Goal: Task Accomplishment & Management: Manage account settings

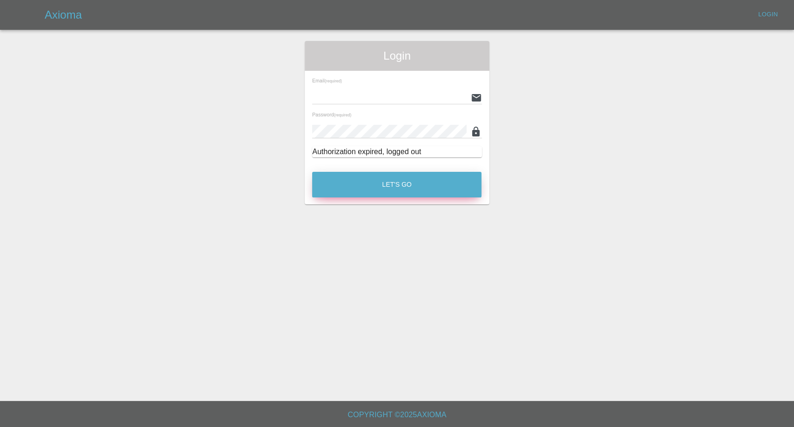
type input "afreen@axioma.co.uk"
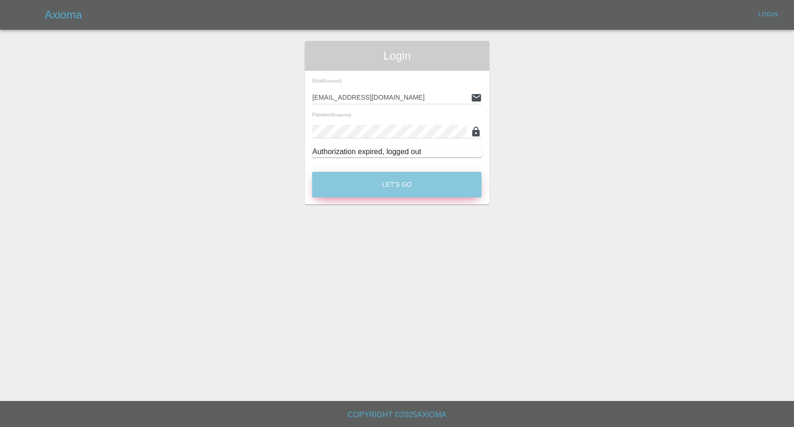
click at [367, 179] on button "Let's Go" at bounding box center [396, 185] width 169 height 26
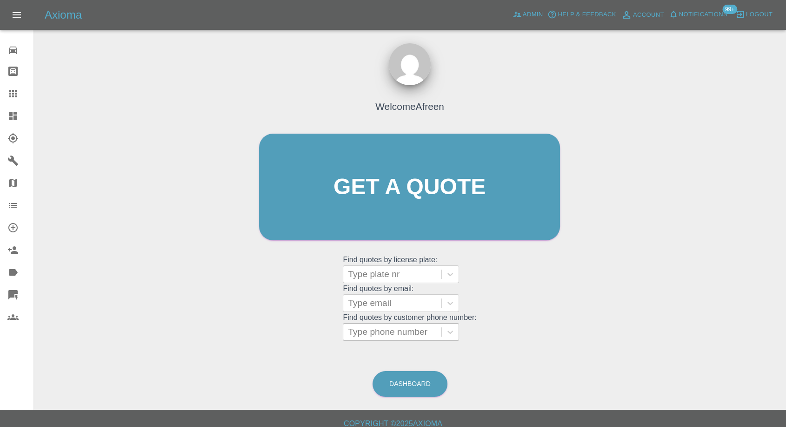
click at [387, 327] on div "Type phone number" at bounding box center [392, 331] width 98 height 17
paste input "+447717893869"
drag, startPoint x: 365, startPoint y: 332, endPoint x: 235, endPoint y: 340, distance: 130.0
click at [242, 343] on div "Welcome Afreen Get a quote Get a quote Find quotes by license plate: Type plate…" at bounding box center [410, 231] width 738 height 334
type input "07717893869"
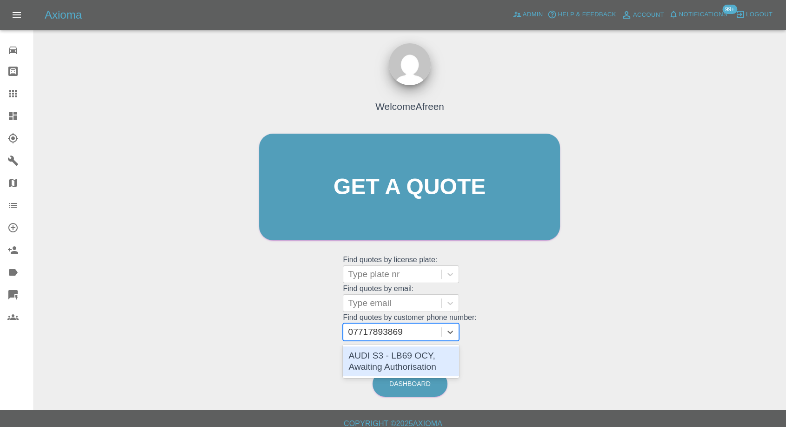
click at [383, 355] on div "AUDI S3 - LB69 OCY, Awaiting Authorisation" at bounding box center [401, 361] width 116 height 30
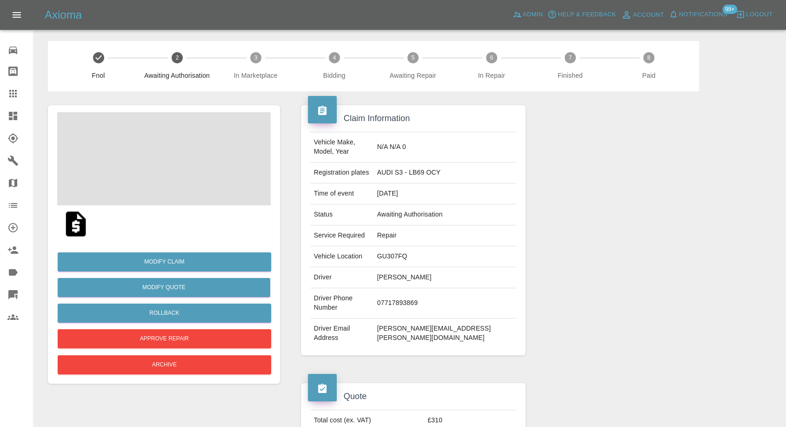
click at [74, 227] on img at bounding box center [76, 224] width 30 height 30
click at [142, 158] on img at bounding box center [164, 158] width 214 height 93
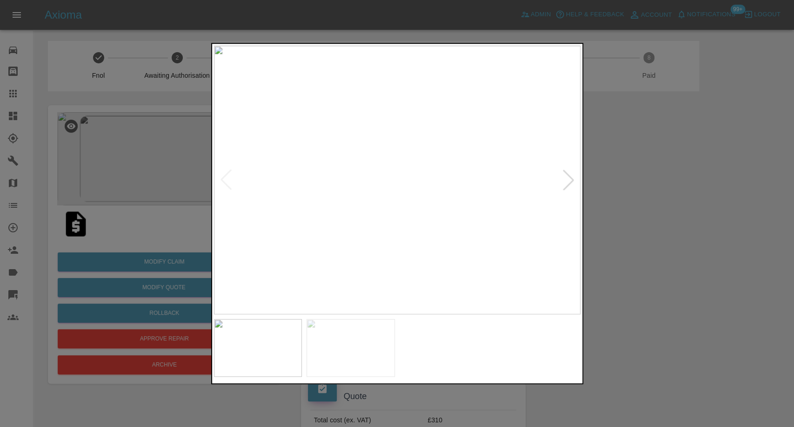
click at [376, 373] on img at bounding box center [351, 348] width 88 height 58
click at [618, 288] on div at bounding box center [397, 213] width 794 height 427
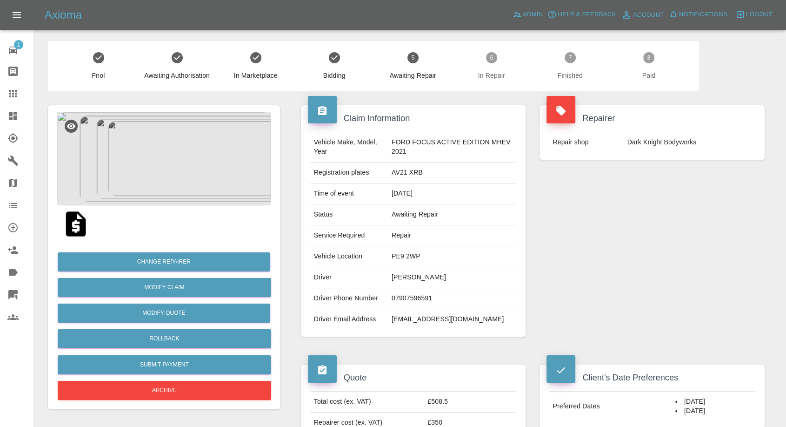
click at [398, 300] on td "07907596591" at bounding box center [452, 298] width 128 height 21
copy td "07907596591"
drag, startPoint x: 345, startPoint y: 224, endPoint x: 409, endPoint y: 262, distance: 74.3
click at [346, 224] on tbody "Vehicle Make, Model, Year FORD FOCUS ACTIVE EDITION MHEV 2021 Registration plat…" at bounding box center [413, 230] width 207 height 197
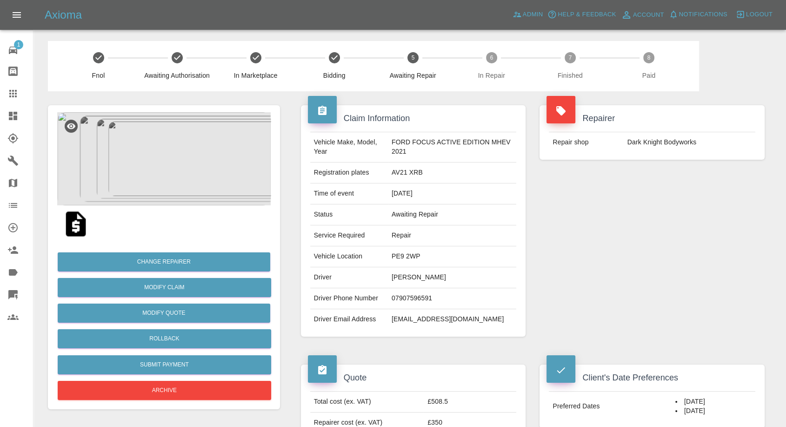
click at [346, 288] on td "Driver Phone Number" at bounding box center [349, 298] width 78 height 21
click at [406, 274] on td "andrew calsela" at bounding box center [452, 277] width 128 height 21
copy td "andrew calsela"
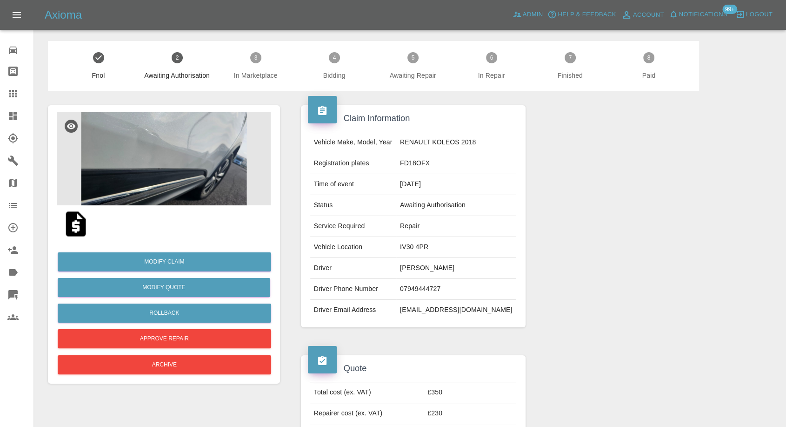
click at [153, 162] on img at bounding box center [164, 158] width 214 height 93
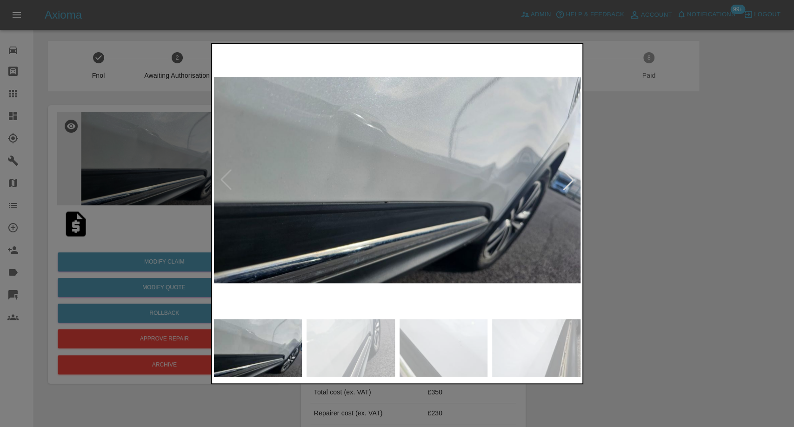
click at [323, 355] on img at bounding box center [351, 348] width 88 height 58
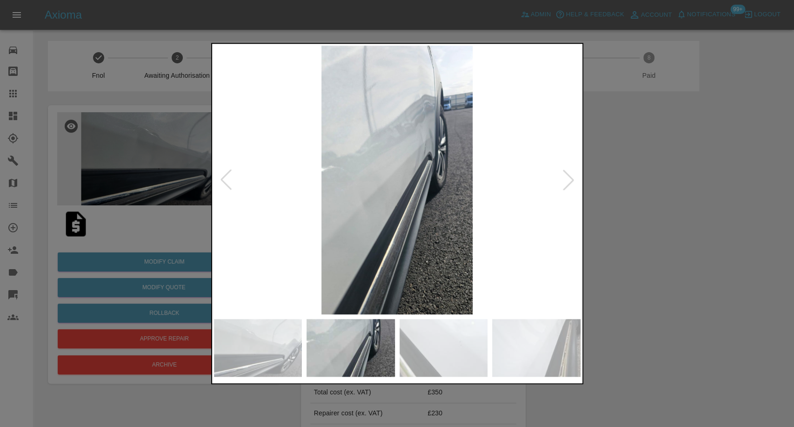
click at [445, 347] on img at bounding box center [444, 348] width 88 height 58
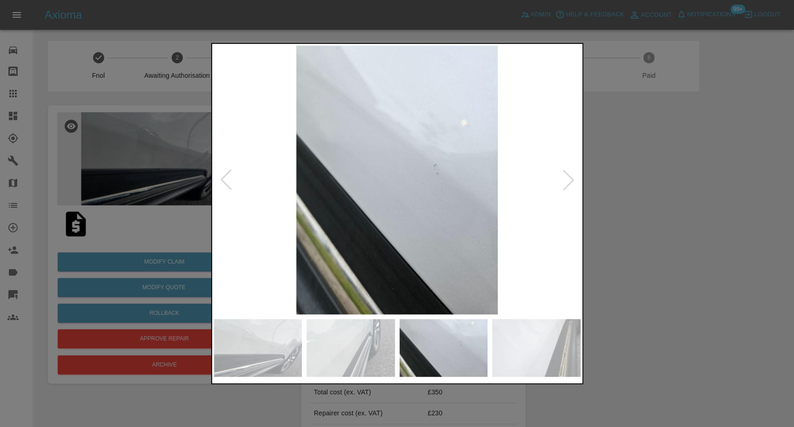
click at [562, 339] on img at bounding box center [536, 348] width 88 height 58
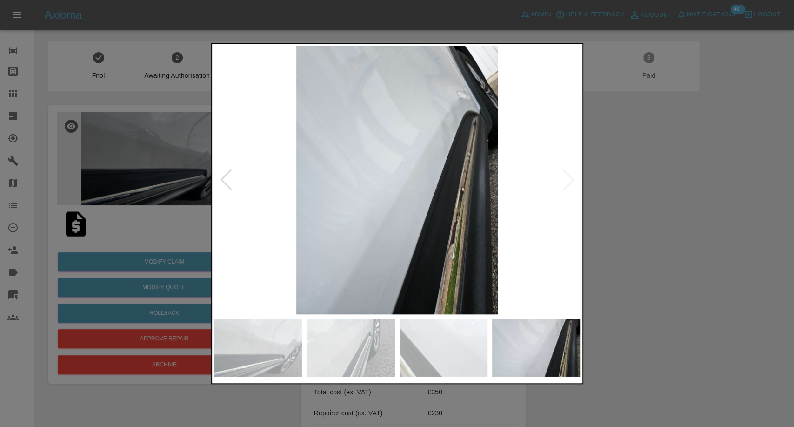
click at [568, 181] on img at bounding box center [397, 180] width 367 height 268
click at [569, 189] on img at bounding box center [397, 180] width 367 height 268
click at [683, 211] on div at bounding box center [397, 213] width 794 height 427
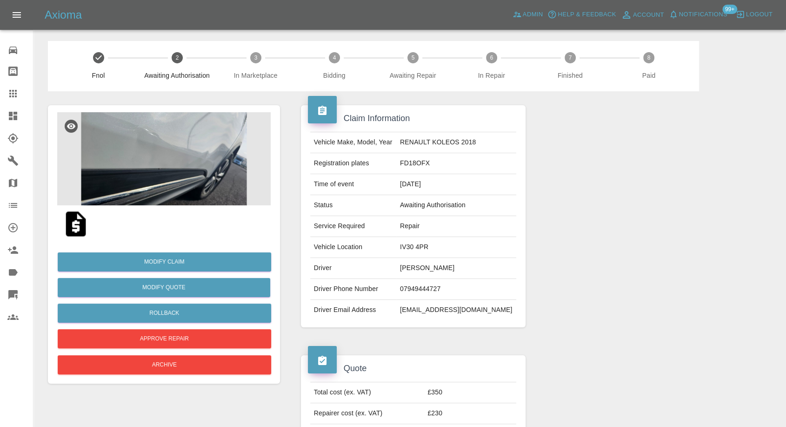
click at [165, 165] on img at bounding box center [164, 158] width 214 height 93
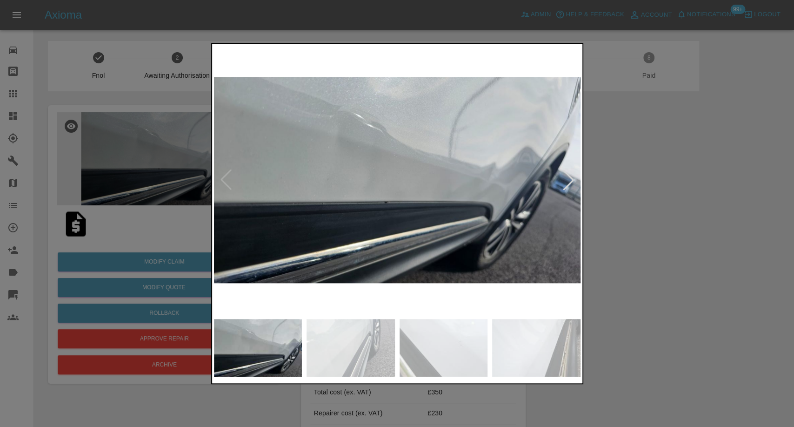
click at [365, 337] on img at bounding box center [351, 348] width 88 height 58
click at [428, 345] on img at bounding box center [444, 348] width 88 height 58
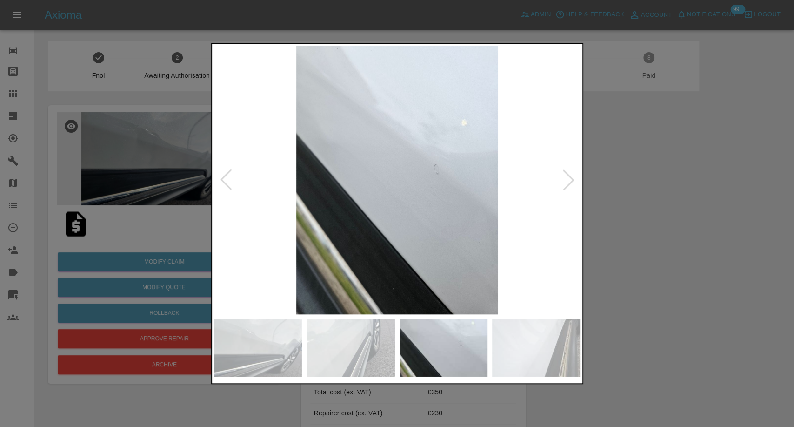
click at [502, 348] on img at bounding box center [536, 348] width 88 height 58
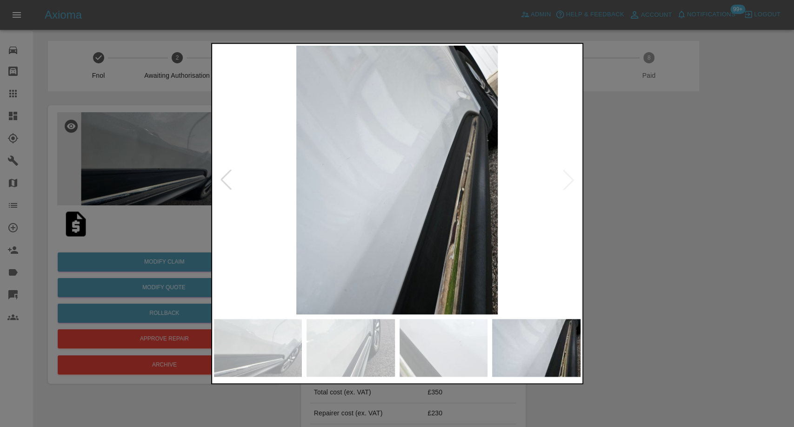
click at [606, 234] on div at bounding box center [397, 213] width 794 height 427
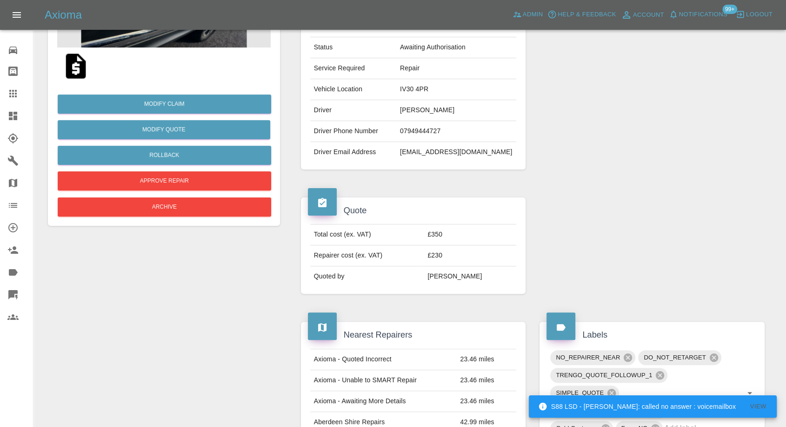
scroll to position [258, 0]
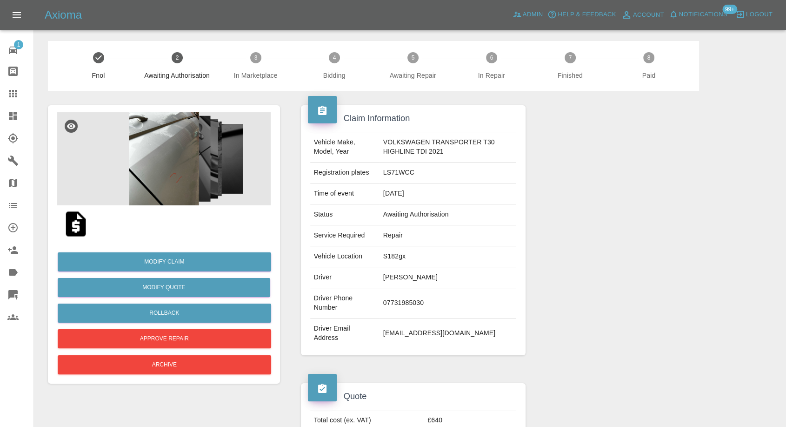
click at [179, 167] on img at bounding box center [164, 158] width 214 height 93
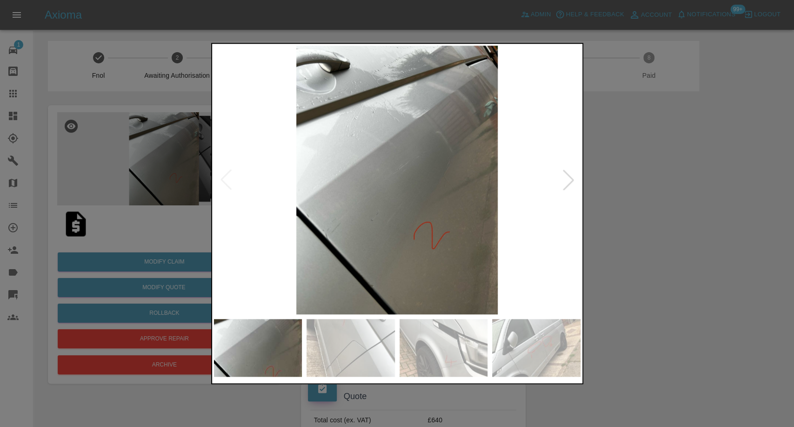
click at [364, 324] on img at bounding box center [351, 348] width 88 height 58
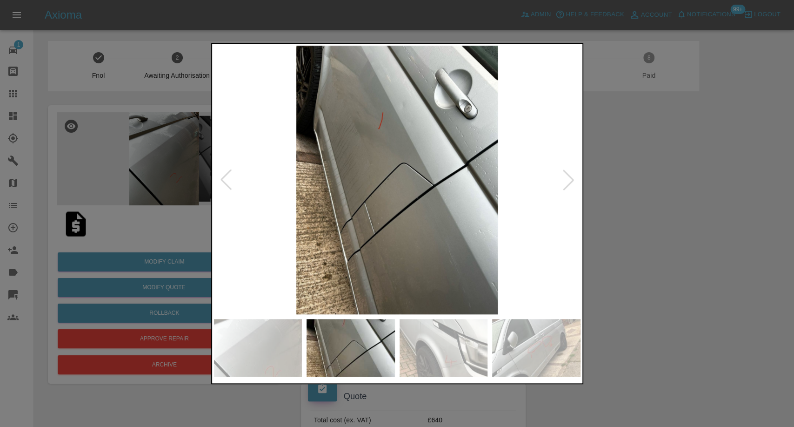
click at [443, 343] on img at bounding box center [444, 348] width 88 height 58
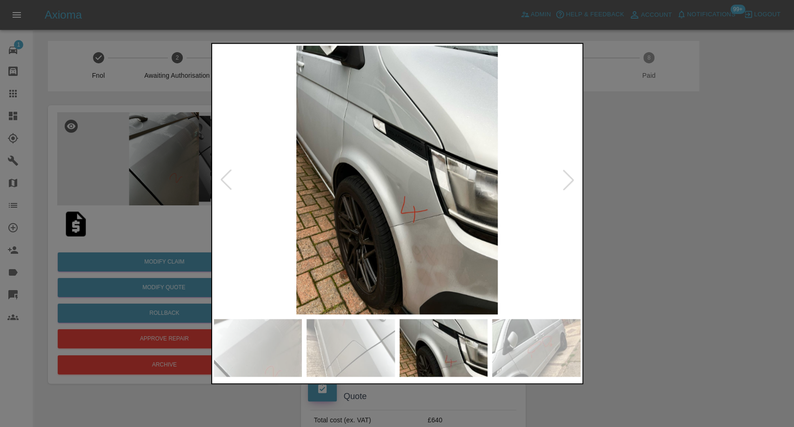
click at [577, 348] on img at bounding box center [536, 348] width 88 height 58
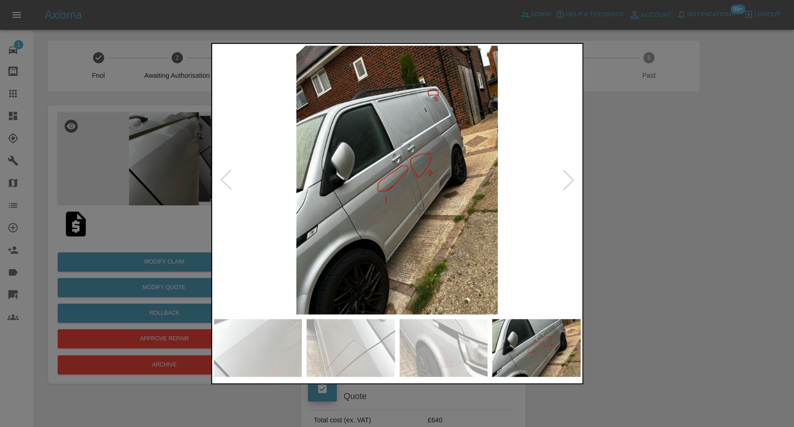
click at [568, 180] on div at bounding box center [568, 179] width 20 height 20
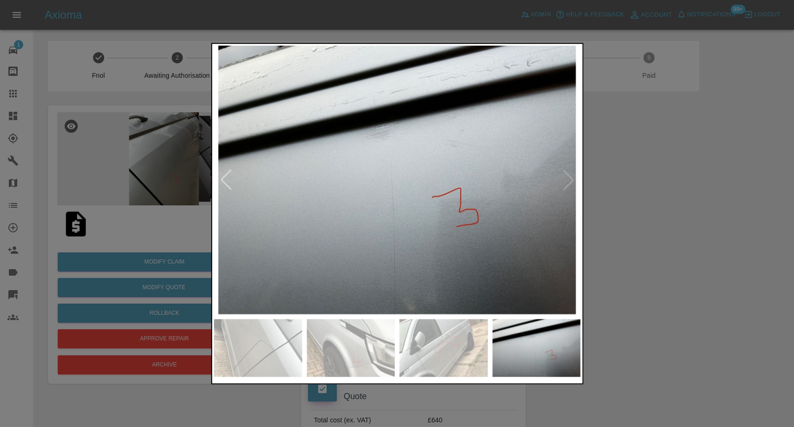
click at [568, 180] on img at bounding box center [397, 180] width 367 height 268
click at [688, 233] on div at bounding box center [397, 213] width 794 height 427
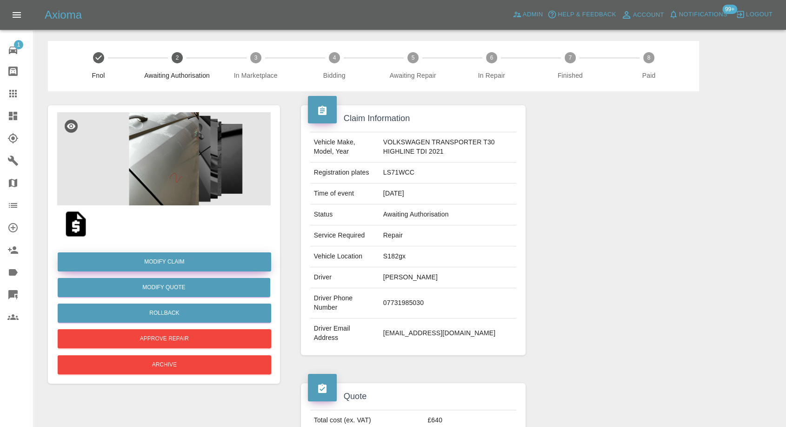
click at [168, 259] on link "Modify Claim" at bounding box center [165, 261] width 214 height 19
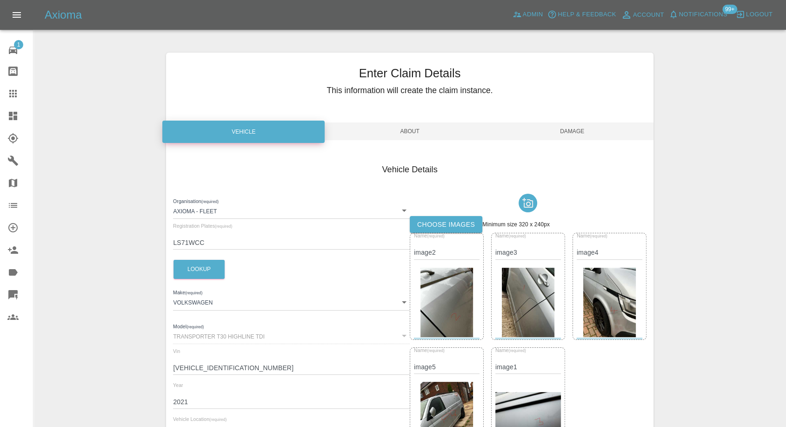
click at [449, 221] on label "Choose images" at bounding box center [446, 224] width 73 height 17
click at [0, 0] on input "Choose images" at bounding box center [0, 0] width 0 height 0
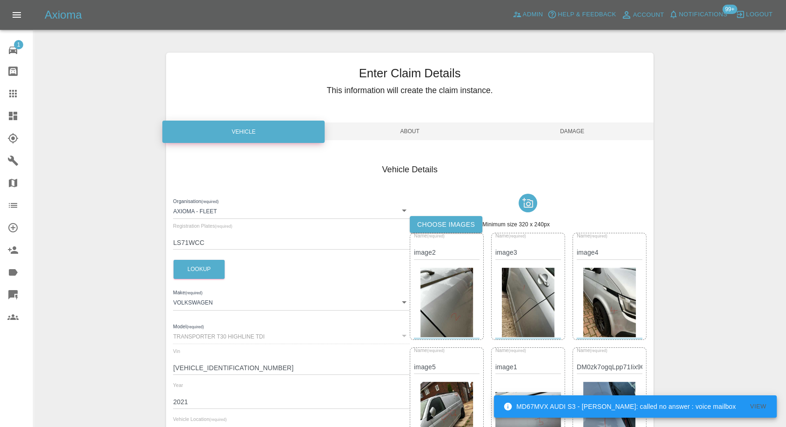
click at [571, 126] on span "Damage" at bounding box center [572, 131] width 162 height 18
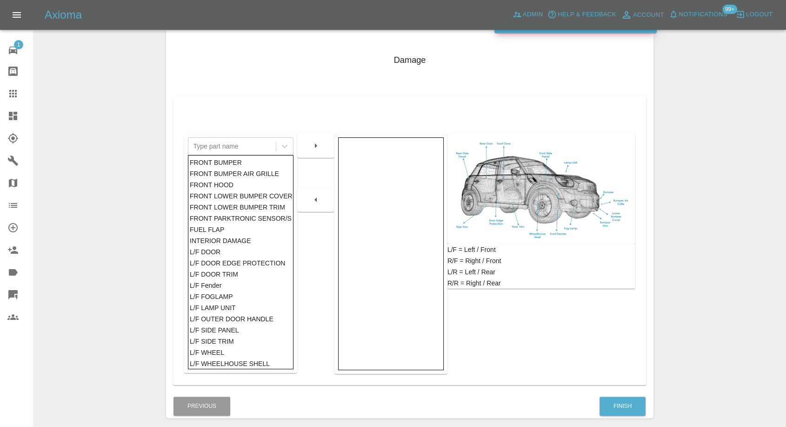
scroll to position [149, 0]
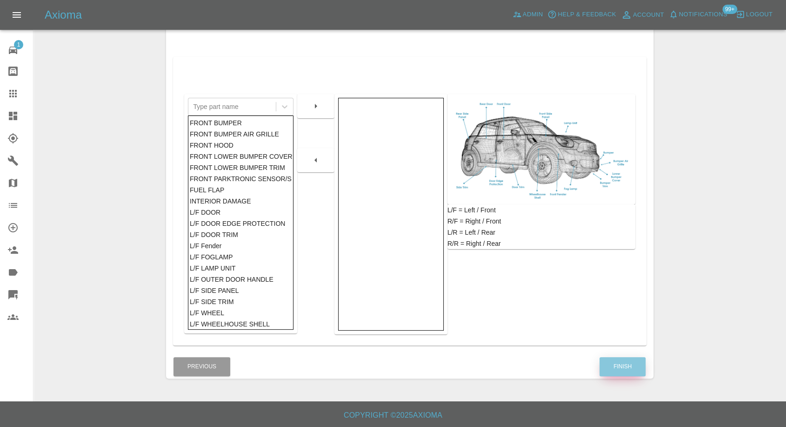
click at [629, 367] on button "Finish" at bounding box center [623, 366] width 46 height 19
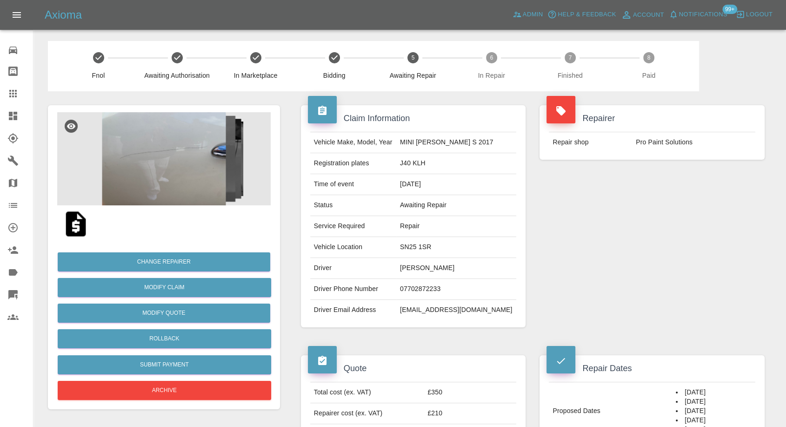
scroll to position [207, 0]
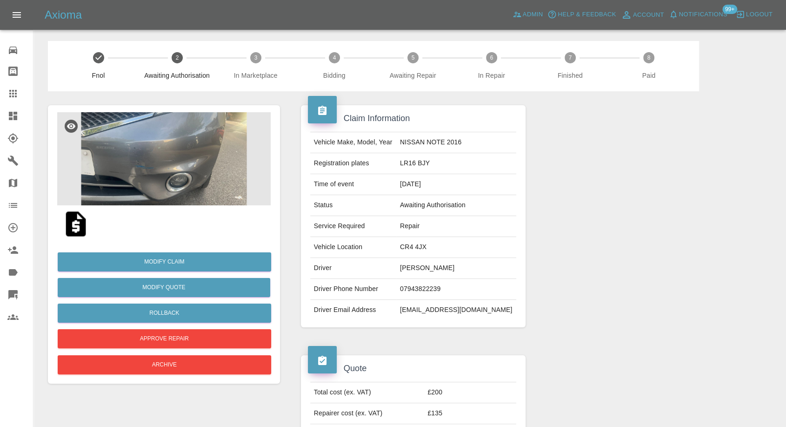
click at [197, 161] on img at bounding box center [164, 158] width 214 height 93
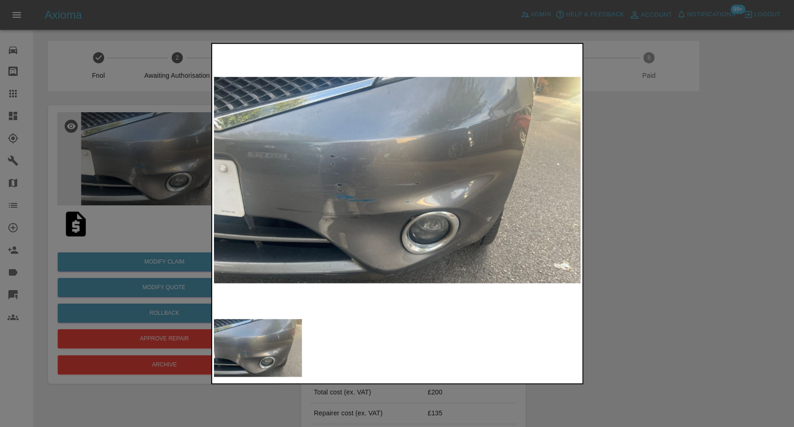
click at [654, 228] on div at bounding box center [397, 213] width 794 height 427
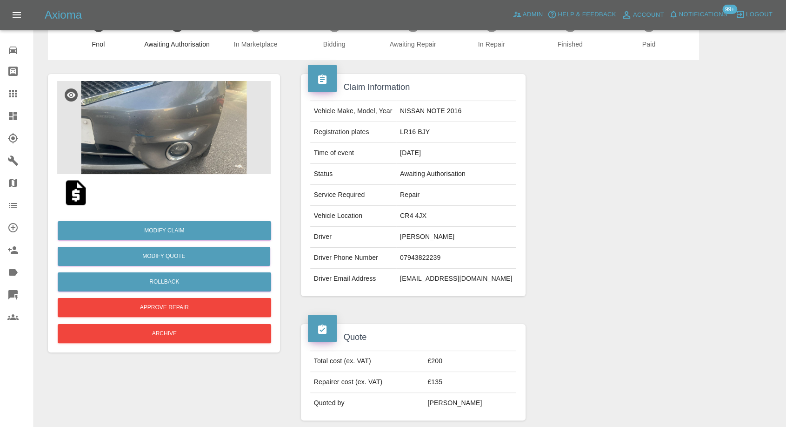
scroll to position [22, 0]
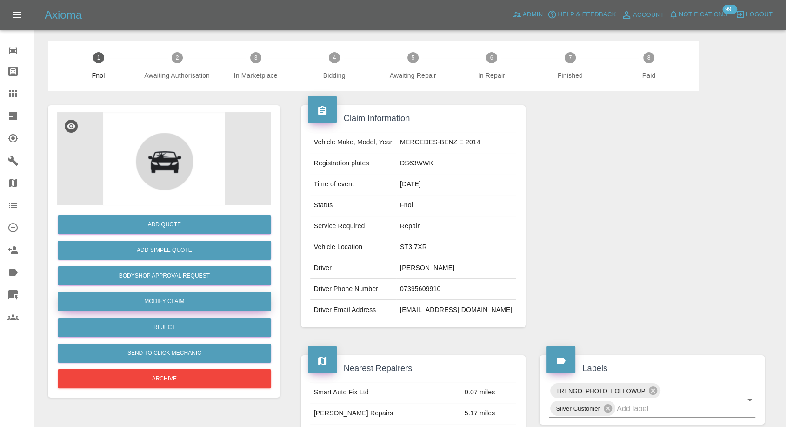
drag, startPoint x: 160, startPoint y: 309, endPoint x: 218, endPoint y: 314, distance: 58.3
click at [160, 308] on link "Modify Claim" at bounding box center [165, 301] width 214 height 19
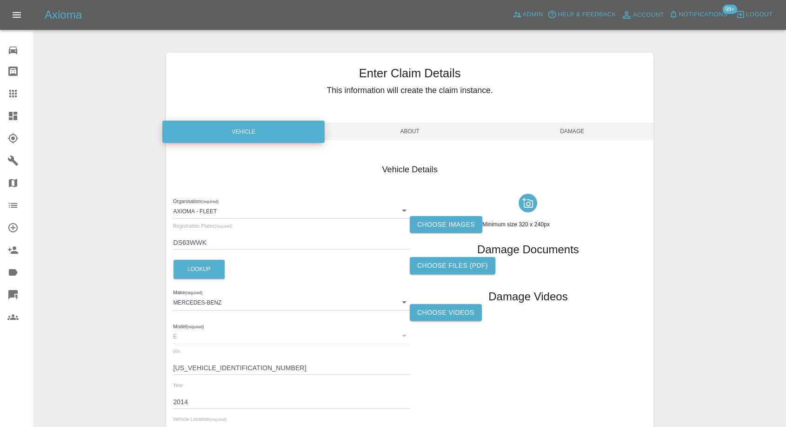
click at [458, 224] on label "Choose images" at bounding box center [446, 224] width 73 height 17
click at [0, 0] on input "Choose images" at bounding box center [0, 0] width 0 height 0
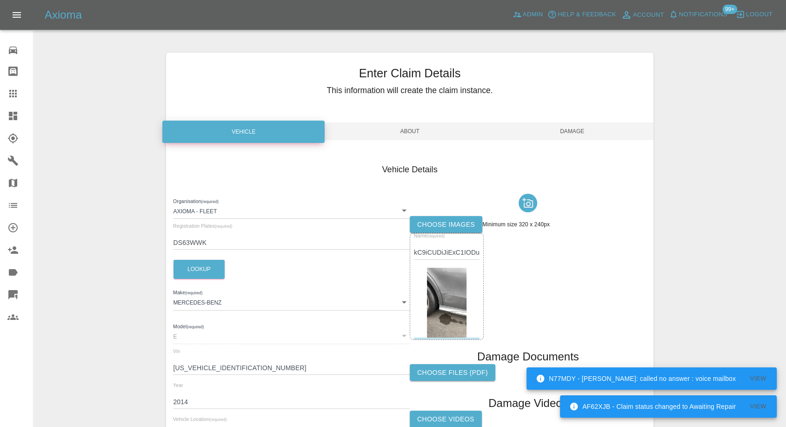
click at [587, 131] on span "Damage" at bounding box center [572, 131] width 162 height 18
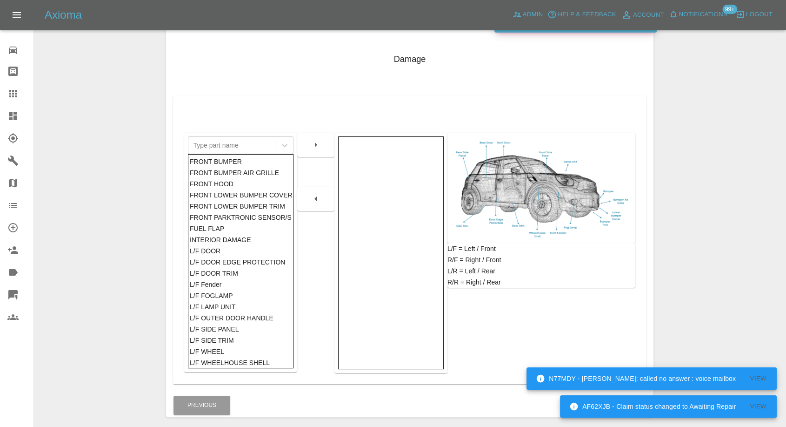
scroll to position [149, 0]
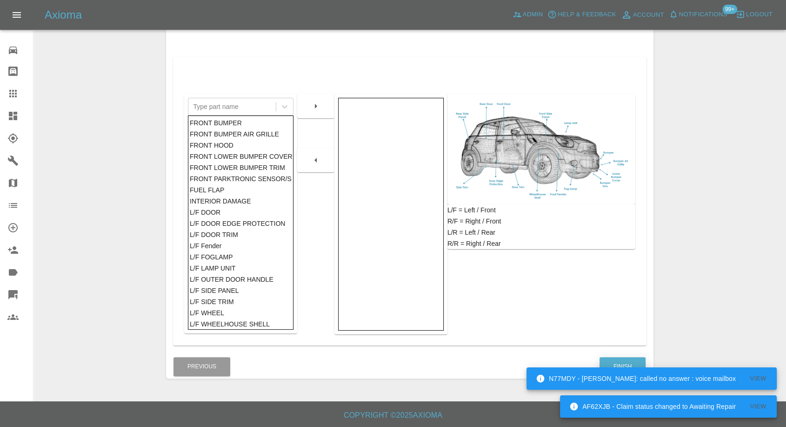
click at [630, 361] on button "Finish" at bounding box center [623, 366] width 46 height 19
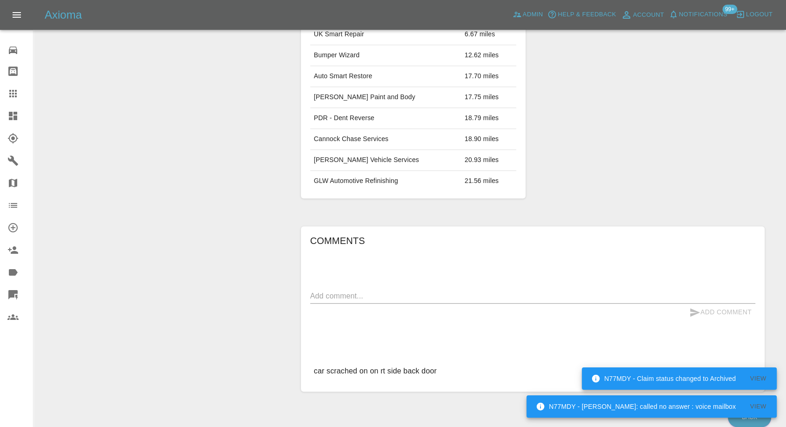
scroll to position [439, 0]
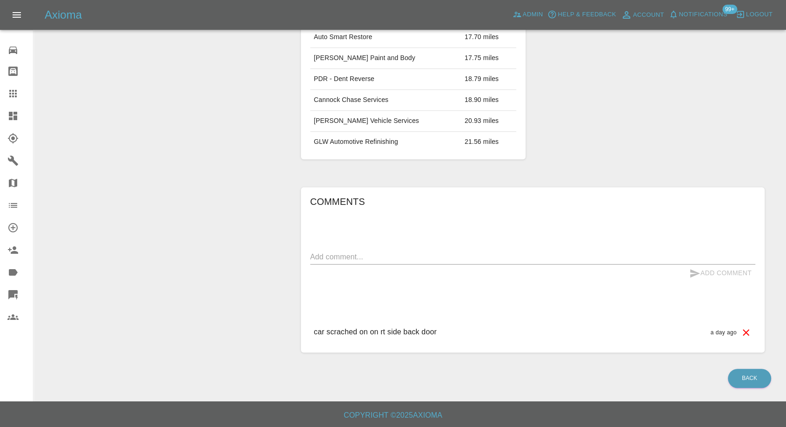
click at [384, 251] on textarea at bounding box center [532, 256] width 445 height 11
paste textarea "See and please send quote.It is palladium silver 792,Mercedes"
drag, startPoint x: 404, startPoint y: 253, endPoint x: 185, endPoint y: 261, distance: 219.3
click at [185, 261] on div "Add Quote Add Simple Quote Bodyshop Approval Request Modify Claim Reject Send t…" at bounding box center [410, 9] width 738 height 714
type textarea "It is palladium silver 792,Mercede"
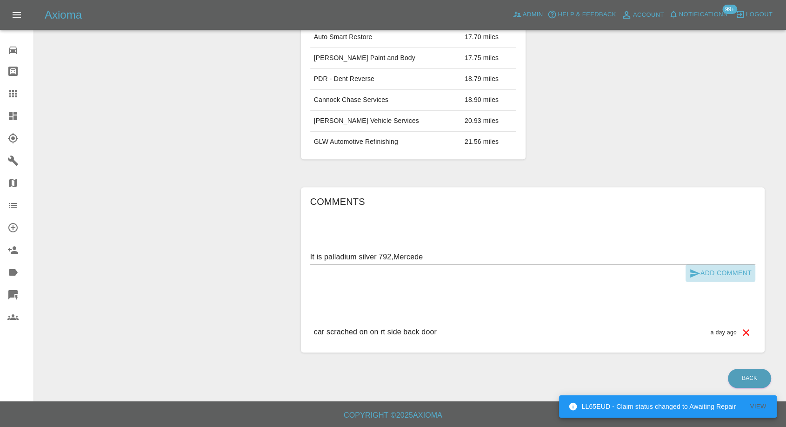
click at [688, 268] on button "Add Comment" at bounding box center [721, 272] width 70 height 17
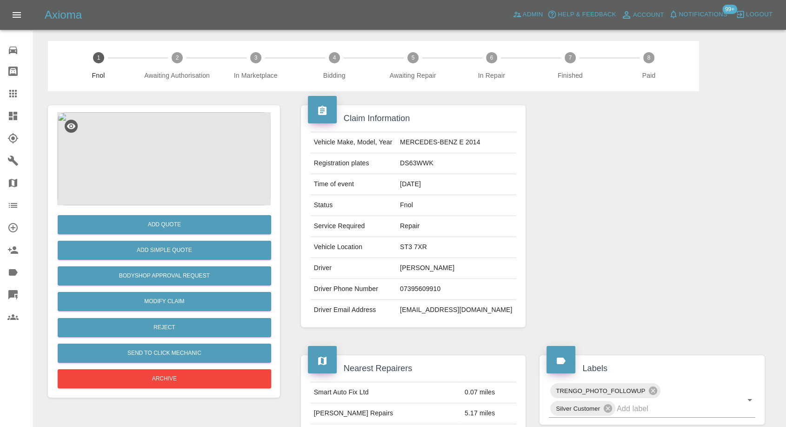
scroll to position [0, 0]
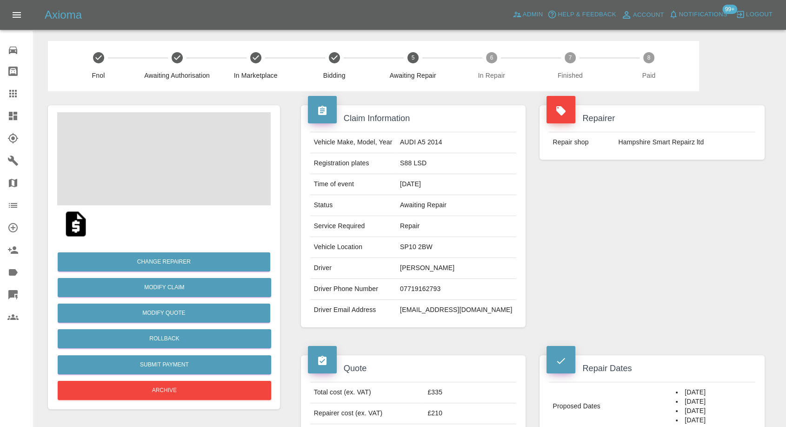
click at [425, 286] on td "07719162793" at bounding box center [456, 289] width 120 height 21
copy td "07719162793"
click at [375, 317] on td "Driver Email Address" at bounding box center [353, 310] width 86 height 20
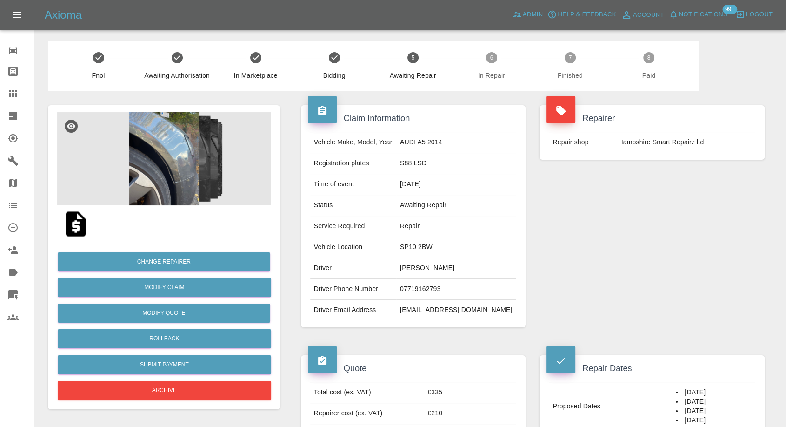
drag, startPoint x: 579, startPoint y: 290, endPoint x: 444, endPoint y: 294, distance: 134.5
click at [576, 291] on div "Repairer Repair shop Hampshire Smart Repairz ltd" at bounding box center [652, 216] width 239 height 250
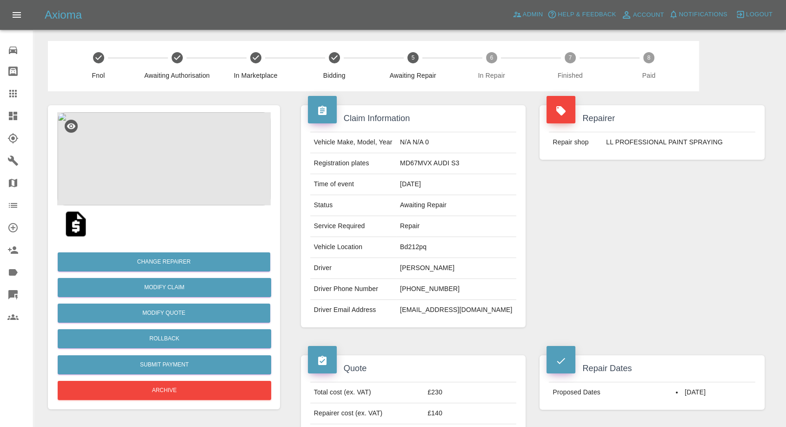
click at [444, 261] on td "[PERSON_NAME]" at bounding box center [456, 268] width 120 height 21
copy td "[PERSON_NAME]"
click at [442, 288] on td "[PHONE_NUMBER]" at bounding box center [456, 289] width 120 height 21
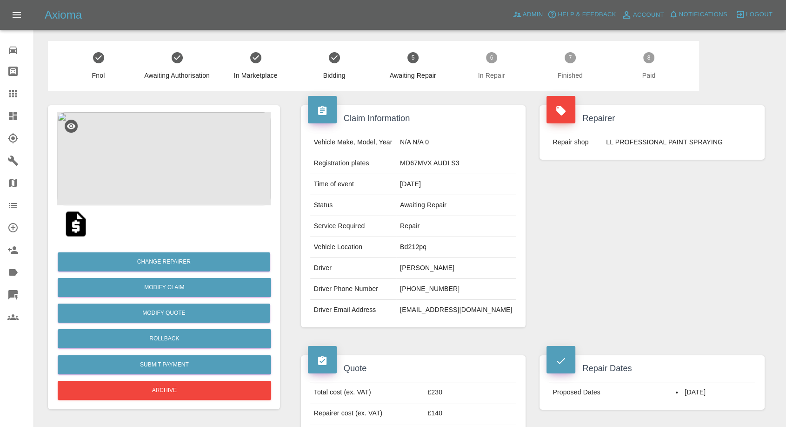
click at [442, 288] on td "[PHONE_NUMBER]" at bounding box center [456, 289] width 120 height 21
click at [442, 288] on td "+44 7392 794551" at bounding box center [456, 289] width 120 height 21
copy td "+44 7392 794551"
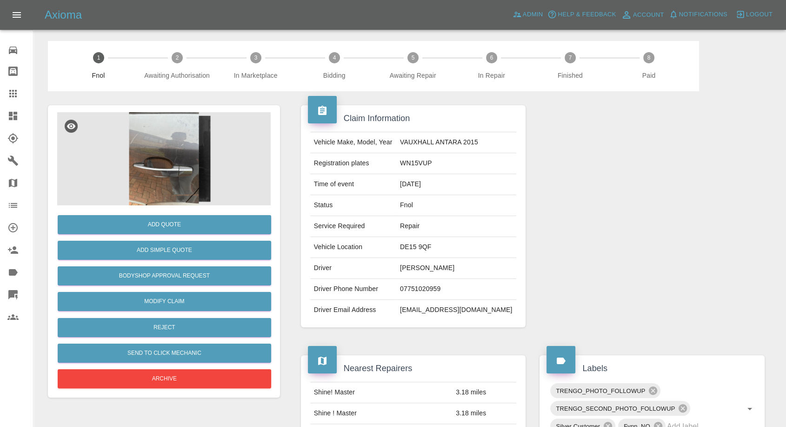
click at [168, 168] on img at bounding box center [164, 158] width 214 height 93
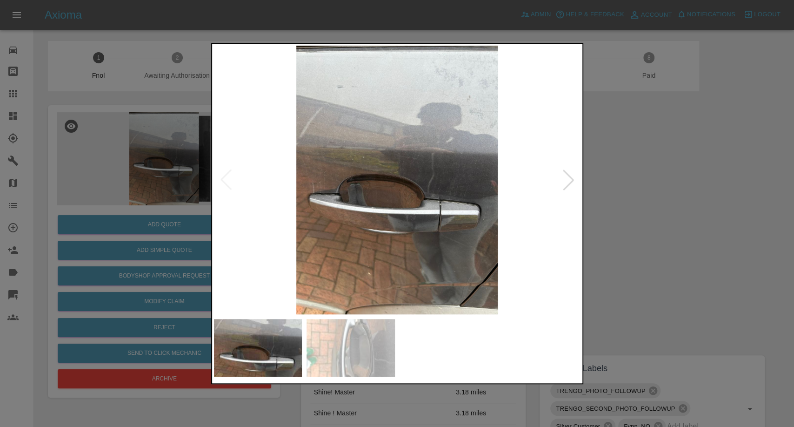
click at [367, 357] on img at bounding box center [351, 348] width 88 height 58
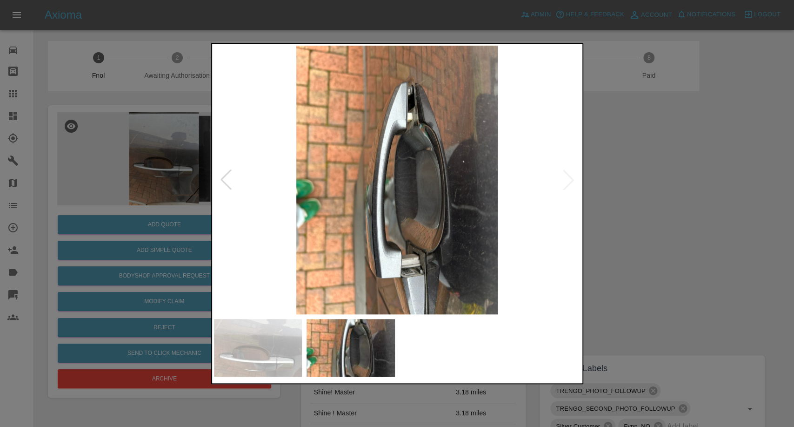
click at [647, 260] on div at bounding box center [397, 213] width 794 height 427
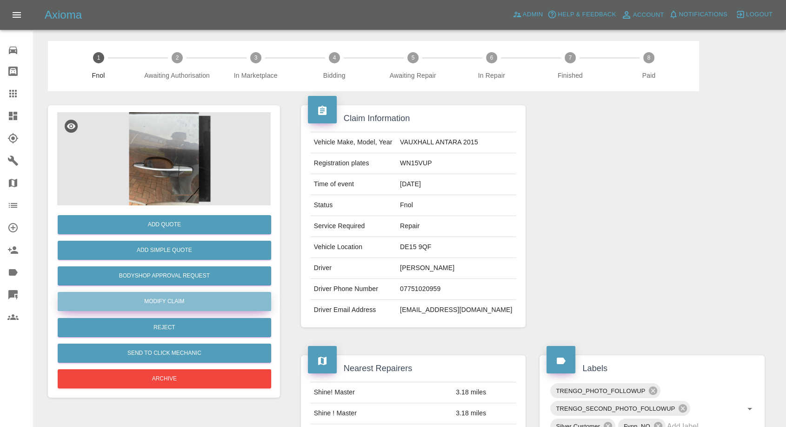
click at [159, 301] on link "Modify Claim" at bounding box center [165, 301] width 214 height 19
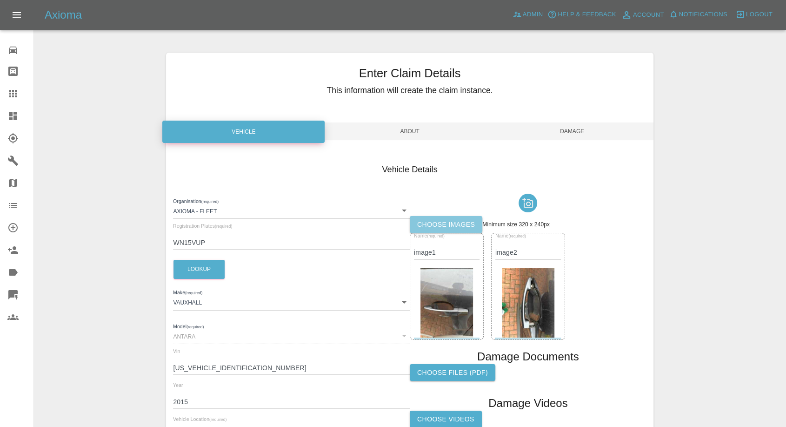
click at [435, 227] on label "Choose images" at bounding box center [446, 224] width 73 height 17
click at [0, 0] on input "Choose images" at bounding box center [0, 0] width 0 height 0
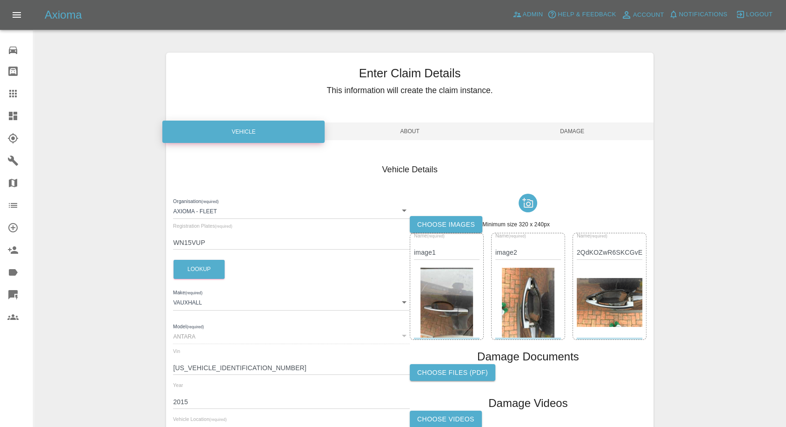
click at [576, 127] on span "Damage" at bounding box center [572, 131] width 162 height 18
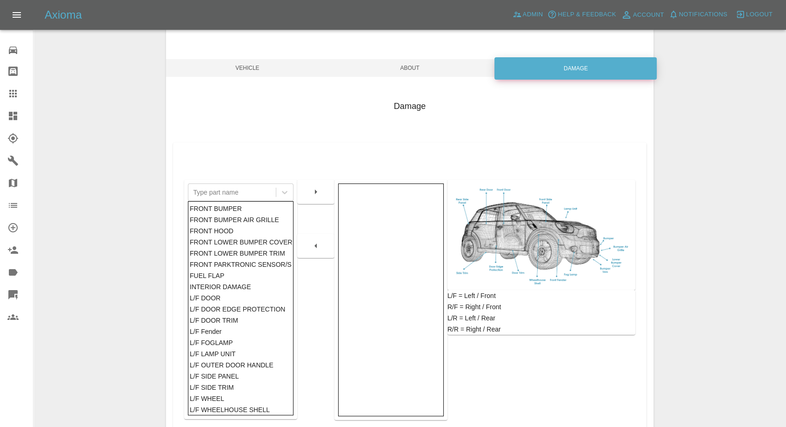
scroll to position [149, 0]
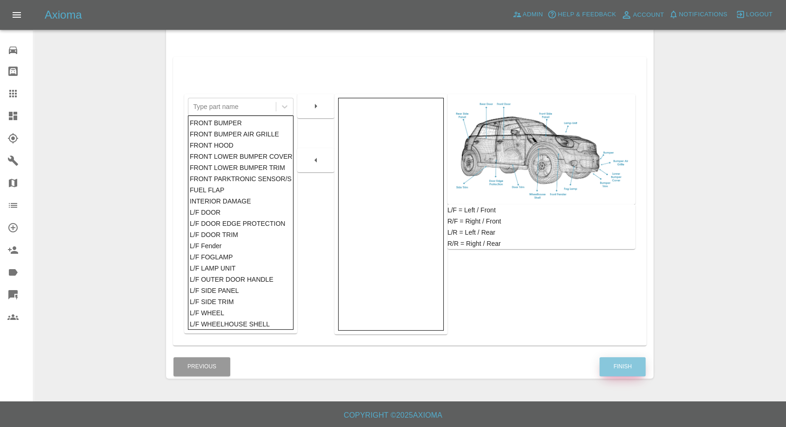
click at [619, 371] on button "Finish" at bounding box center [623, 366] width 46 height 19
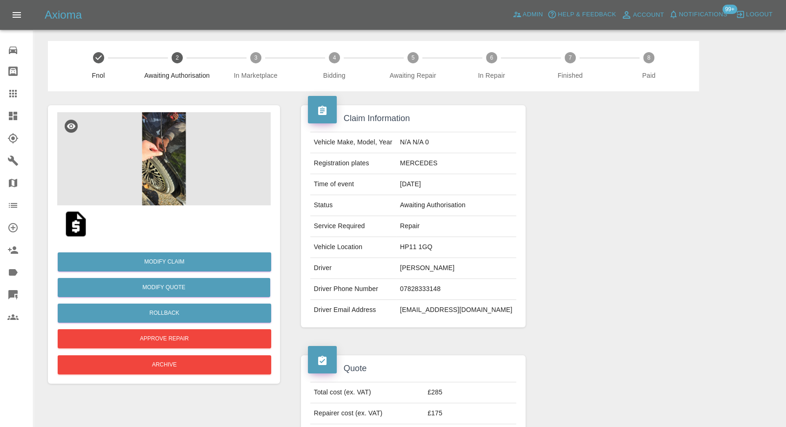
click at [177, 163] on img at bounding box center [164, 158] width 214 height 93
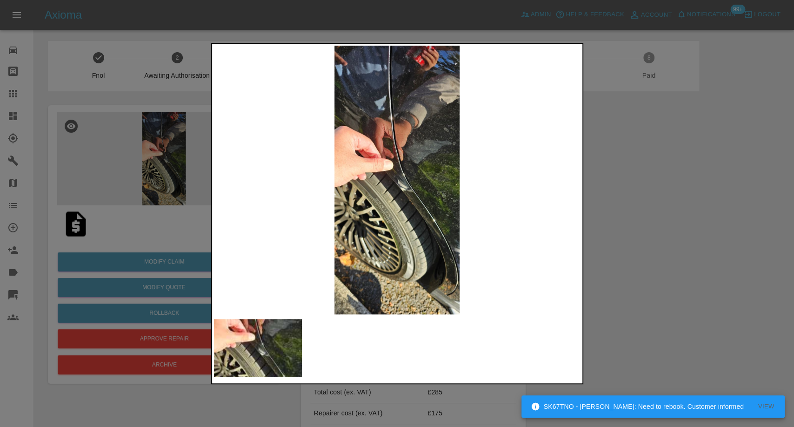
click at [648, 267] on div at bounding box center [397, 213] width 794 height 427
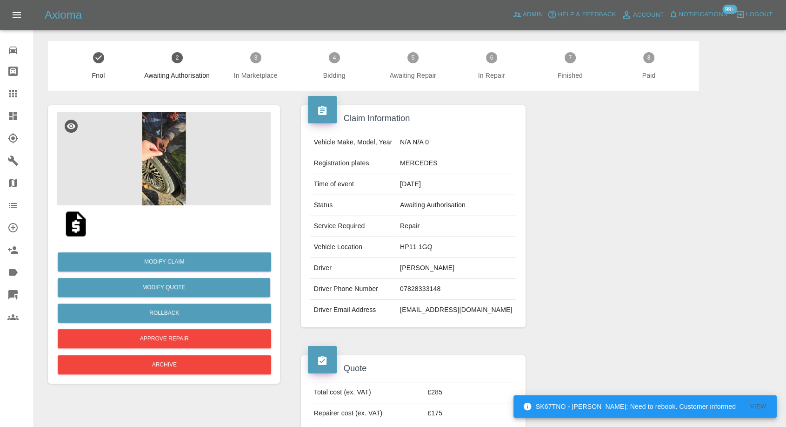
click at [78, 229] on img at bounding box center [76, 224] width 30 height 30
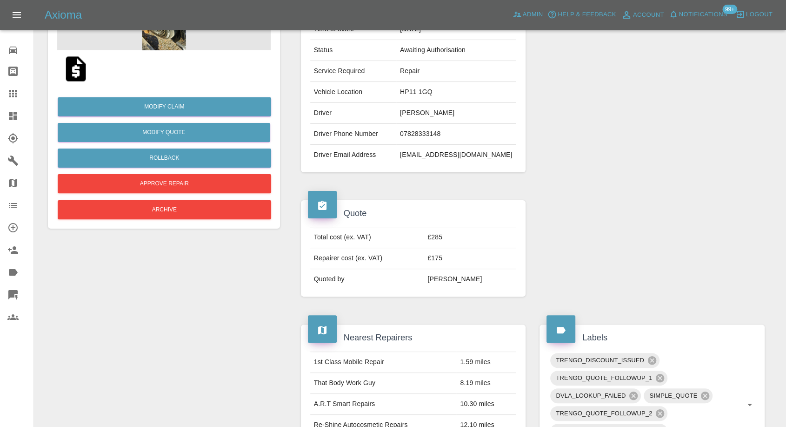
scroll to position [52, 0]
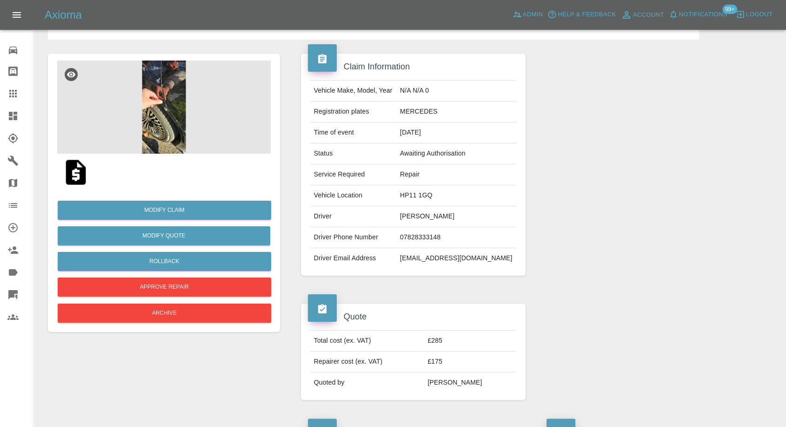
click at [429, 257] on td "[EMAIL_ADDRESS][DOMAIN_NAME]" at bounding box center [456, 258] width 120 height 20
click at [429, 257] on td "bsvink@gmail.com" at bounding box center [456, 258] width 120 height 20
copy td "bsvink@gmail.com"
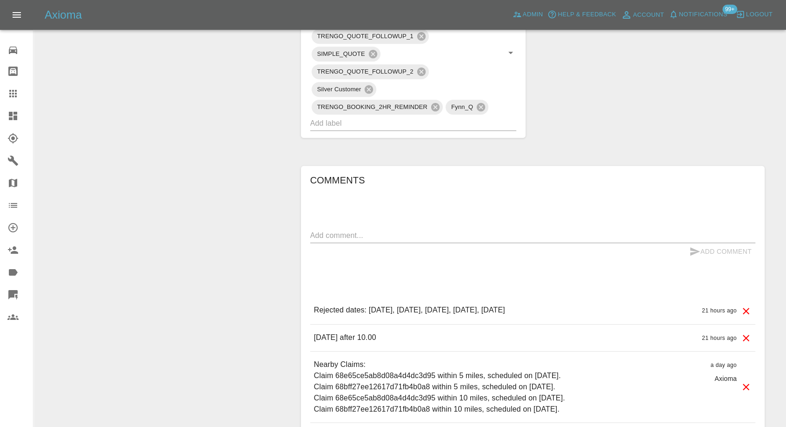
scroll to position [569, 0]
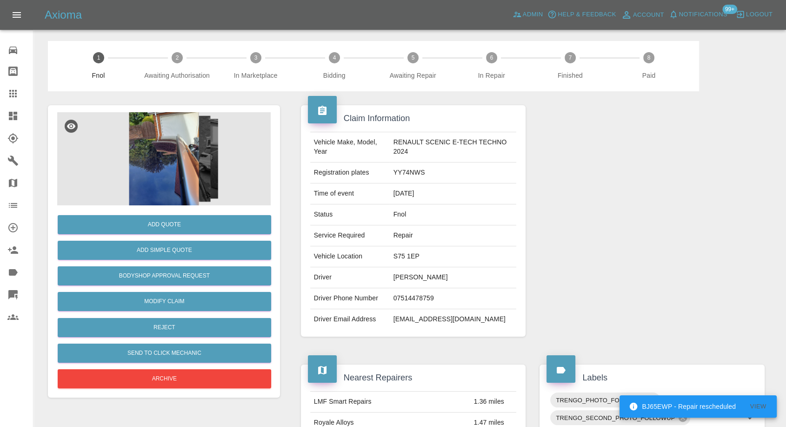
click at [170, 115] on img at bounding box center [164, 158] width 214 height 93
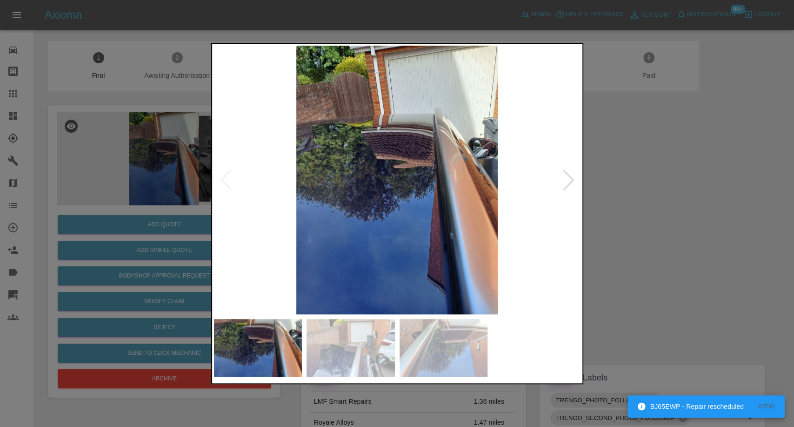
click at [365, 341] on img at bounding box center [351, 348] width 88 height 58
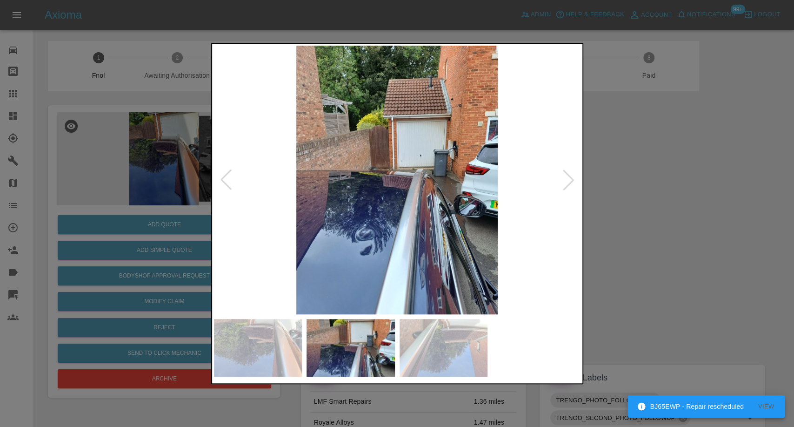
click at [447, 361] on img at bounding box center [444, 348] width 88 height 58
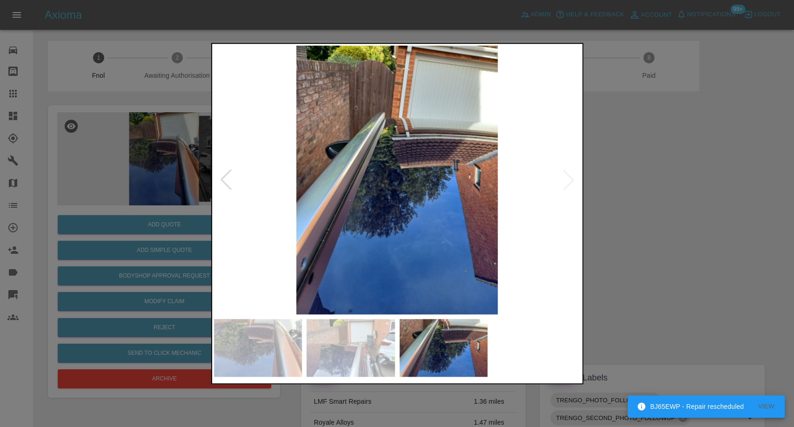
click at [561, 180] on img at bounding box center [397, 180] width 367 height 268
click at [569, 183] on img at bounding box center [397, 180] width 367 height 268
drag, startPoint x: 703, startPoint y: 203, endPoint x: 298, endPoint y: 39, distance: 436.4
click at [700, 203] on div at bounding box center [397, 213] width 794 height 427
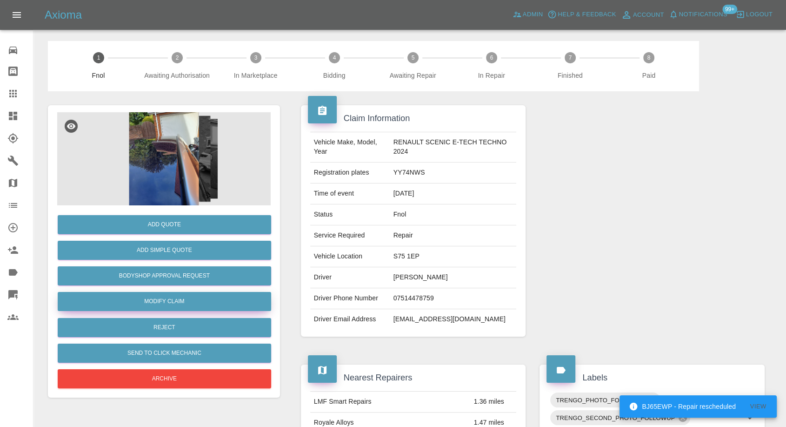
click at [158, 298] on link "Modify Claim" at bounding box center [165, 301] width 214 height 19
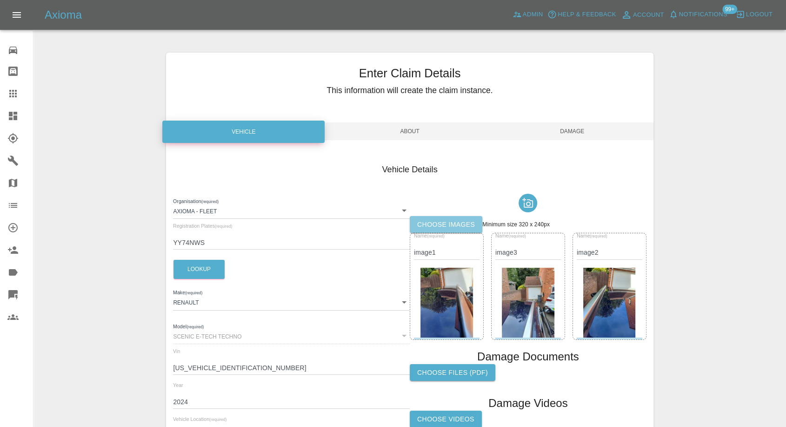
click at [436, 219] on label "Choose images" at bounding box center [446, 224] width 73 height 17
click at [0, 0] on input "Choose images" at bounding box center [0, 0] width 0 height 0
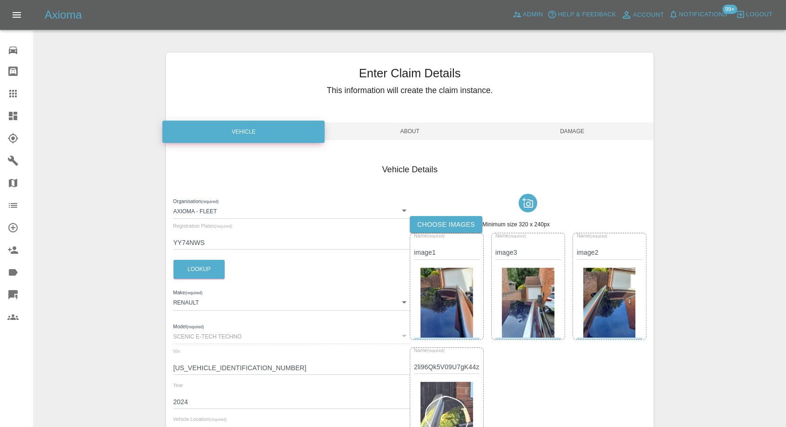
click at [457, 220] on label "Choose images" at bounding box center [446, 224] width 73 height 17
click at [0, 0] on input "Choose images" at bounding box center [0, 0] width 0 height 0
click at [573, 135] on span "Damage" at bounding box center [572, 131] width 162 height 18
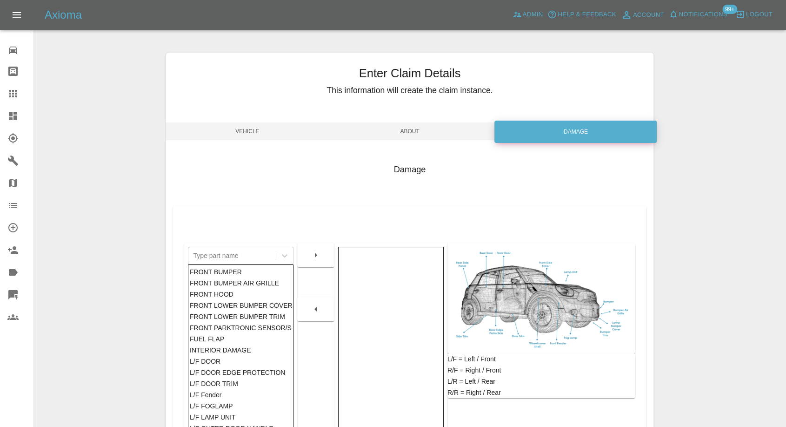
scroll to position [149, 0]
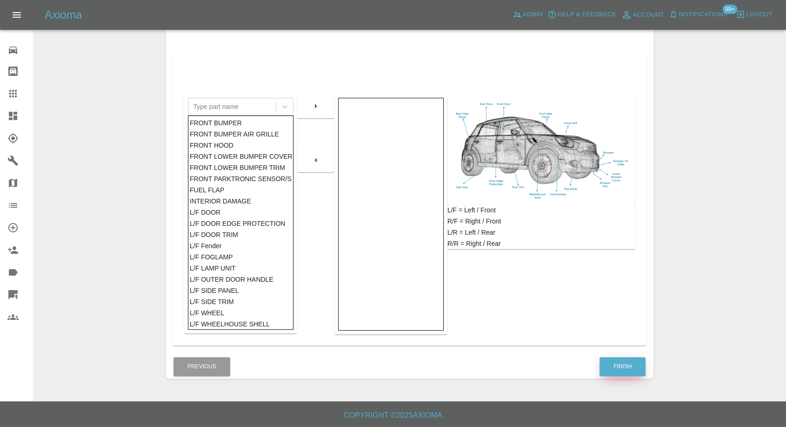
click at [615, 363] on button "Finish" at bounding box center [623, 366] width 46 height 19
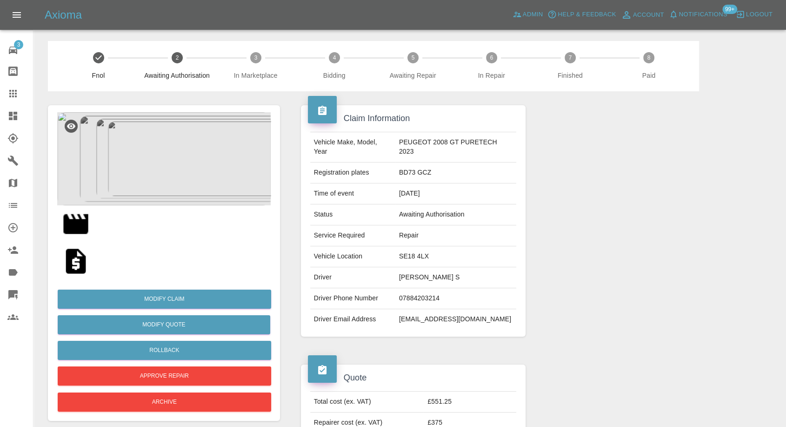
click at [75, 261] on img at bounding box center [76, 261] width 30 height 30
click at [170, 182] on img at bounding box center [164, 158] width 214 height 93
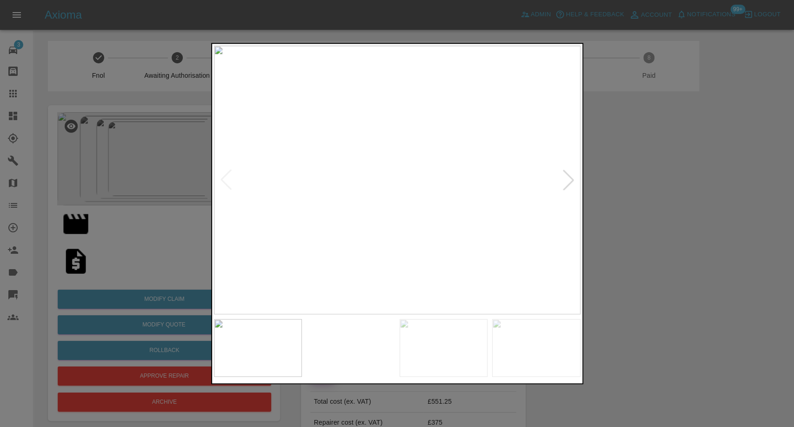
click at [350, 349] on img at bounding box center [351, 348] width 88 height 58
click at [418, 356] on img at bounding box center [444, 348] width 88 height 58
click at [527, 347] on img at bounding box center [536, 348] width 88 height 58
click at [577, 183] on img at bounding box center [397, 180] width 367 height 268
click at [563, 189] on img at bounding box center [397, 180] width 367 height 268
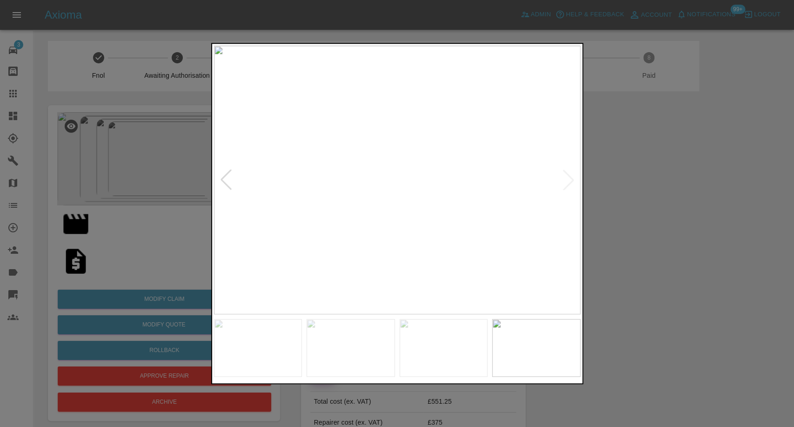
click at [659, 224] on div at bounding box center [397, 213] width 794 height 427
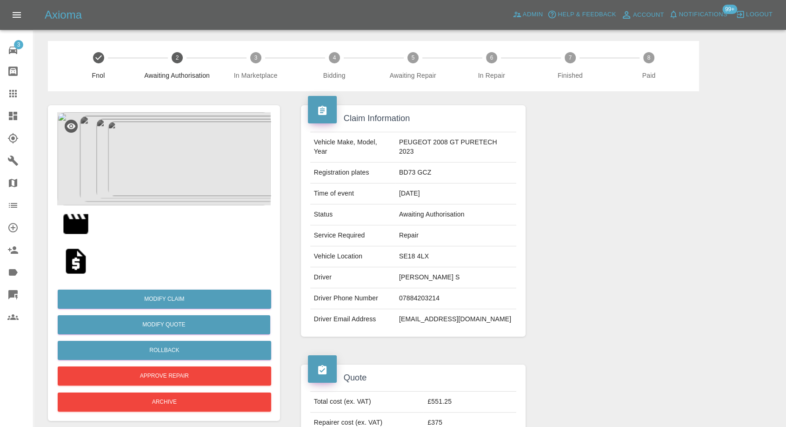
click at [421, 299] on td "07884203214" at bounding box center [455, 298] width 121 height 21
copy td "07884203214"
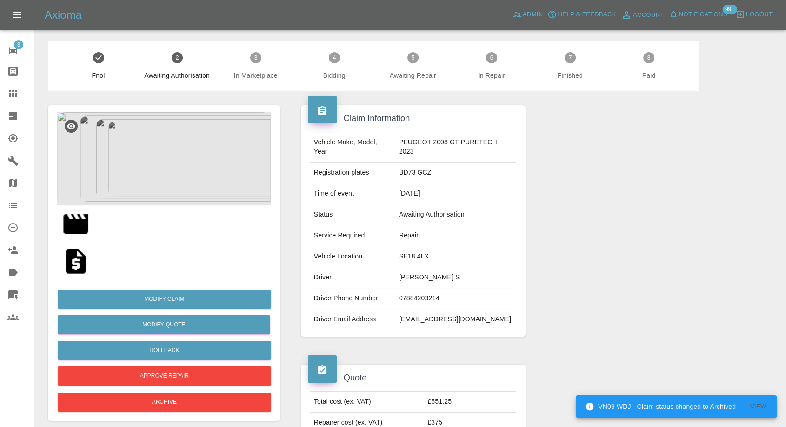
click at [188, 211] on div at bounding box center [164, 223] width 214 height 37
click at [190, 180] on img at bounding box center [164, 158] width 214 height 93
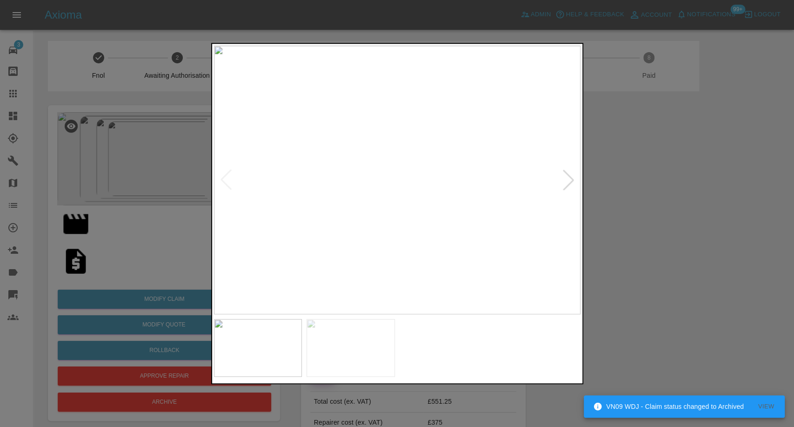
click at [375, 347] on img at bounding box center [351, 348] width 88 height 58
click at [442, 352] on img at bounding box center [444, 348] width 88 height 58
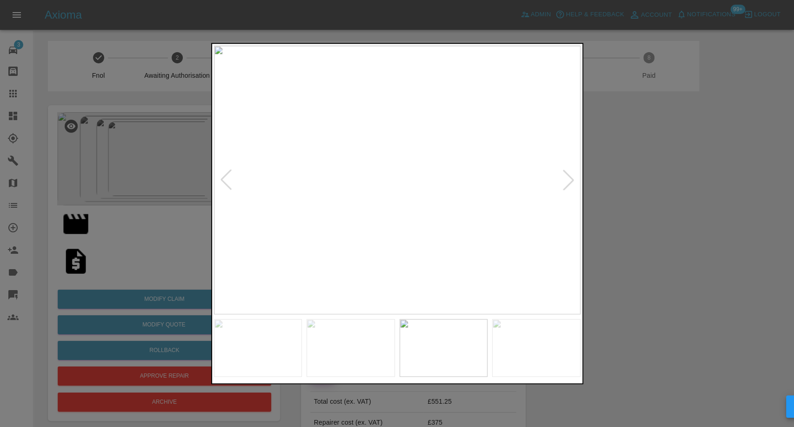
click at [523, 353] on img at bounding box center [536, 348] width 88 height 58
click at [561, 185] on img at bounding box center [397, 180] width 367 height 268
click at [566, 185] on img at bounding box center [397, 180] width 367 height 268
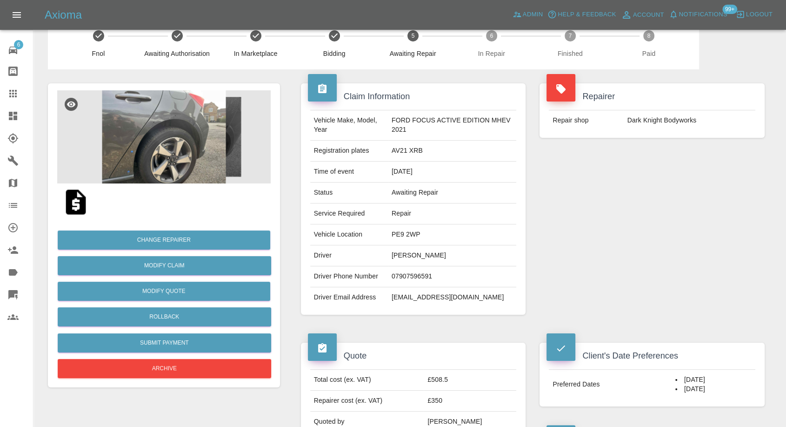
click at [16, 93] on icon at bounding box center [12, 93] width 7 height 7
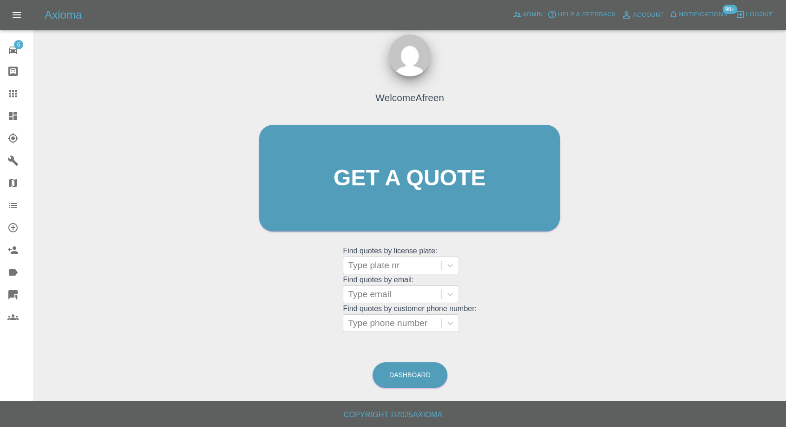
scroll to position [8, 0]
click at [379, 324] on div at bounding box center [392, 323] width 89 height 13
paste input "07884203214"
type input "07884203214"
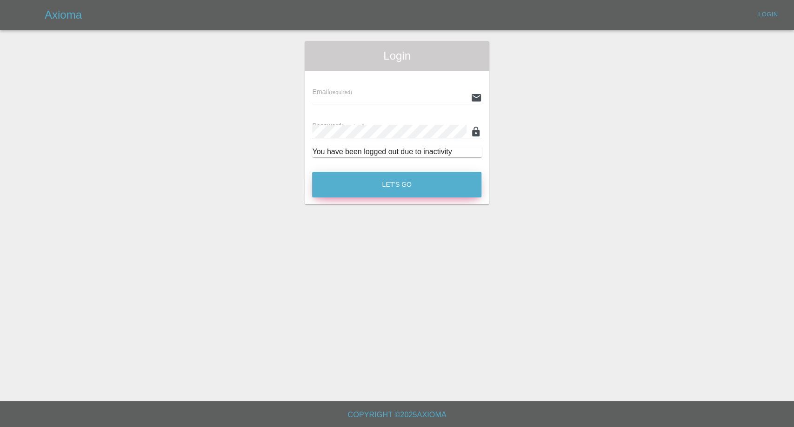
type input "afreen@axioma.co.uk"
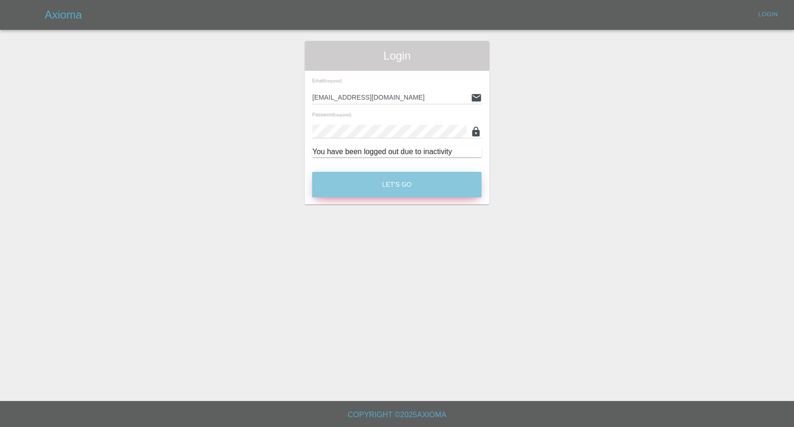
click at [410, 188] on button "Let's Go" at bounding box center [396, 185] width 169 height 26
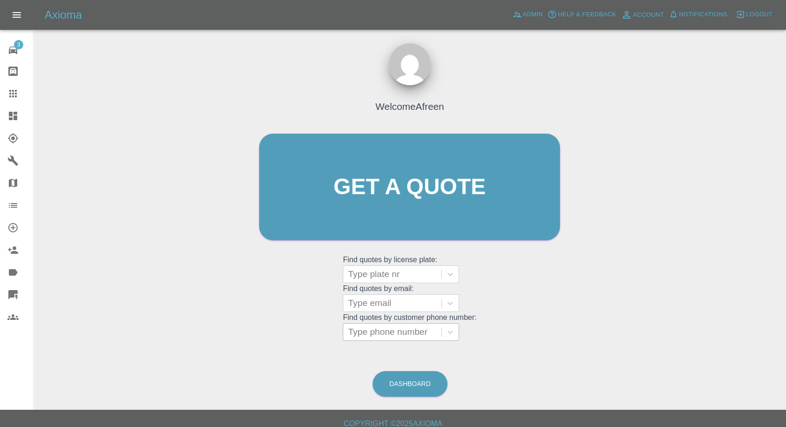
click at [376, 328] on div at bounding box center [392, 331] width 89 height 13
paste input "07884203214"
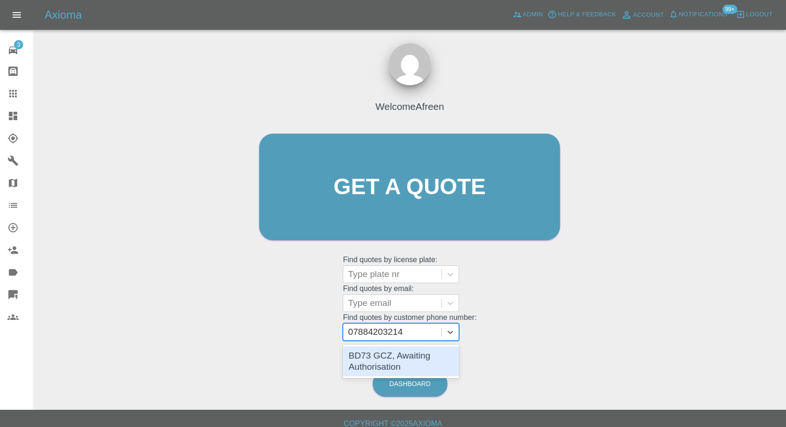
type input "07884203214"
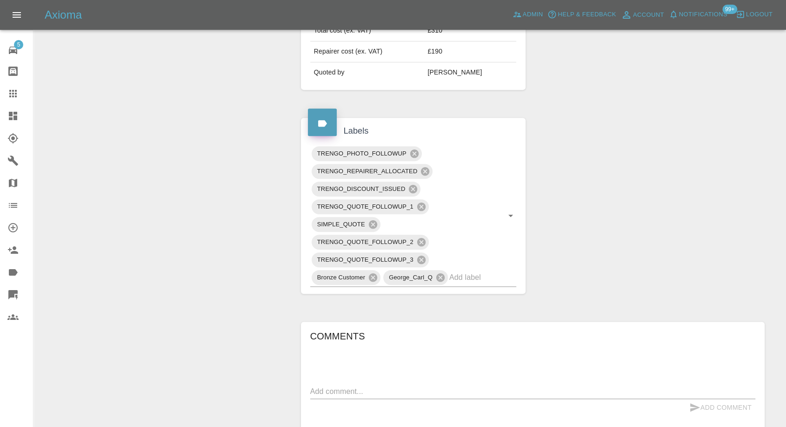
scroll to position [569, 0]
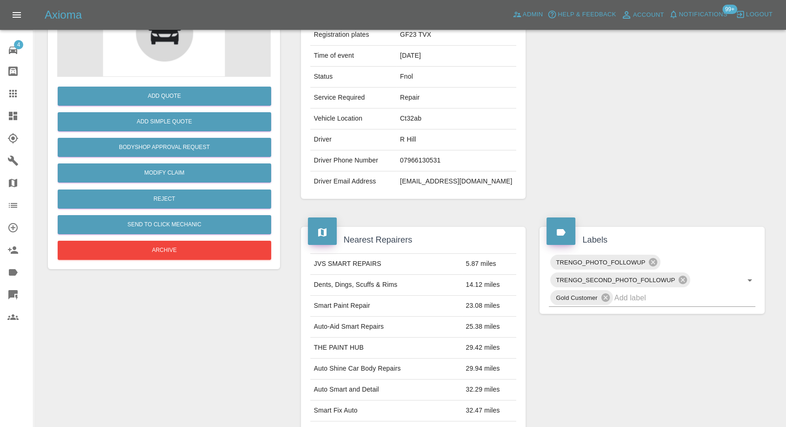
scroll to position [335, 0]
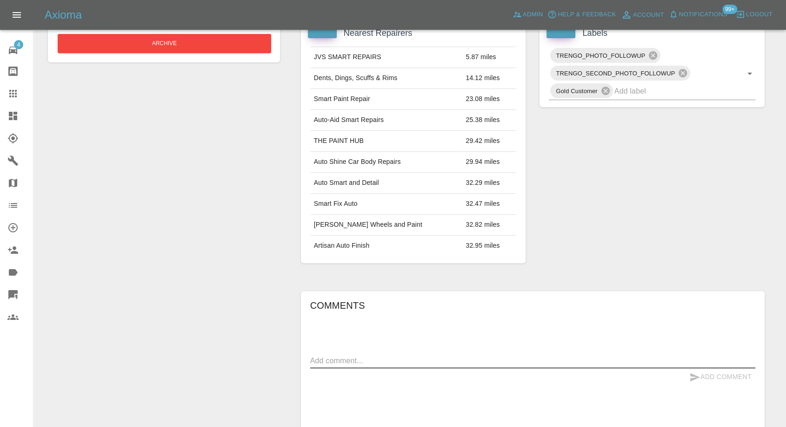
click at [385, 355] on textarea at bounding box center [532, 360] width 445 height 11
paste textarea "Car is not damaged. It is grey and I am thinking of getting it resprayed sunbur…"
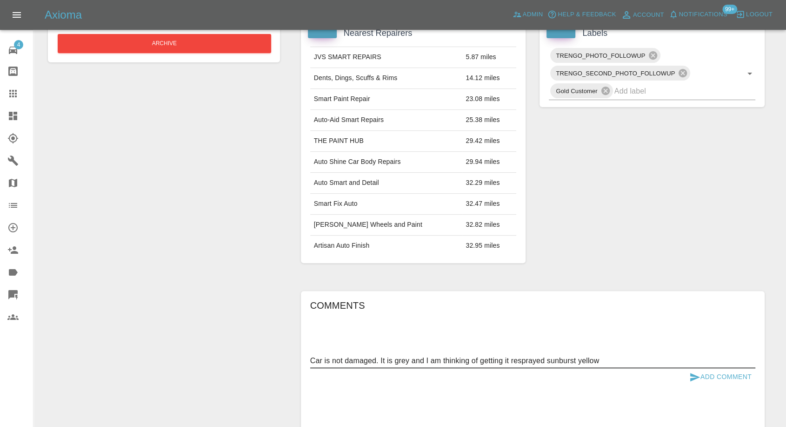
type textarea "Car is not damaged. It is grey and I am thinking of getting it resprayed sunbur…"
click at [696, 374] on icon "submit" at bounding box center [695, 377] width 10 height 8
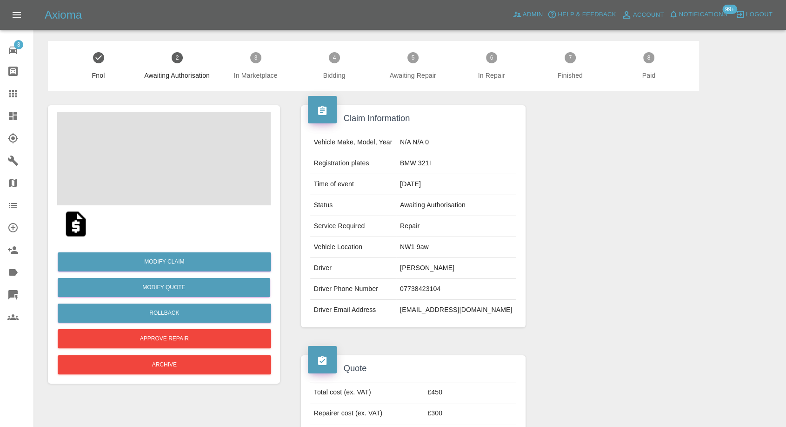
click at [182, 162] on span at bounding box center [164, 158] width 214 height 93
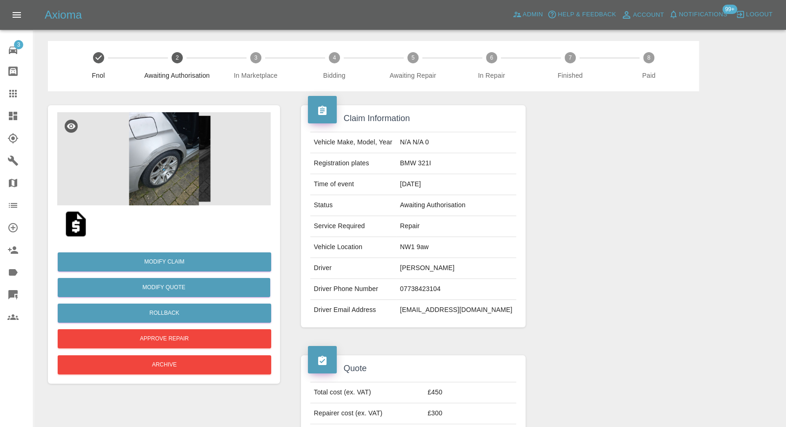
click at [182, 161] on img at bounding box center [164, 158] width 214 height 93
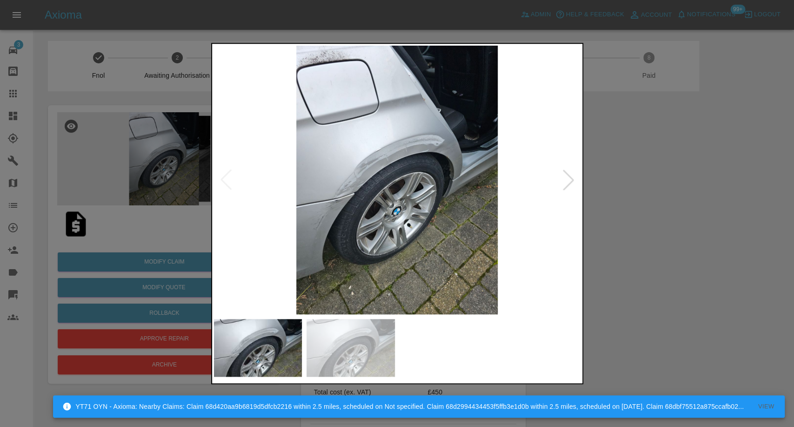
click at [734, 341] on div at bounding box center [397, 213] width 794 height 427
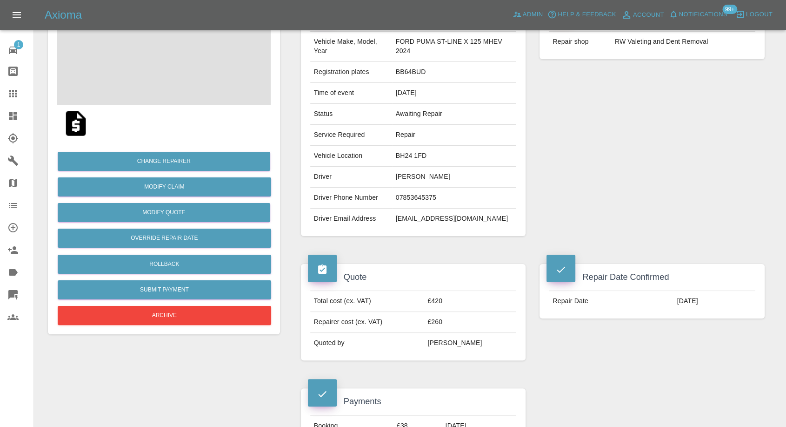
scroll to position [103, 0]
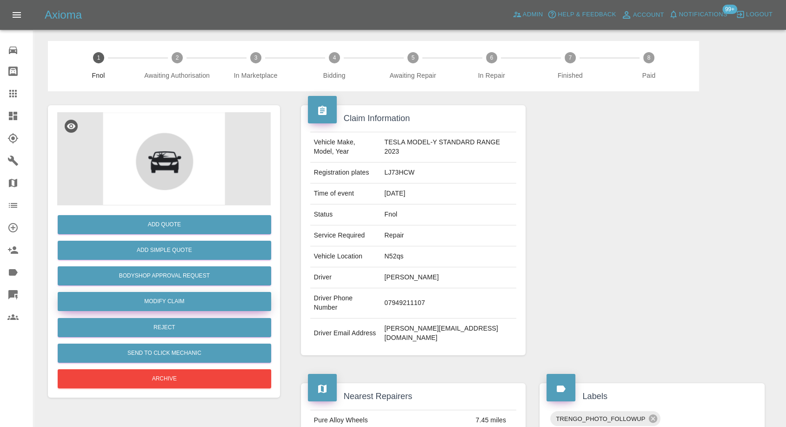
click at [164, 300] on link "Modify Claim" at bounding box center [165, 301] width 214 height 19
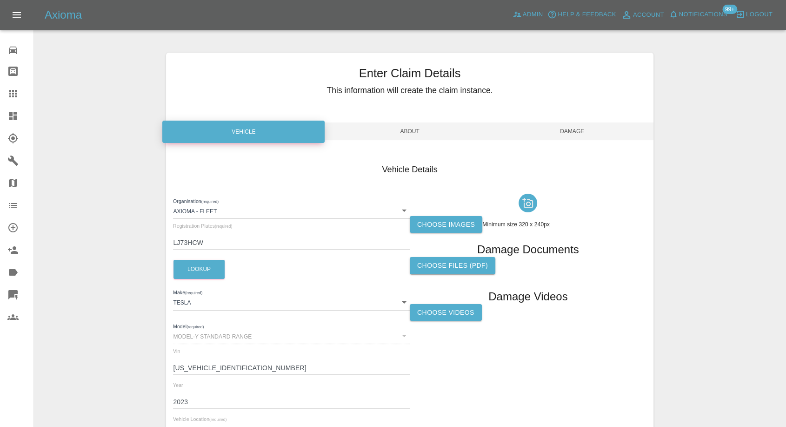
click at [439, 225] on label "Choose images" at bounding box center [446, 224] width 73 height 17
click at [0, 0] on input "Choose images" at bounding box center [0, 0] width 0 height 0
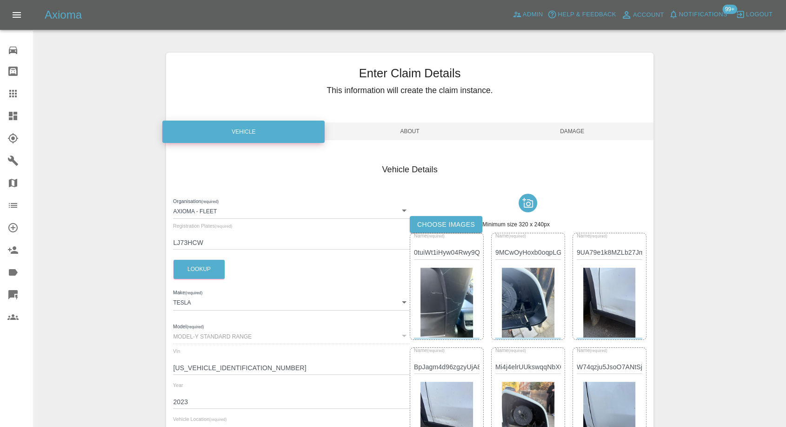
click at [572, 131] on span "Damage" at bounding box center [572, 131] width 162 height 18
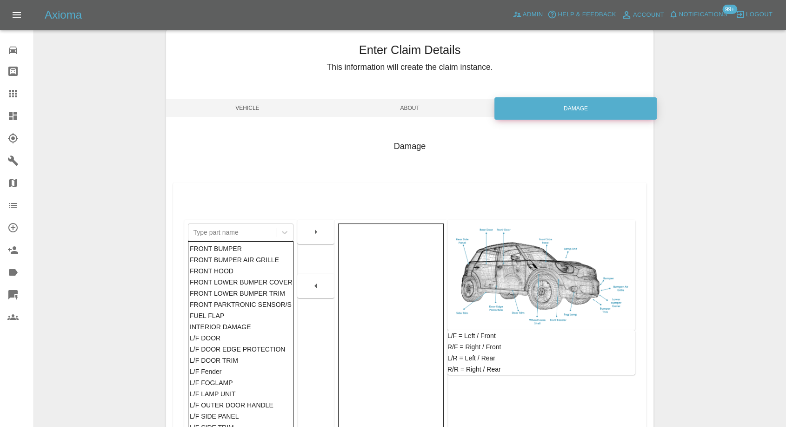
scroll to position [149, 0]
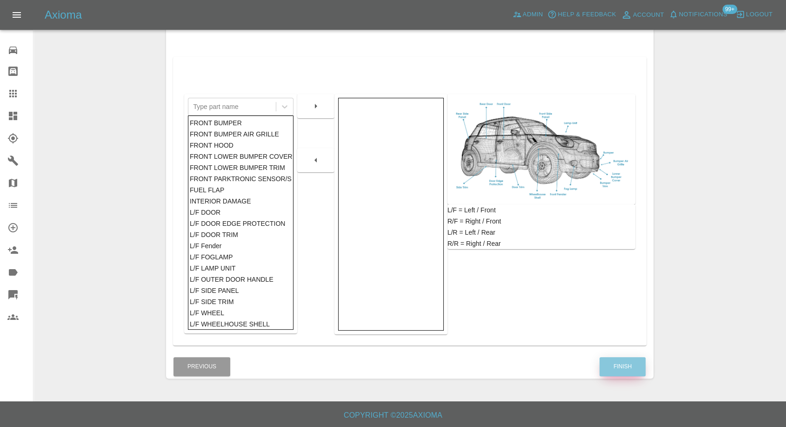
click at [618, 370] on button "Finish" at bounding box center [623, 366] width 46 height 19
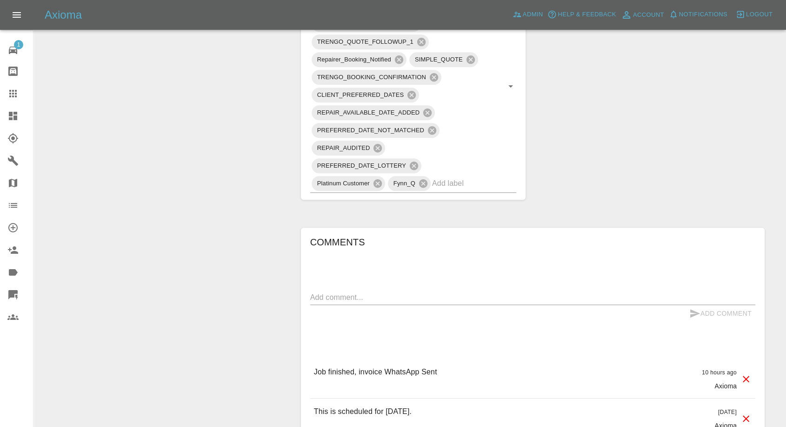
scroll to position [672, 0]
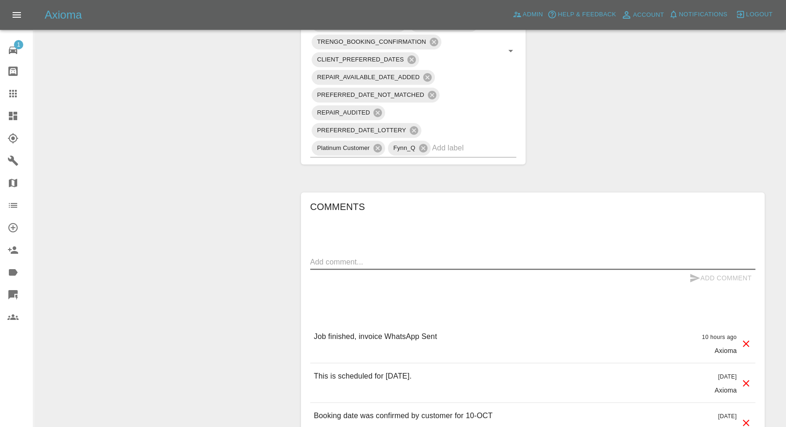
drag, startPoint x: 391, startPoint y: 254, endPoint x: 408, endPoint y: 254, distance: 16.7
click at [391, 256] on textarea at bounding box center [532, 261] width 445 height 11
paste textarea "Hello. I am not happy with the work undertaken. The repaired area has not been …"
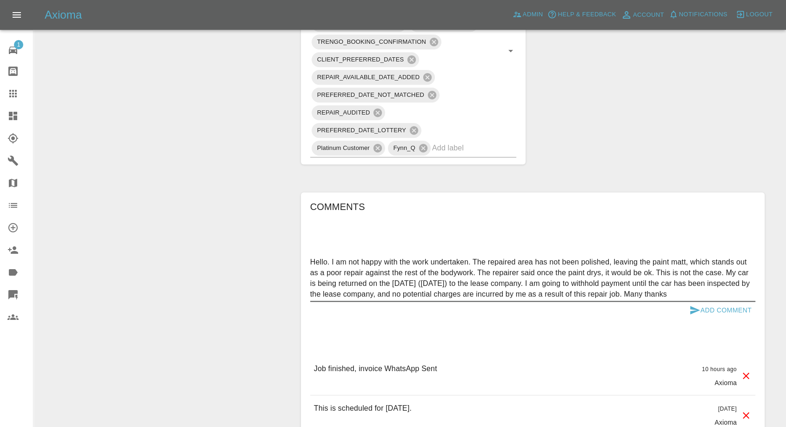
type textarea "Hello. I am not happy with the work undertaken. The repaired area has not been …"
click at [693, 304] on icon "submit" at bounding box center [695, 309] width 11 height 11
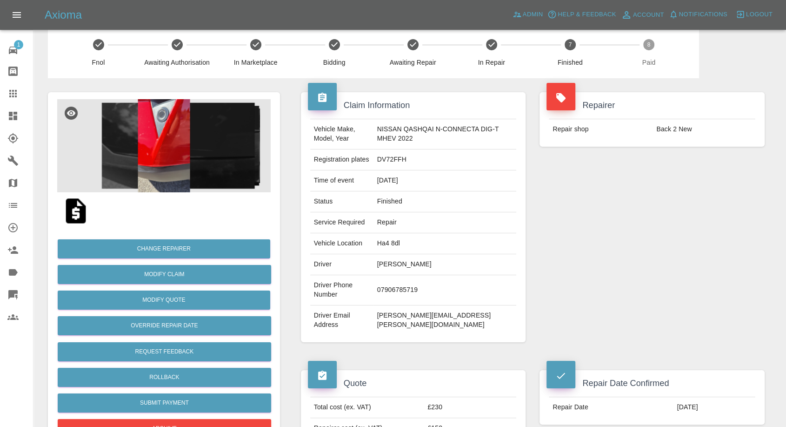
scroll to position [0, 0]
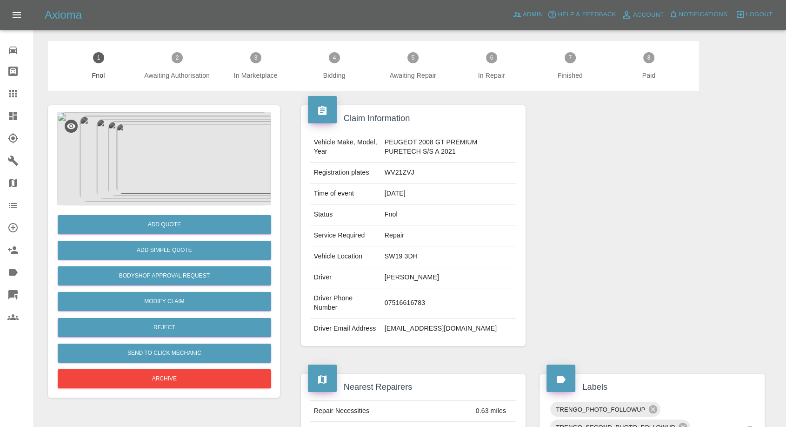
click at [149, 165] on img at bounding box center [164, 158] width 214 height 93
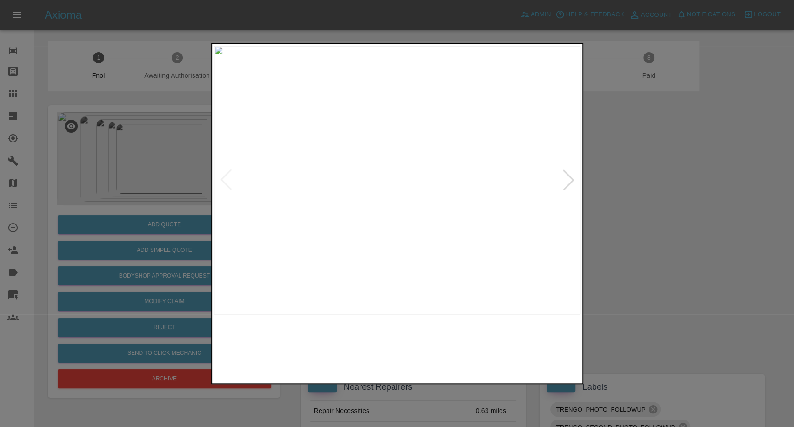
click at [386, 349] on img at bounding box center [351, 348] width 88 height 58
click at [459, 349] on img at bounding box center [444, 348] width 88 height 58
click at [581, 339] on div at bounding box center [397, 213] width 372 height 341
drag, startPoint x: 680, startPoint y: 267, endPoint x: 187, endPoint y: 5, distance: 557.6
click at [676, 263] on div at bounding box center [397, 213] width 794 height 427
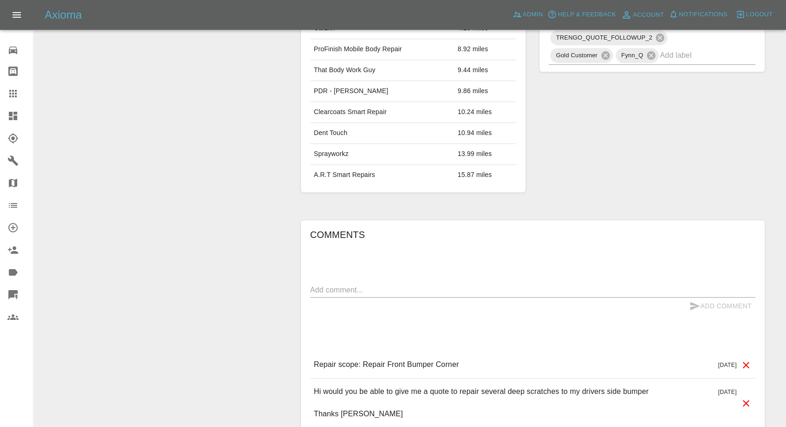
scroll to position [620, 0]
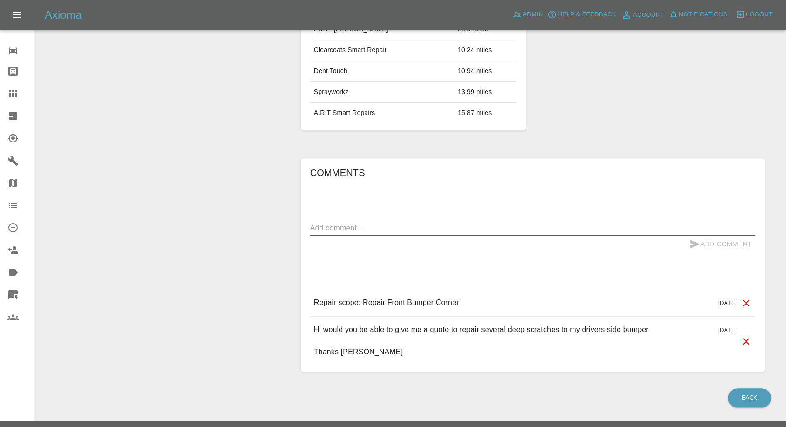
click at [389, 222] on textarea at bounding box center [532, 227] width 445 height 11
paste textarea "Thank you for contacting me. The car has now been repaired"
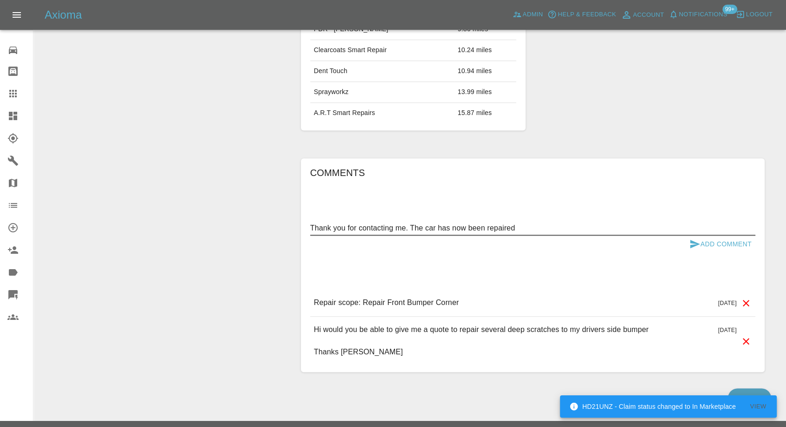
type textarea "Thank you for contacting me. The car has now been repaired"
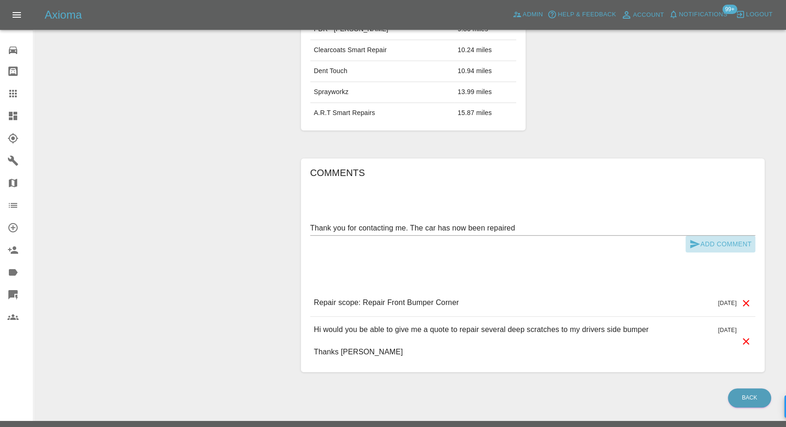
click at [690, 238] on icon "submit" at bounding box center [695, 243] width 11 height 11
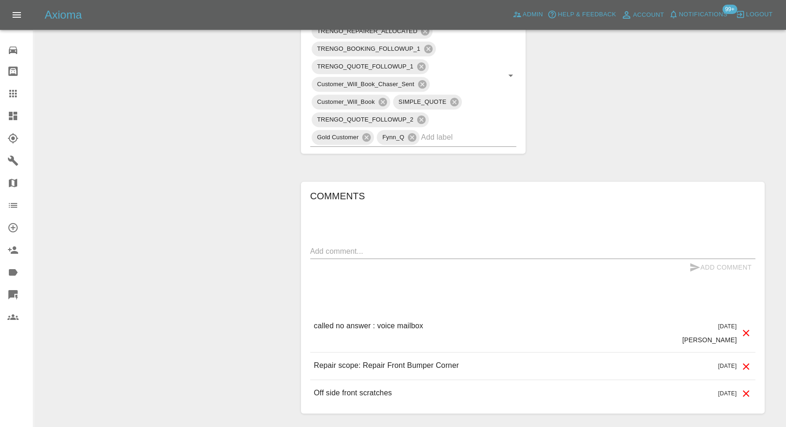
scroll to position [517, 0]
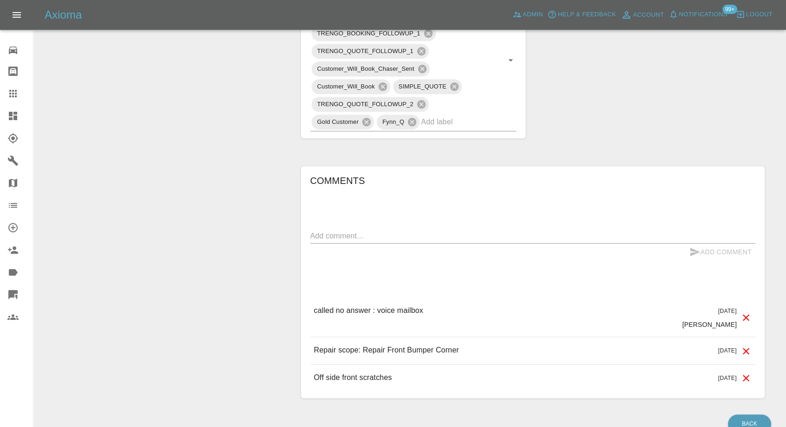
drag, startPoint x: 368, startPoint y: 228, endPoint x: 366, endPoint y: 235, distance: 7.1
click at [366, 235] on div "x" at bounding box center [532, 235] width 445 height 15
paste textarea "10 fore st evershot Dorset DT20JW"
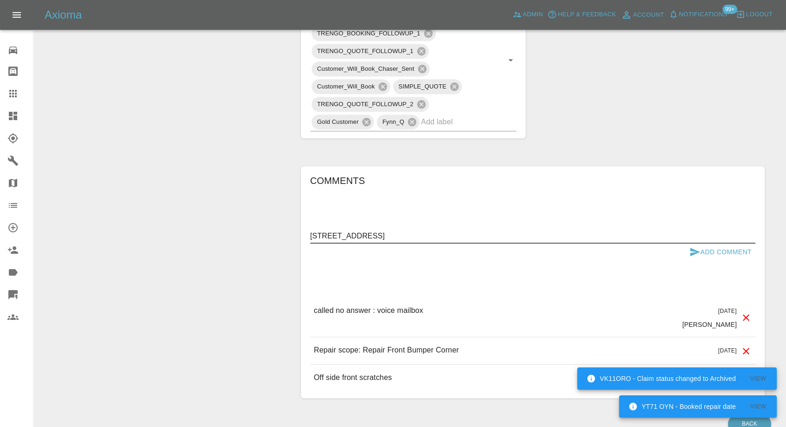
type textarea "10 fore st evershot Dorset DT20JW"
drag, startPoint x: 694, startPoint y: 250, endPoint x: 678, endPoint y: 252, distance: 15.9
click at [694, 250] on icon "submit" at bounding box center [695, 252] width 10 height 8
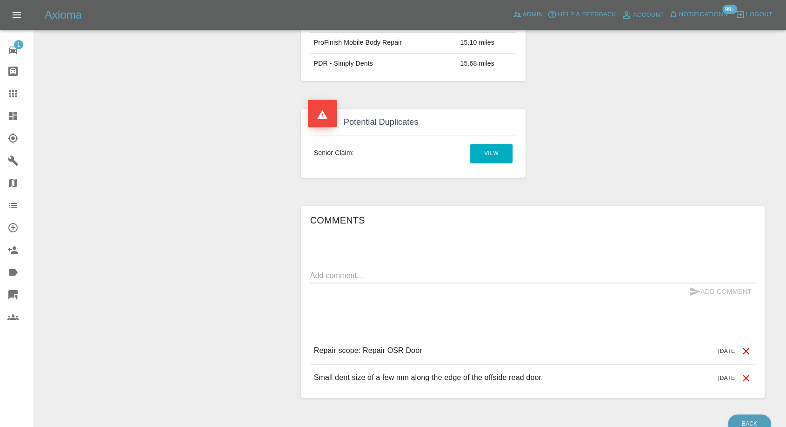
scroll to position [687, 0]
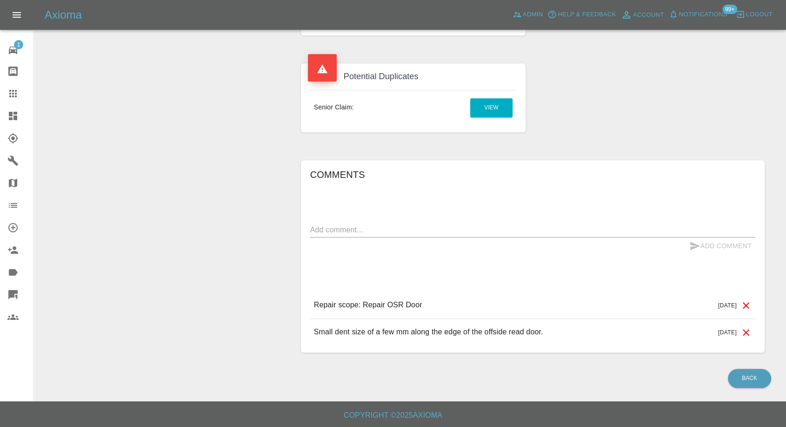
click at [387, 234] on div "x" at bounding box center [532, 229] width 445 height 15
paste textarea "Local garages hard my wife's car redone at the start of this year. No £285 is t…"
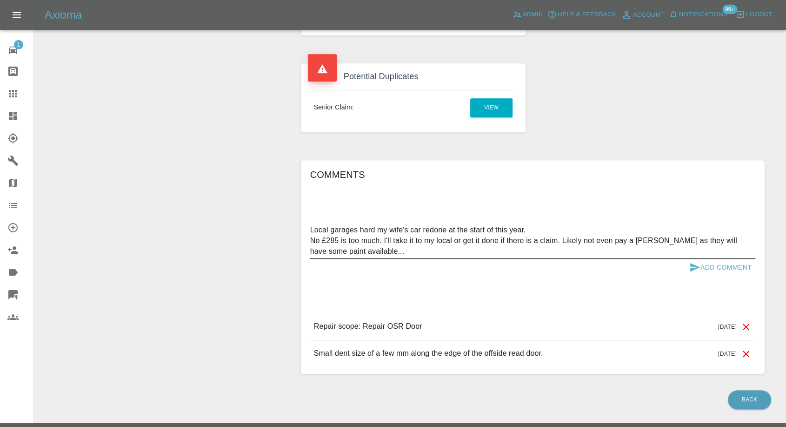
type textarea "Local garages hard my wife's car redone at the start of this year. No £285 is t…"
click at [693, 263] on icon "submit" at bounding box center [695, 266] width 11 height 11
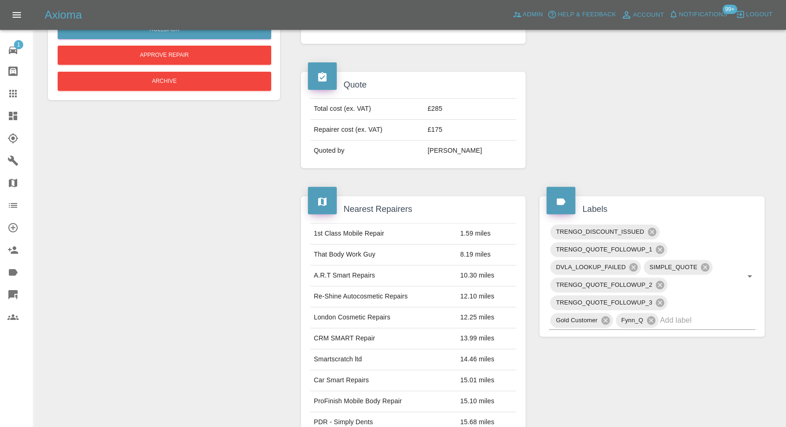
scroll to position [119, 0]
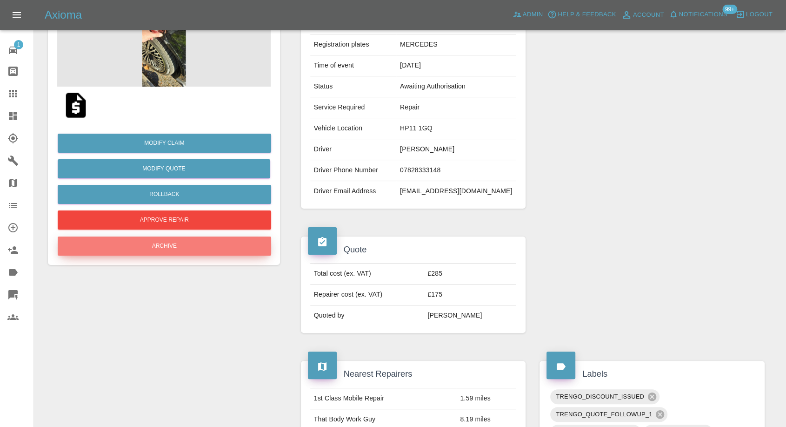
click at [185, 241] on button "Archive" at bounding box center [165, 245] width 214 height 19
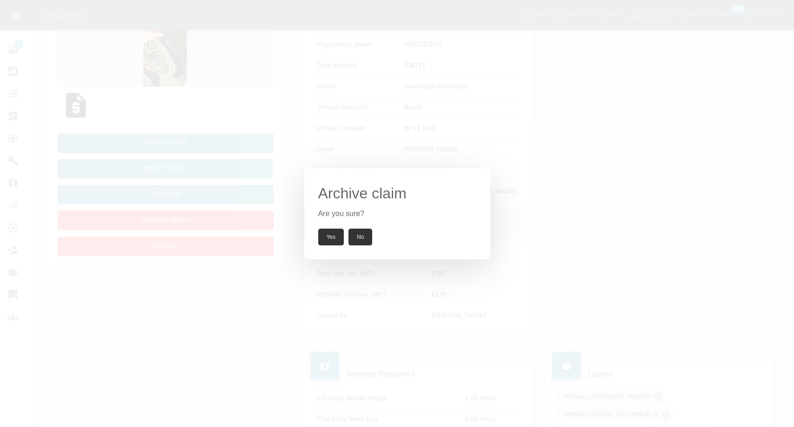
click at [334, 242] on button "Yes" at bounding box center [331, 236] width 26 height 17
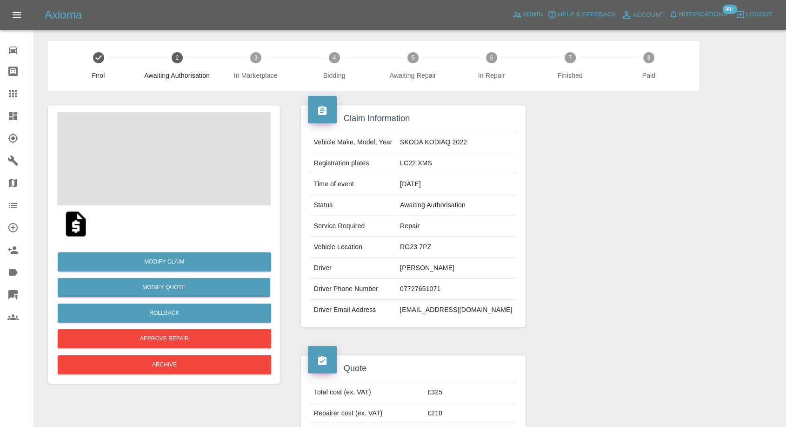
scroll to position [52, 0]
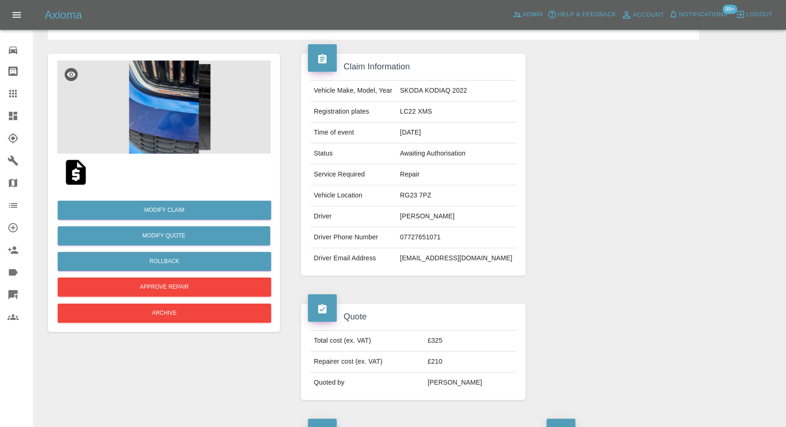
click at [159, 130] on img at bounding box center [164, 106] width 214 height 93
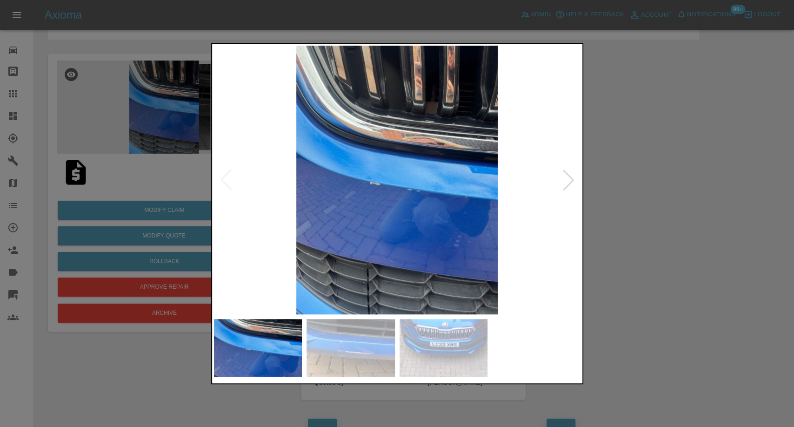
click at [335, 348] on img at bounding box center [351, 348] width 88 height 58
click at [442, 354] on img at bounding box center [444, 348] width 88 height 58
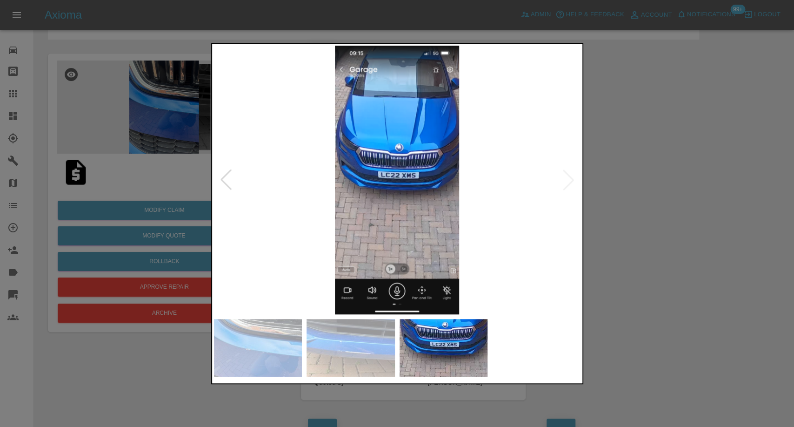
click at [705, 303] on div at bounding box center [397, 213] width 794 height 427
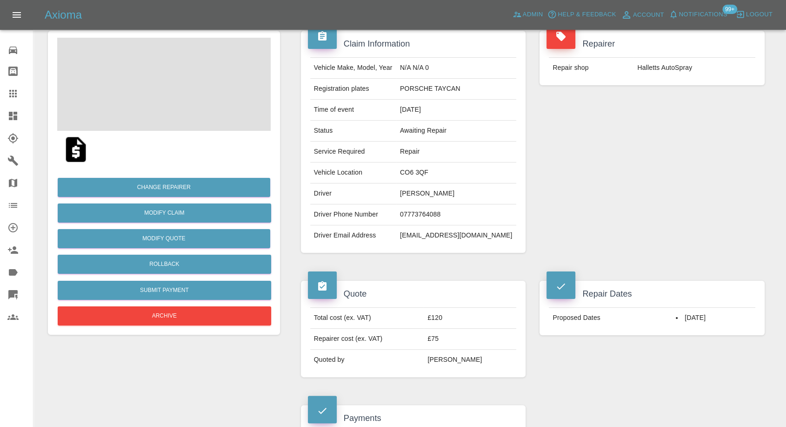
scroll to position [207, 0]
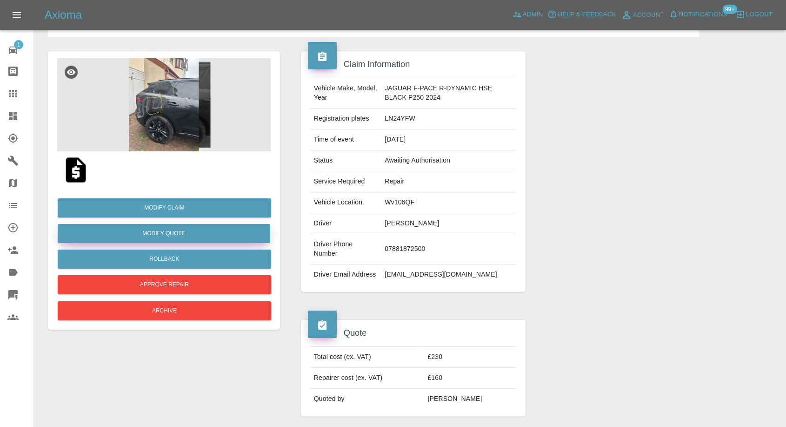
scroll to position [52, 0]
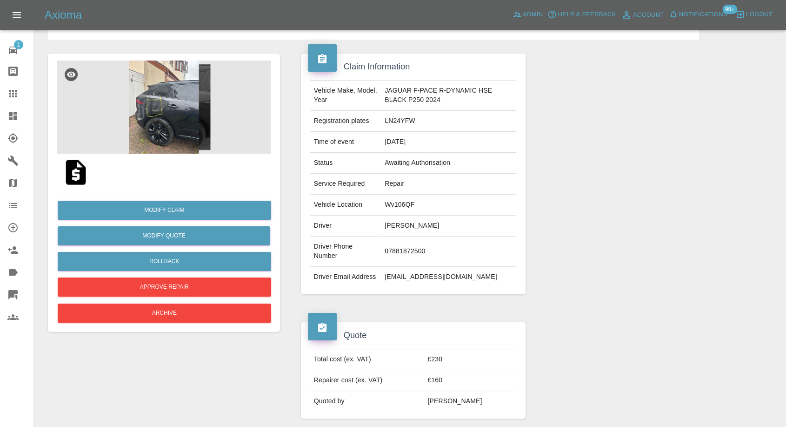
click at [167, 150] on img at bounding box center [164, 106] width 214 height 93
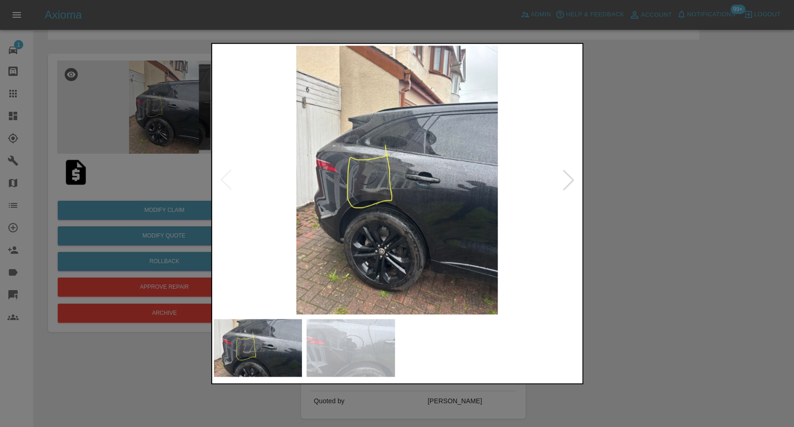
click at [354, 322] on img at bounding box center [351, 348] width 88 height 58
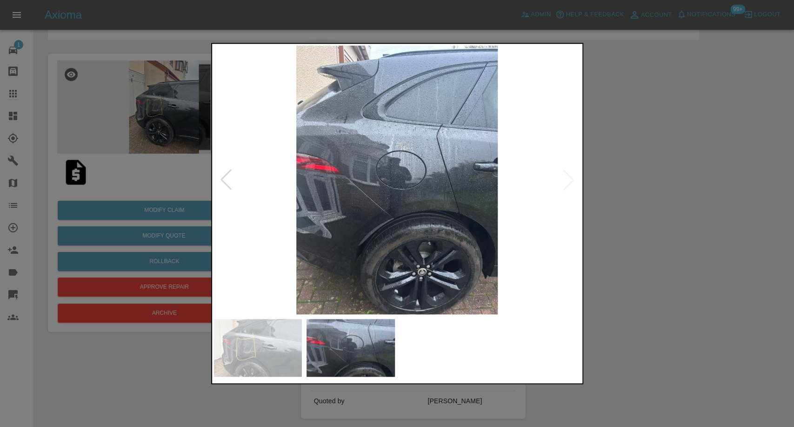
click at [615, 278] on div at bounding box center [397, 213] width 794 height 427
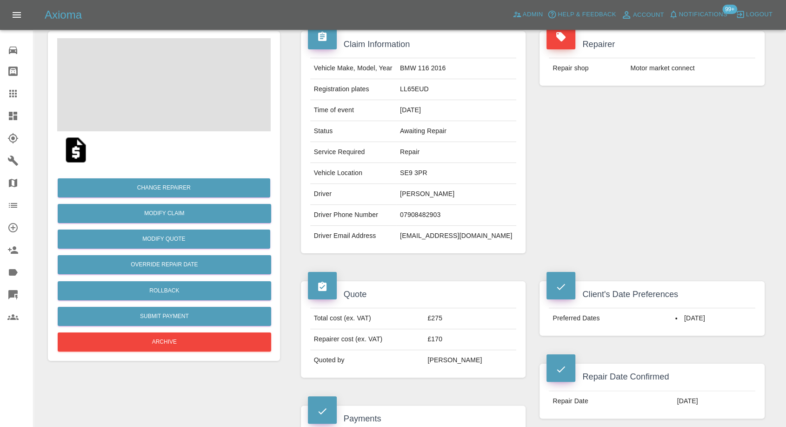
scroll to position [207, 0]
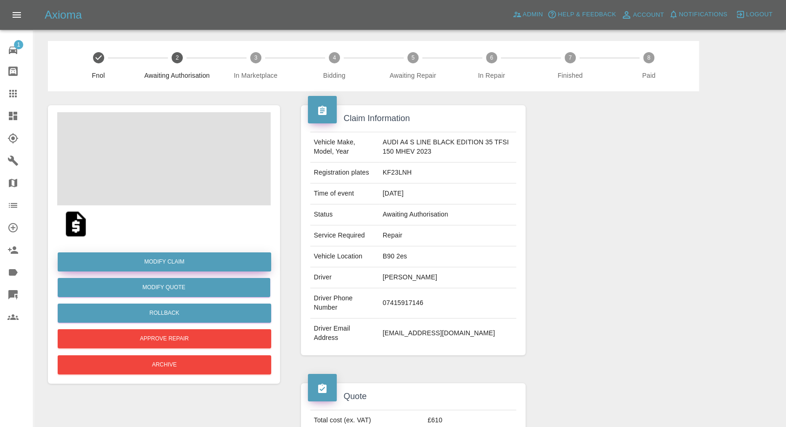
click at [170, 259] on link "Modify Claim" at bounding box center [165, 261] width 214 height 19
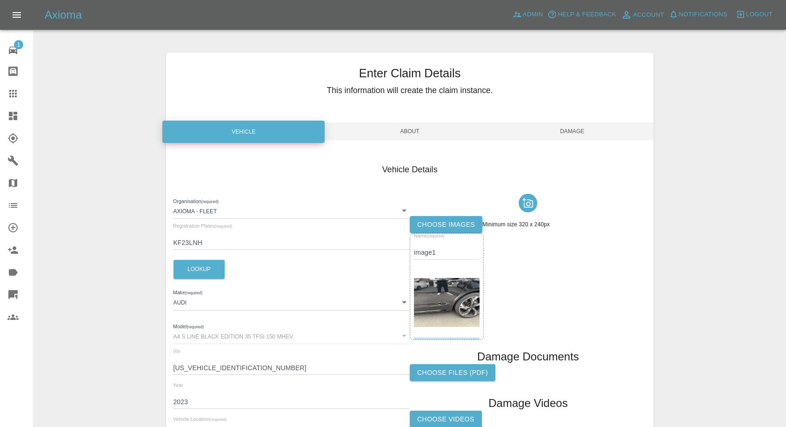
click at [460, 223] on label "Choose images" at bounding box center [446, 224] width 73 height 17
click at [0, 0] on input "Choose images" at bounding box center [0, 0] width 0 height 0
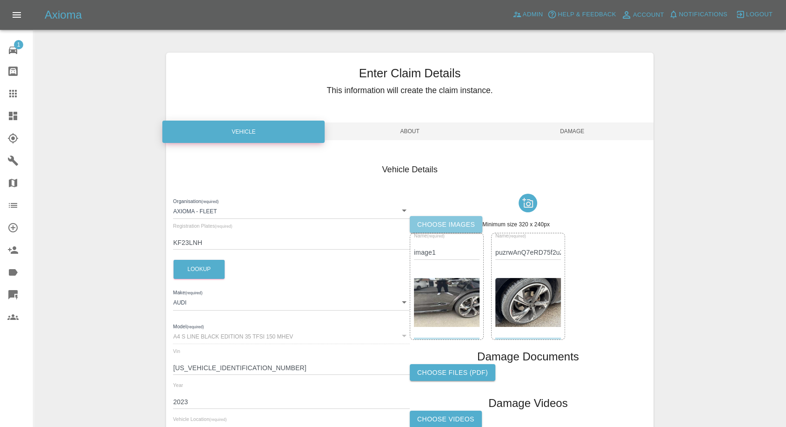
click at [430, 219] on label "Choose images" at bounding box center [446, 224] width 73 height 17
click at [0, 0] on input "Choose images" at bounding box center [0, 0] width 0 height 0
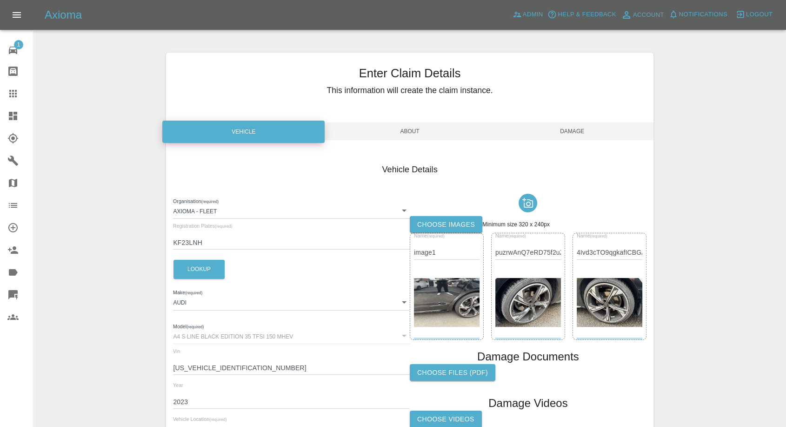
click at [584, 124] on span "Damage" at bounding box center [572, 131] width 162 height 18
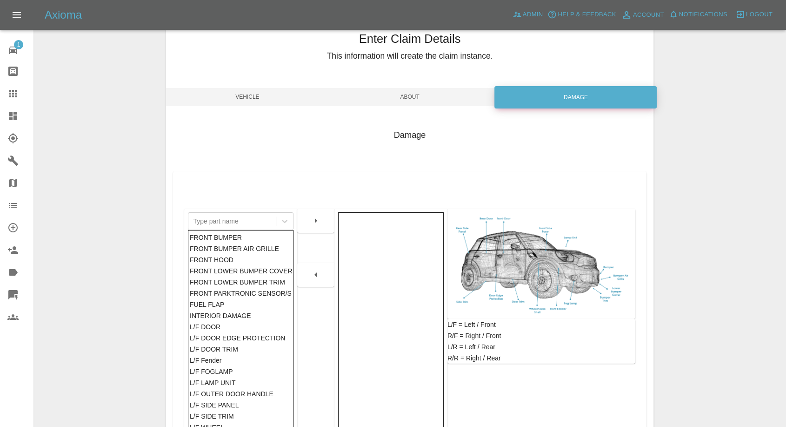
scroll to position [149, 0]
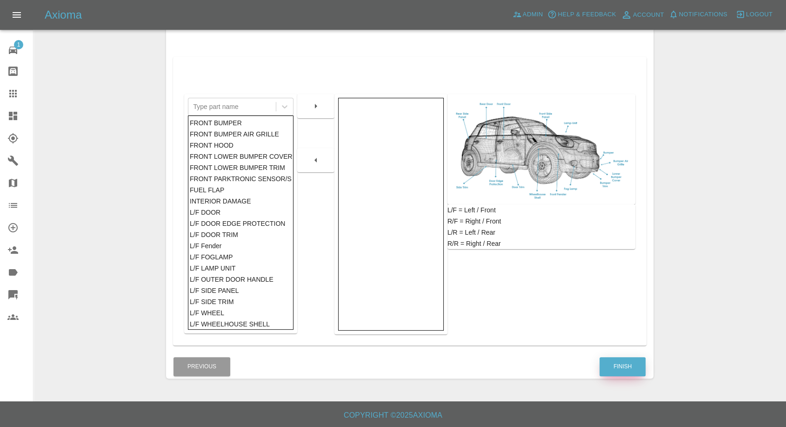
click at [621, 358] on button "Finish" at bounding box center [623, 366] width 46 height 19
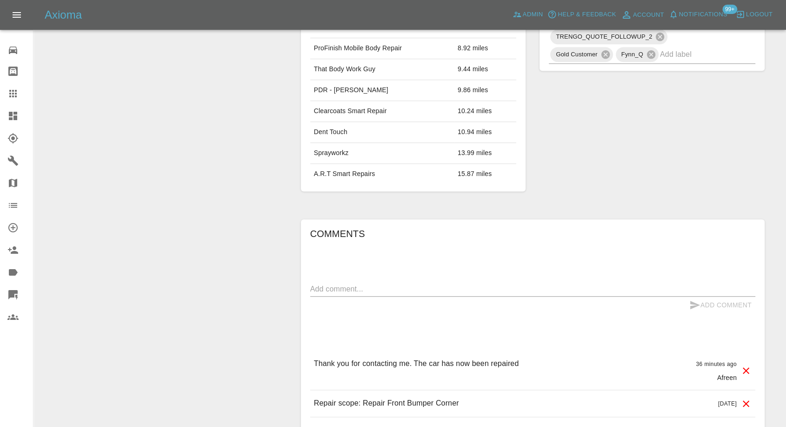
scroll to position [661, 0]
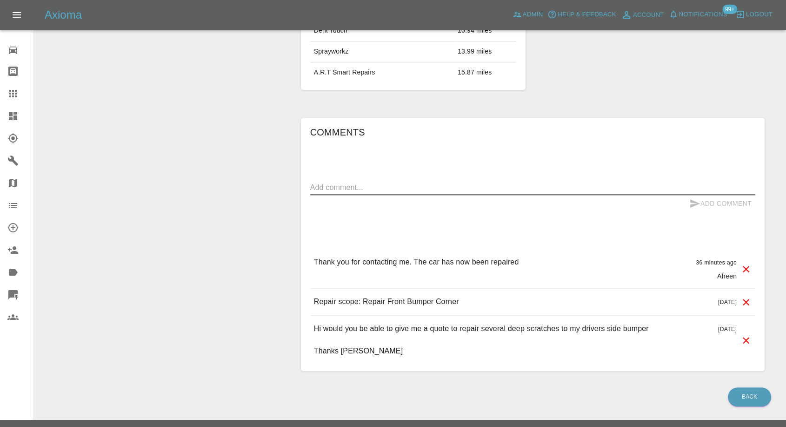
click at [396, 182] on textarea at bounding box center [532, 187] width 445 height 11
paste textarea "It was Pro finish mobile body repair"
type textarea "It was Pro finish mobile body repair"
click at [698, 207] on div "Comments It was Pro finish mobile body repair x Add Comment Thank you for conta…" at bounding box center [532, 245] width 445 height 240
click at [689, 195] on button "Add Comment" at bounding box center [721, 203] width 70 height 17
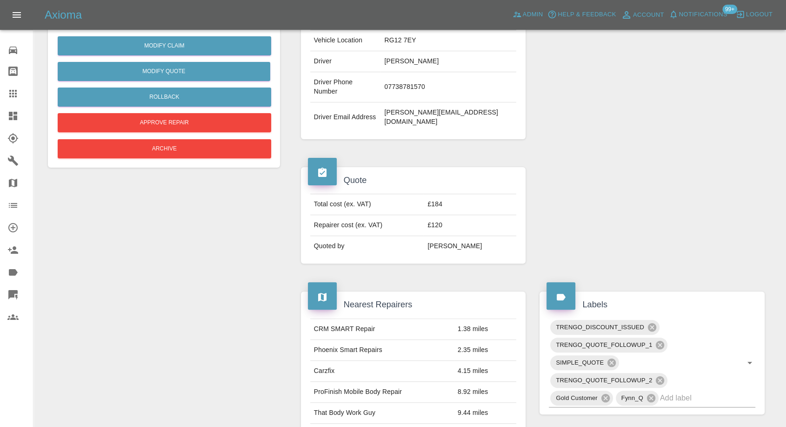
scroll to position [195, 0]
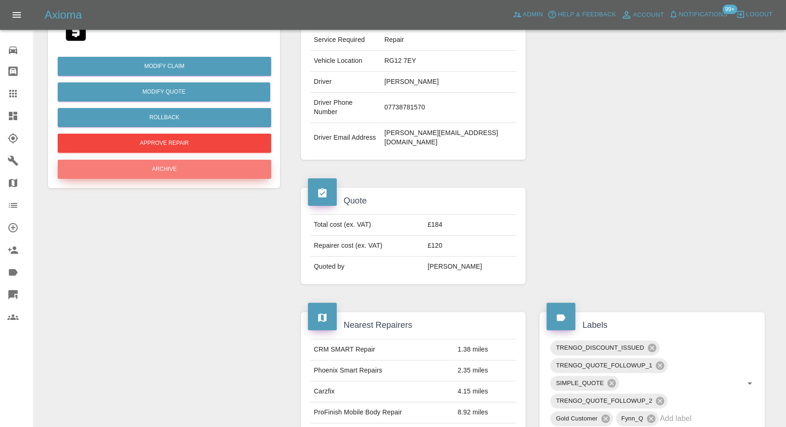
click at [220, 171] on button "Archive" at bounding box center [165, 169] width 214 height 19
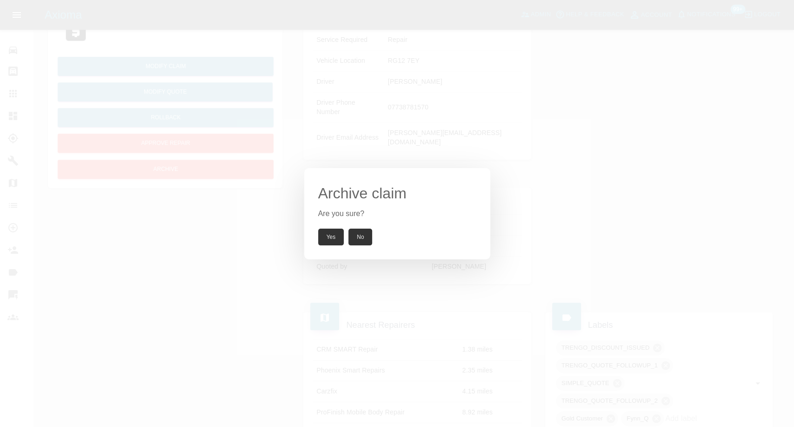
click at [327, 235] on button "Yes" at bounding box center [331, 236] width 26 height 17
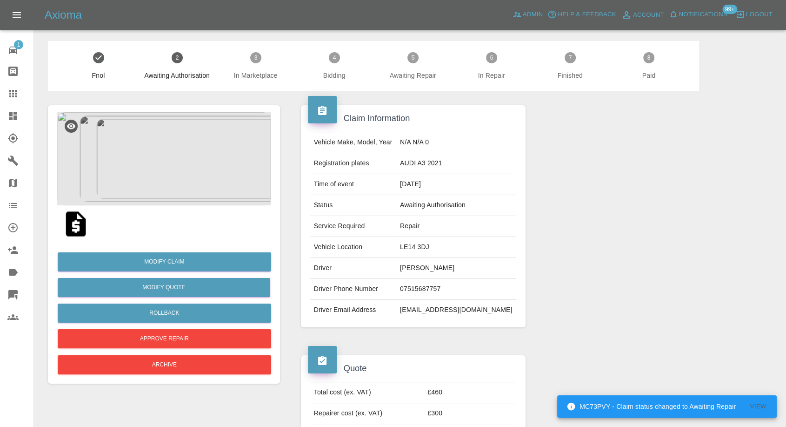
click at [74, 221] on img at bounding box center [76, 224] width 30 height 30
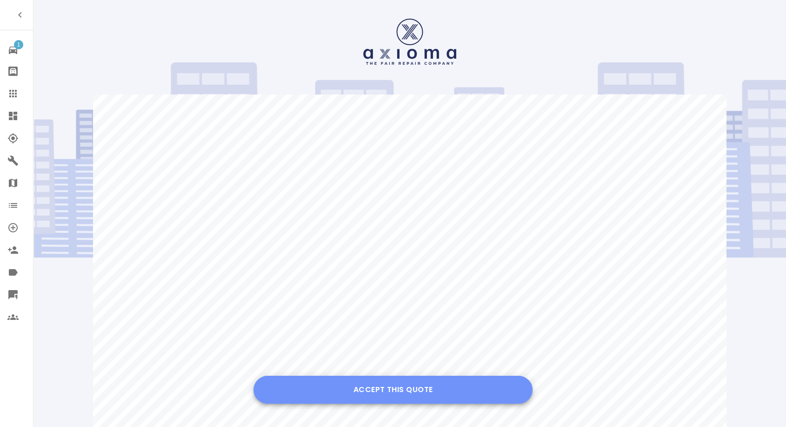
click at [416, 388] on button "Accept this Quote" at bounding box center [393, 389] width 279 height 28
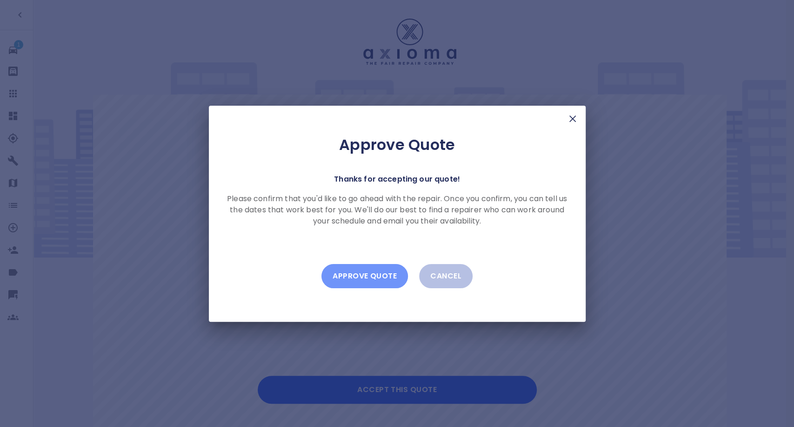
click at [359, 279] on button "Approve Quote" at bounding box center [364, 276] width 87 height 24
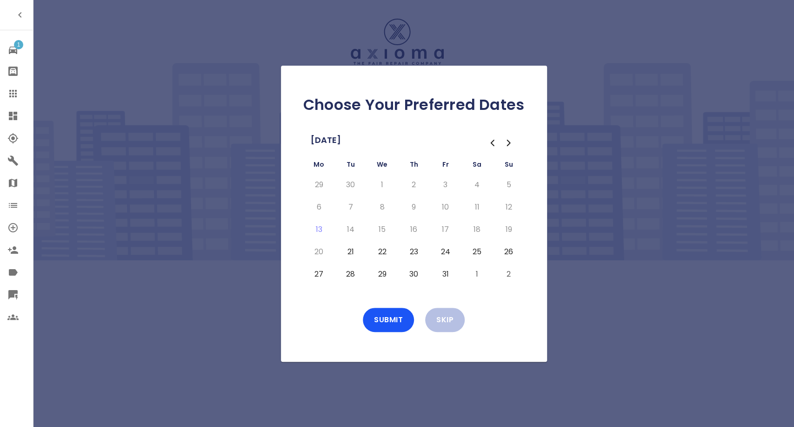
click at [344, 254] on button "21" at bounding box center [350, 251] width 17 height 15
click at [380, 253] on button "22" at bounding box center [382, 251] width 17 height 15
click at [413, 248] on button "23" at bounding box center [414, 251] width 17 height 15
click at [439, 249] on button "24" at bounding box center [445, 251] width 17 height 15
click at [353, 273] on button "28" at bounding box center [350, 274] width 17 height 15
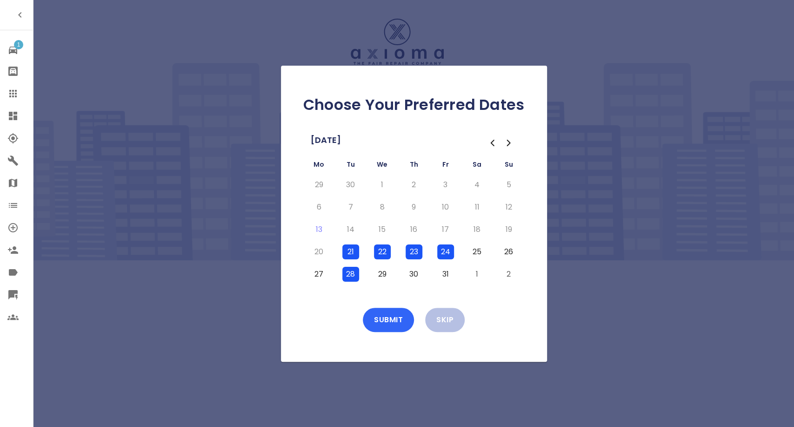
click at [393, 316] on button "Submit" at bounding box center [388, 320] width 51 height 24
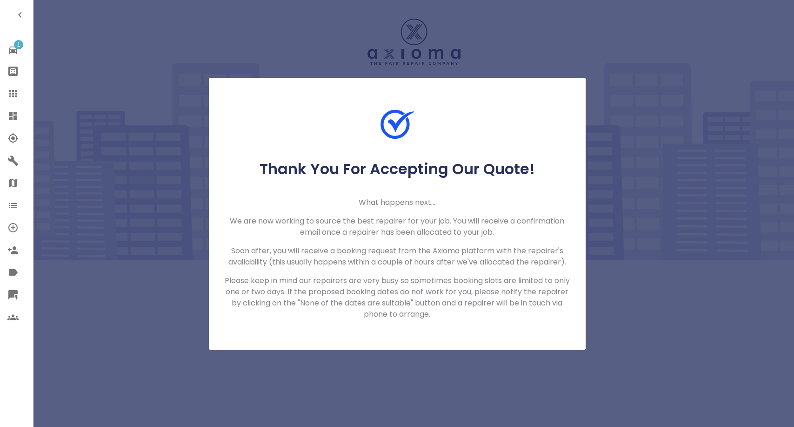
drag, startPoint x: 13, startPoint y: 87, endPoint x: 26, endPoint y: 66, distance: 25.7
click at [13, 88] on icon at bounding box center [12, 93] width 11 height 11
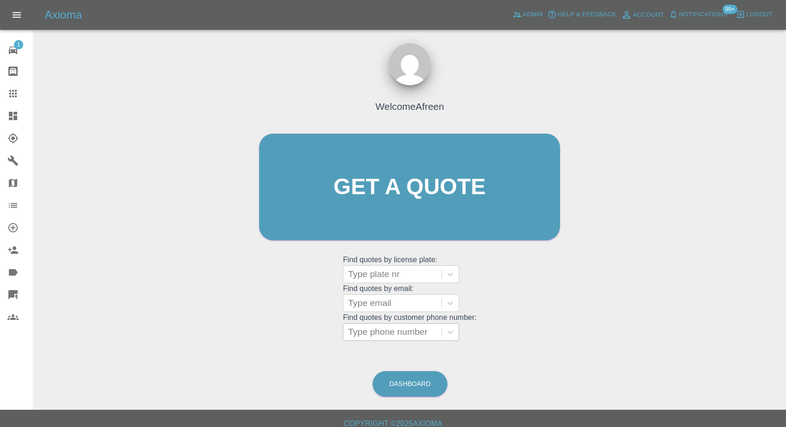
click at [395, 335] on div at bounding box center [392, 331] width 89 height 13
paste input "+447483890884"
drag, startPoint x: 365, startPoint y: 335, endPoint x: 240, endPoint y: 335, distance: 125.6
click at [243, 335] on div "Welcome Afreen Get a quote Get a quote Find quotes by license plate: Type plate…" at bounding box center [410, 231] width 738 height 334
type input "07483890884"
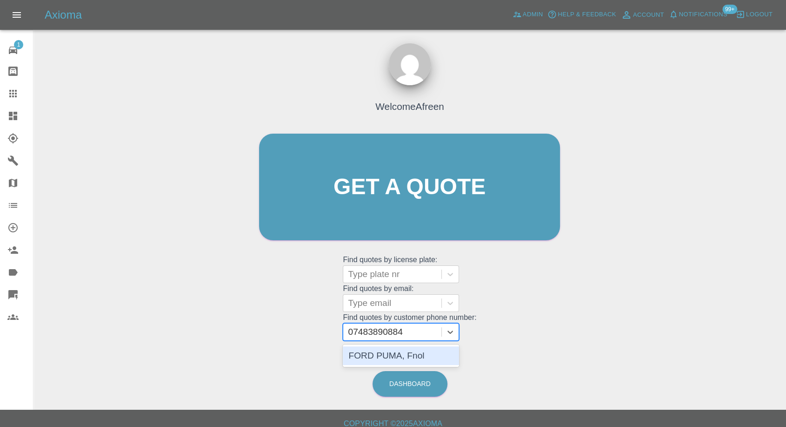
click at [392, 357] on div "FORD PUMA, Fnol" at bounding box center [401, 355] width 116 height 19
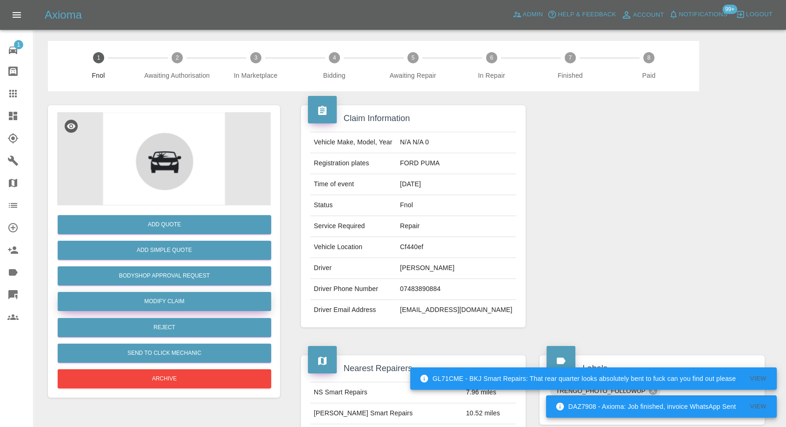
click at [164, 305] on link "Modify Claim" at bounding box center [165, 301] width 214 height 19
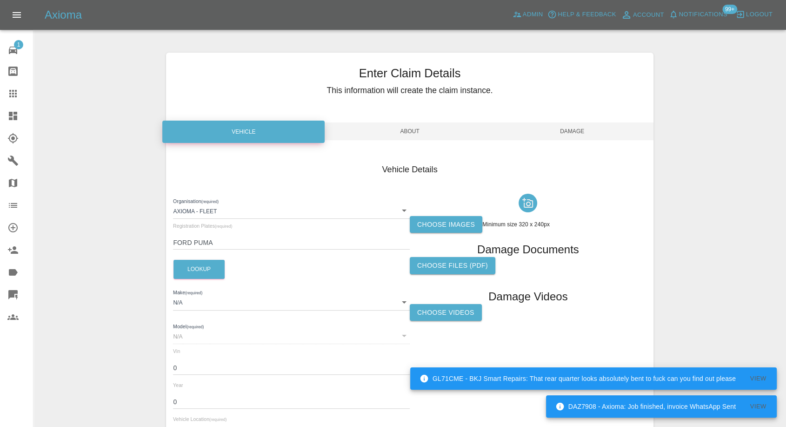
click at [433, 228] on label "Choose images" at bounding box center [446, 224] width 73 height 17
click at [0, 0] on input "Choose images" at bounding box center [0, 0] width 0 height 0
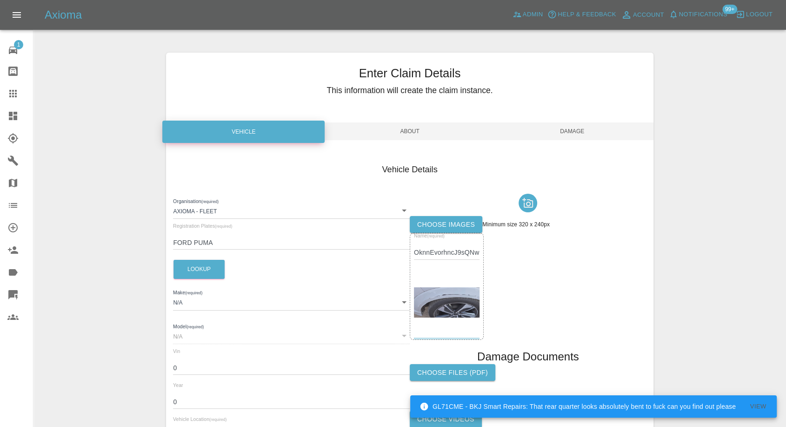
click at [565, 146] on div "Enter Claim Details This information will create the claim instance. Vehicle Ab…" at bounding box center [409, 268] width 487 height 431
click at [577, 128] on span "Damage" at bounding box center [572, 131] width 162 height 18
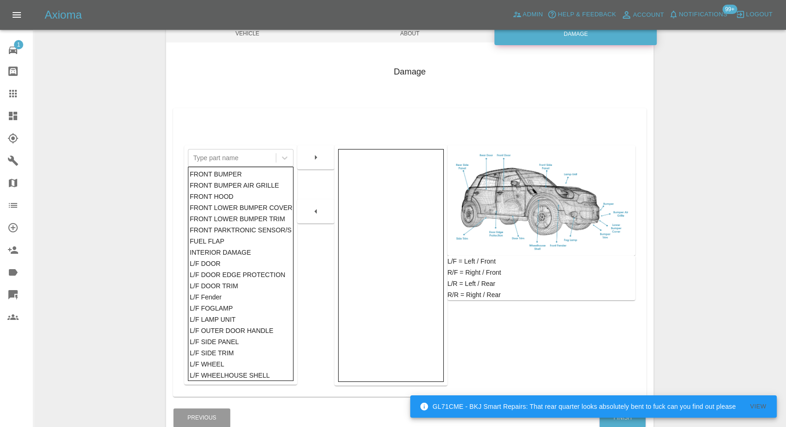
scroll to position [149, 0]
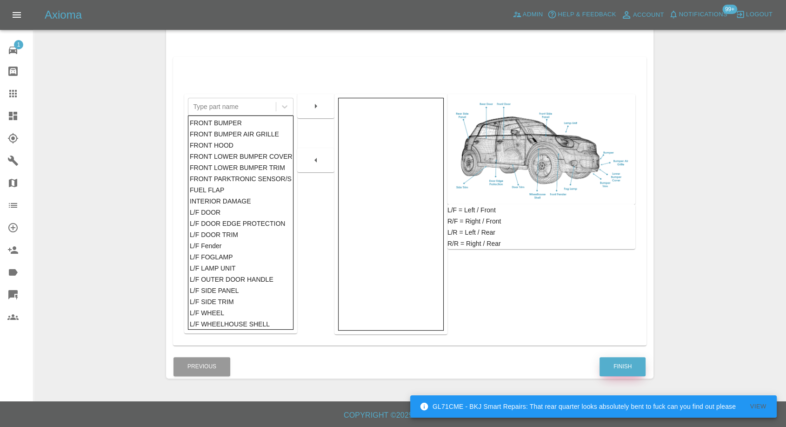
click at [610, 363] on button "Finish" at bounding box center [623, 366] width 46 height 19
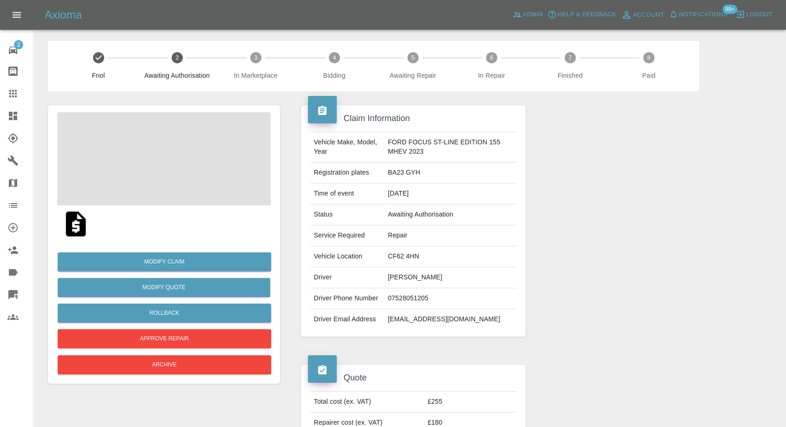
click at [76, 218] on img at bounding box center [76, 224] width 30 height 30
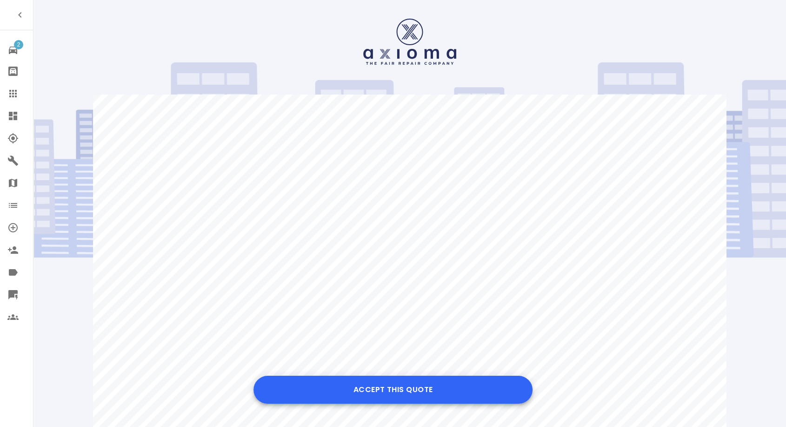
click at [374, 386] on button "Accept this Quote" at bounding box center [393, 389] width 279 height 28
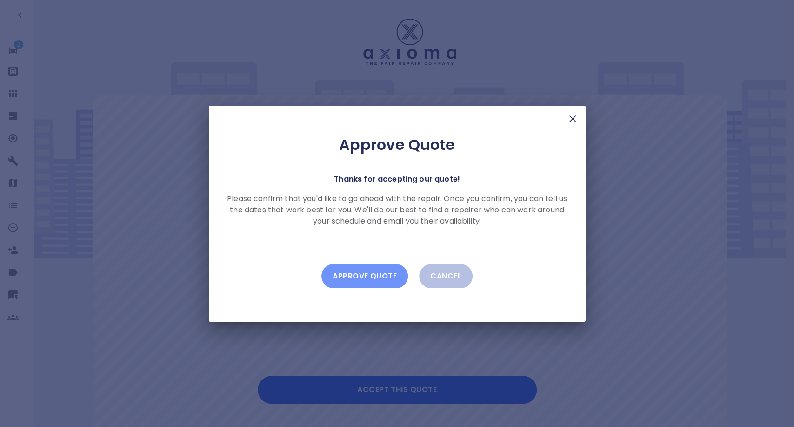
click at [380, 278] on button "Approve Quote" at bounding box center [364, 276] width 87 height 24
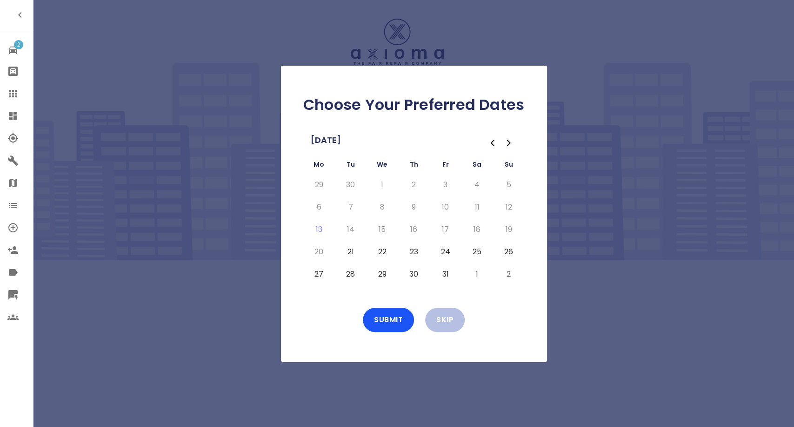
click at [477, 248] on button "25" at bounding box center [477, 251] width 17 height 15
click at [476, 272] on button "1" at bounding box center [477, 274] width 17 height 15
click at [388, 315] on button "Submit" at bounding box center [388, 320] width 51 height 24
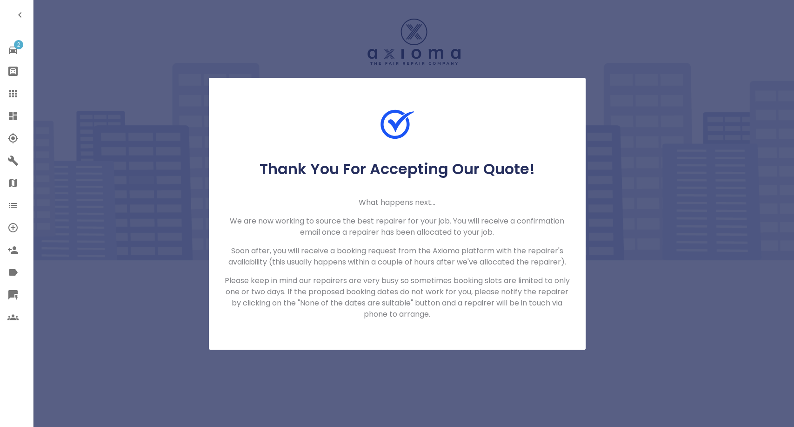
click at [13, 95] on icon at bounding box center [12, 93] width 11 height 11
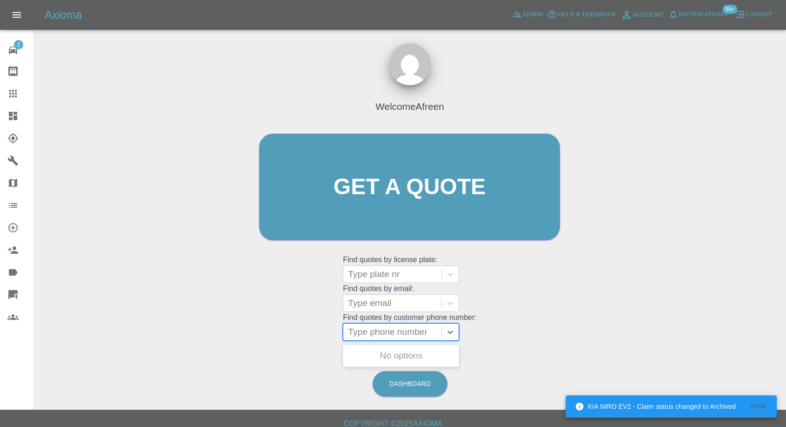
click at [375, 325] on div at bounding box center [392, 331] width 89 height 13
paste input "+447717893869"
drag, startPoint x: 369, startPoint y: 328, endPoint x: 307, endPoint y: 335, distance: 62.3
click at [309, 335] on div "Welcome Afreen Get a quote Get a quote Find quotes by license plate: Type plate…" at bounding box center [409, 204] width 321 height 281
type input "07717893869"
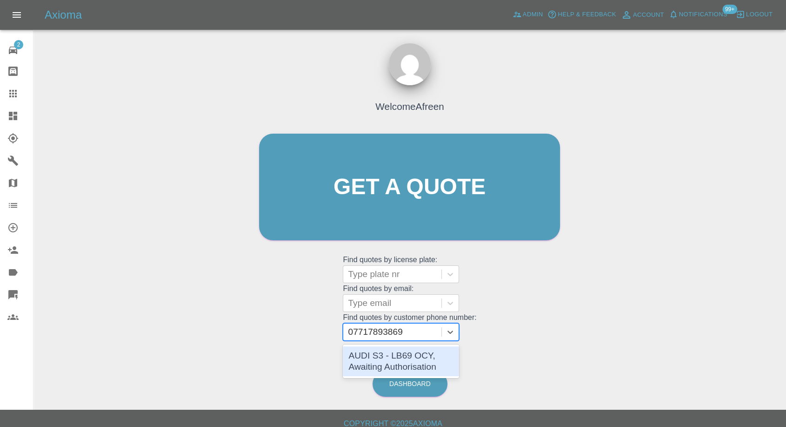
click at [387, 353] on div "AUDI S3 - LB69 OCY, Awaiting Authorisation" at bounding box center [401, 361] width 116 height 30
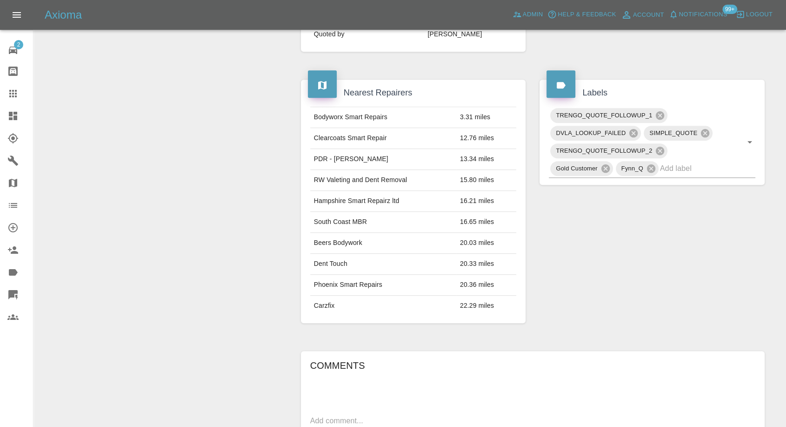
scroll to position [517, 0]
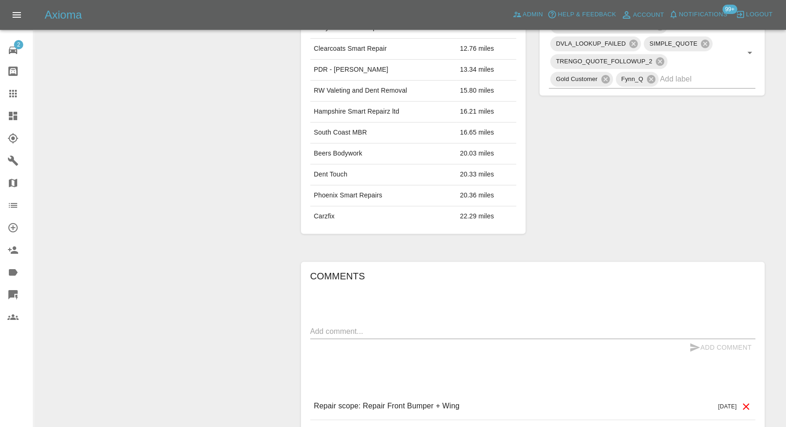
click at [429, 326] on textarea at bounding box center [532, 331] width 445 height 11
paste textarea "Unfortunately I’ve already booked with another company now. I’ll be in touch if…"
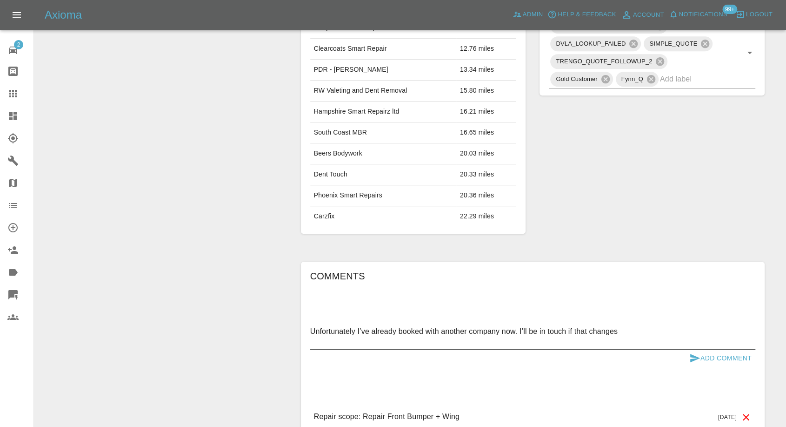
paste textarea "It was a mobile service."
type textarea "Unfortunately I’ve already booked with another company now. I’ll be in touch if…"
click at [701, 349] on button "Add Comment" at bounding box center [721, 357] width 70 height 17
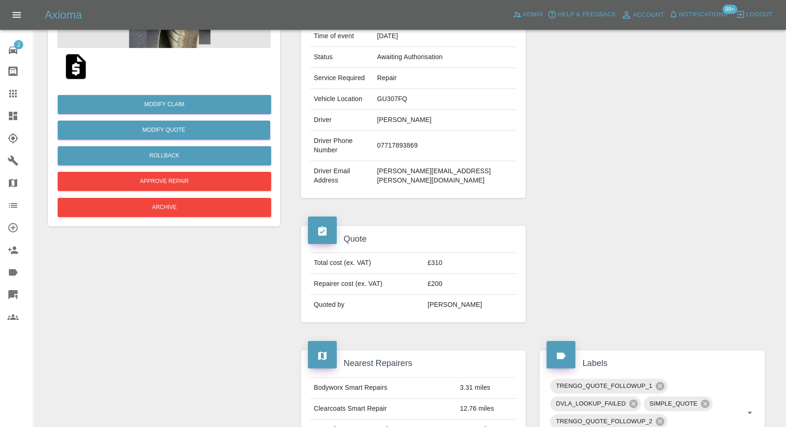
scroll to position [155, 0]
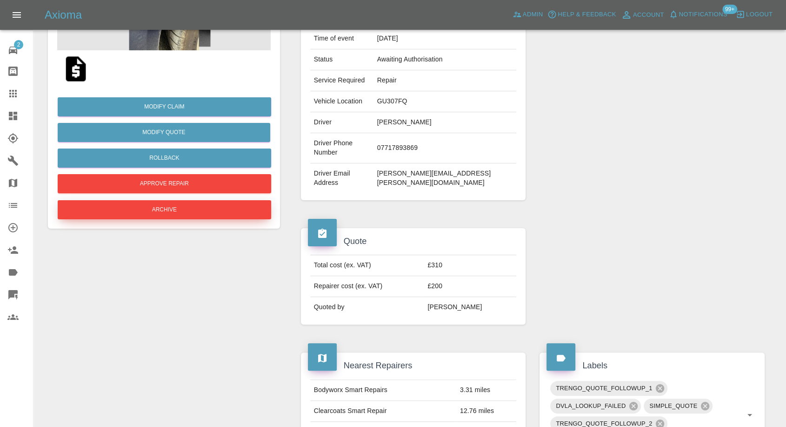
click at [187, 210] on button "Archive" at bounding box center [165, 209] width 214 height 19
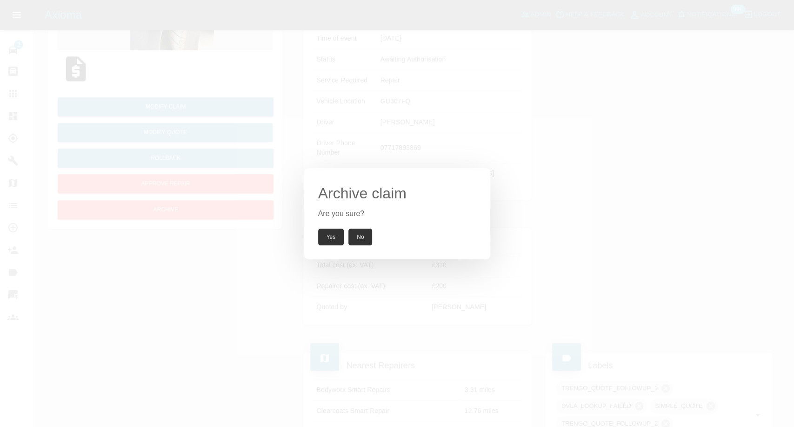
click at [328, 228] on button "Yes" at bounding box center [331, 236] width 26 height 17
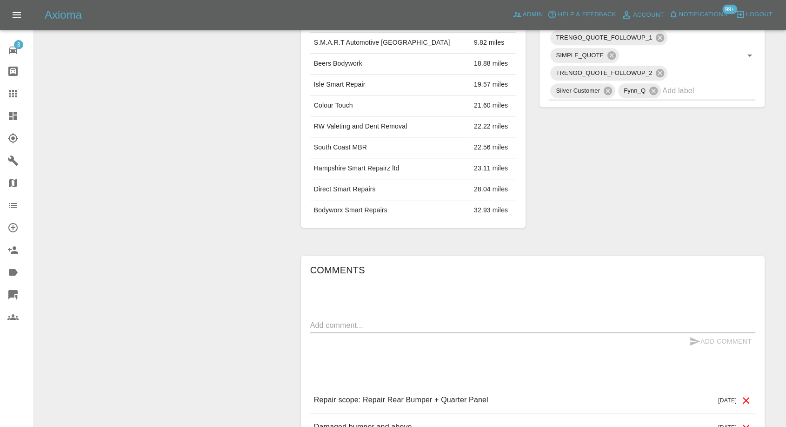
scroll to position [517, 0]
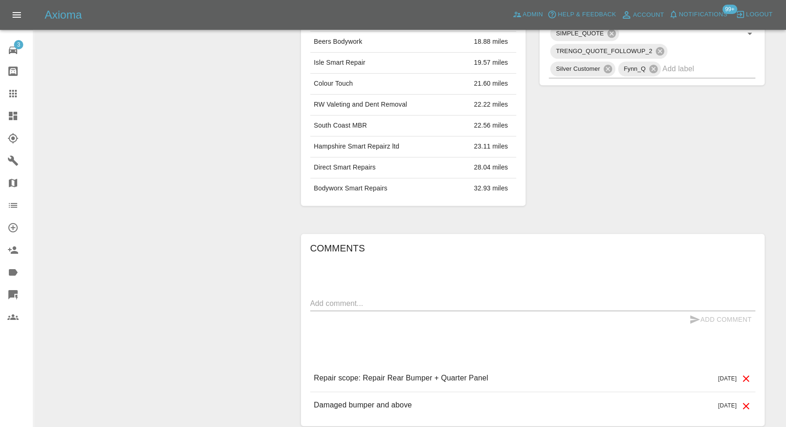
click at [375, 302] on textarea at bounding box center [532, 303] width 445 height 11
paste textarea "Hi I've now booked someone thanks"
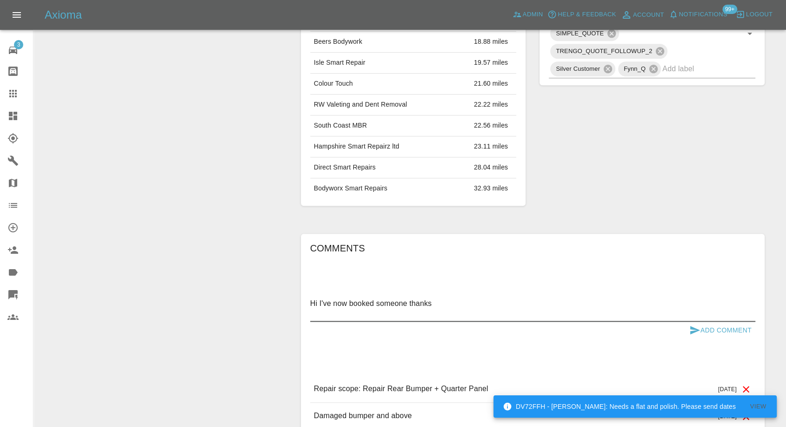
paste textarea "Mobile repair £265"
type textarea "Hi I've now booked someone thanks Mobile repair £265"
click at [690, 328] on icon "submit" at bounding box center [695, 329] width 11 height 11
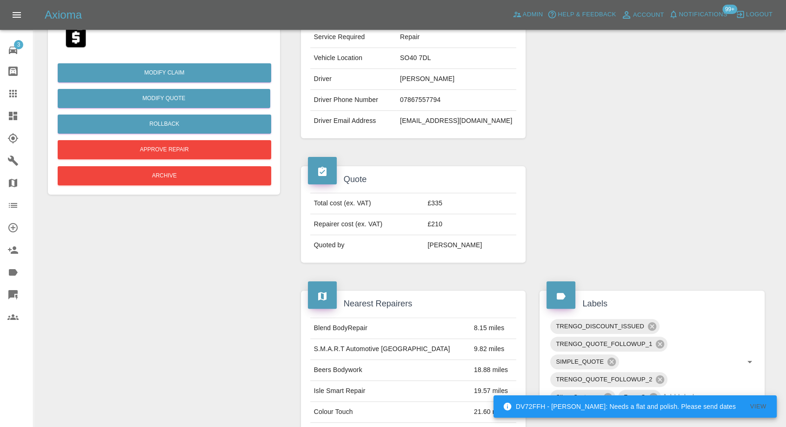
scroll to position [52, 0]
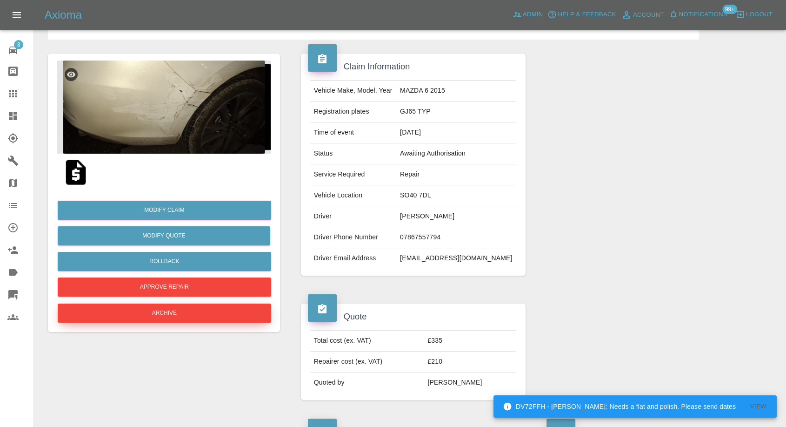
click at [206, 307] on button "Archive" at bounding box center [165, 312] width 214 height 19
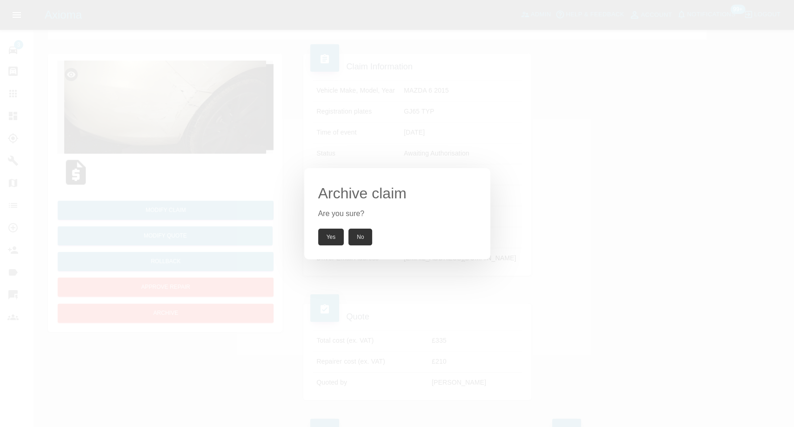
click at [331, 233] on button "Yes" at bounding box center [331, 236] width 26 height 17
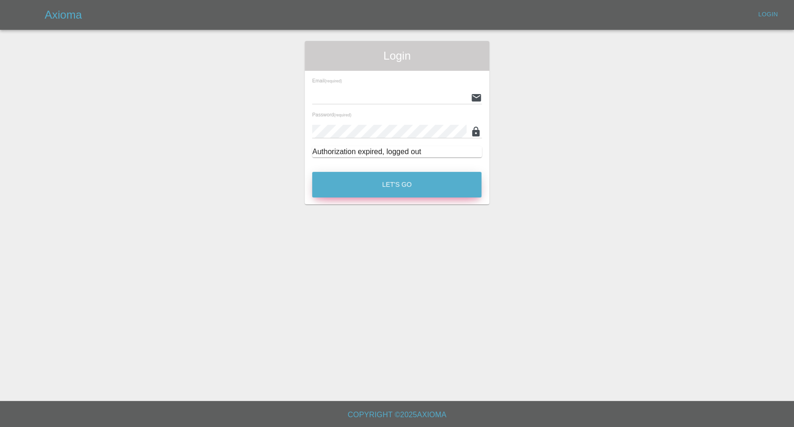
type input "[EMAIL_ADDRESS][DOMAIN_NAME]"
click at [404, 183] on button "Let's Go" at bounding box center [396, 185] width 169 height 26
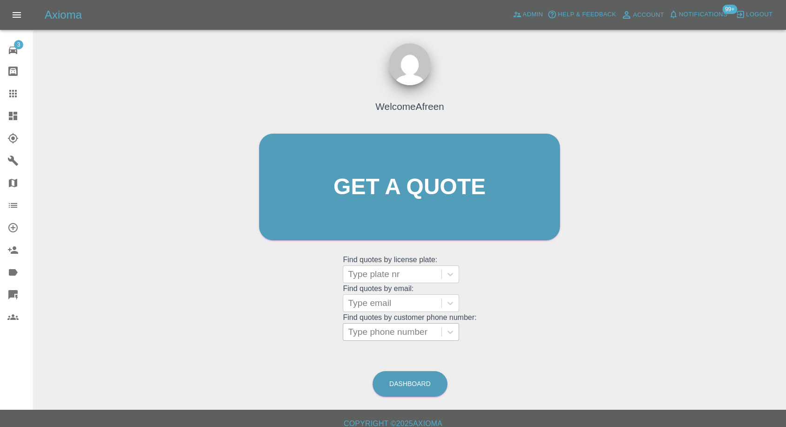
click at [403, 331] on div at bounding box center [392, 331] width 89 height 13
paste input "[PHONE_NUMBER]"
drag, startPoint x: 366, startPoint y: 331, endPoint x: 129, endPoint y: 336, distance: 237.3
click at [129, 336] on div "Welcome Afreen Get a quote Get a quote Find quotes by license plate: Type plate…" at bounding box center [410, 231] width 738 height 334
type input "07715797429"
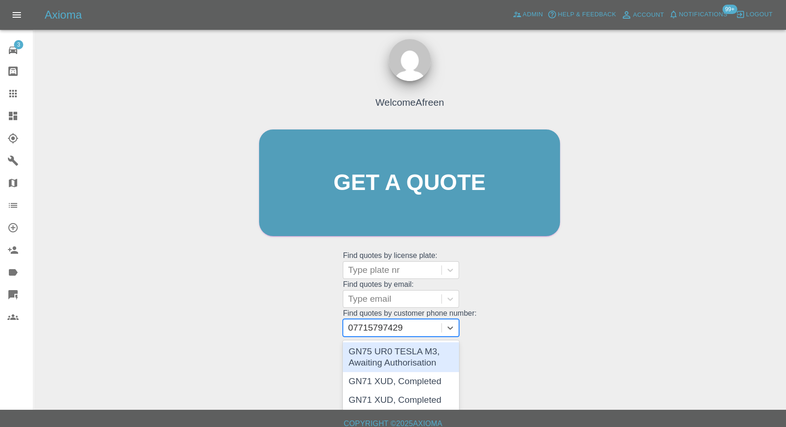
scroll to position [5, 0]
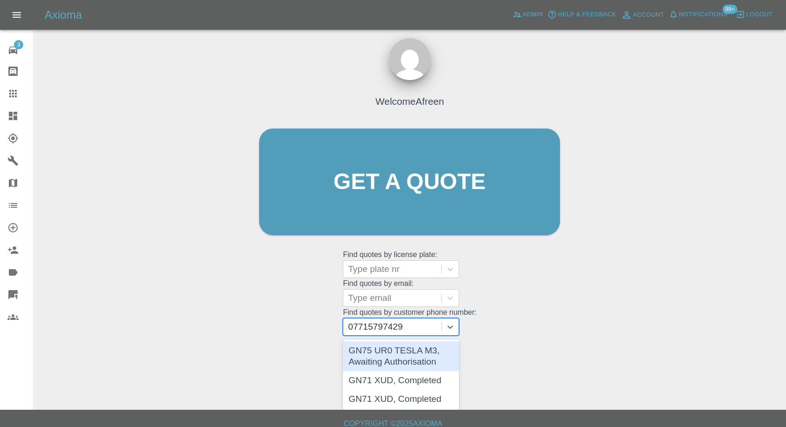
click at [414, 361] on div "GN75 UR0 TESLA M3, Awaiting Authorisation" at bounding box center [401, 356] width 116 height 30
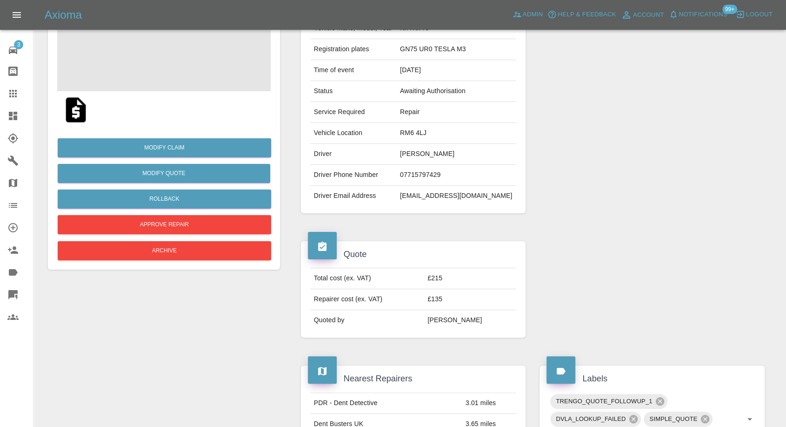
scroll to position [22, 0]
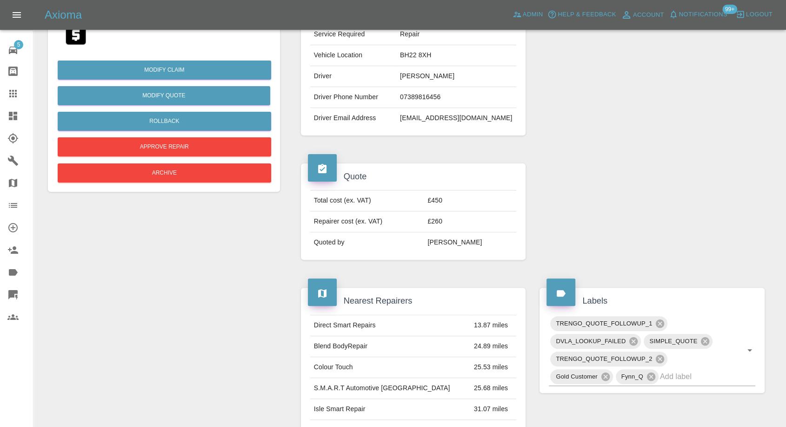
scroll to position [155, 0]
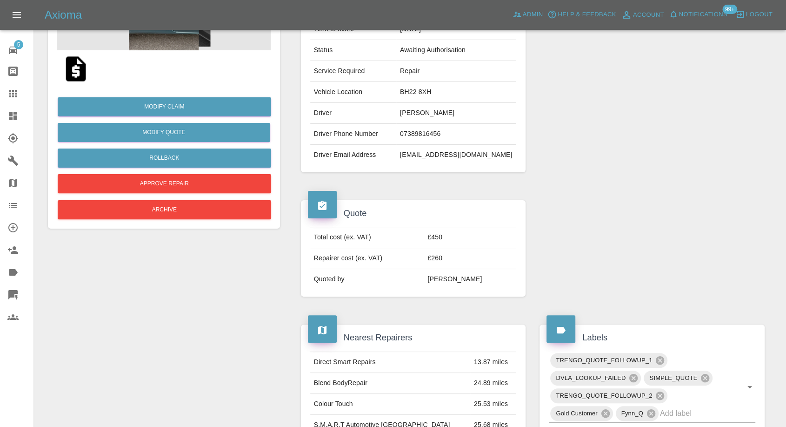
click at [423, 90] on td "BH22 8XH" at bounding box center [456, 92] width 120 height 21
copy td "BH22 8XH"
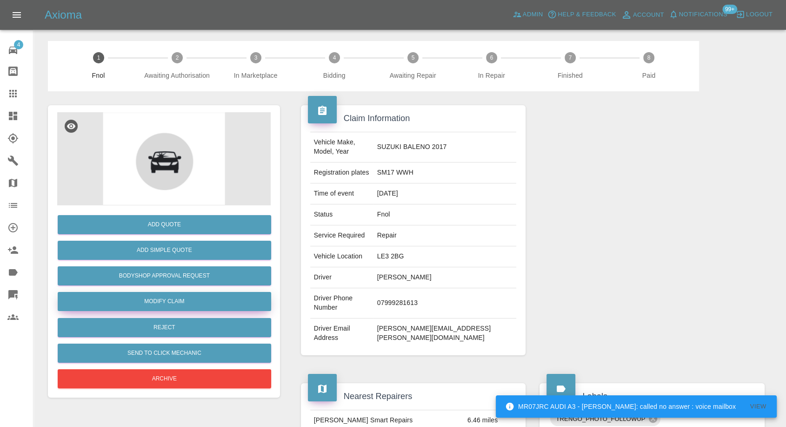
click at [184, 302] on link "Modify Claim" at bounding box center [165, 301] width 214 height 19
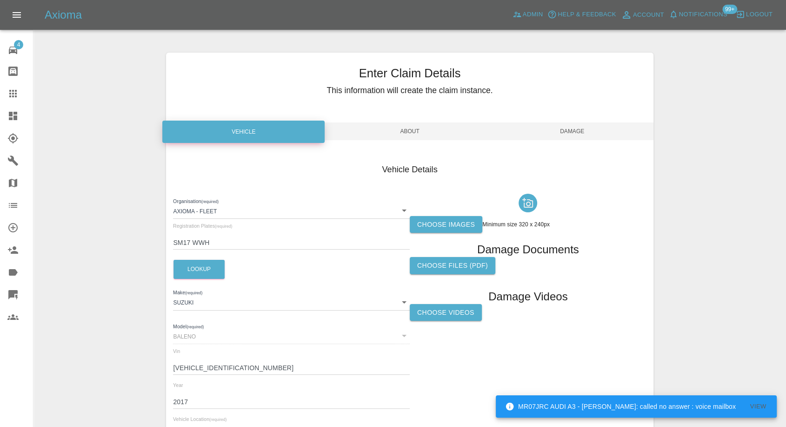
click at [451, 312] on label "Choose Videos" at bounding box center [446, 312] width 72 height 17
click at [0, 0] on input "Choose Videos" at bounding box center [0, 0] width 0 height 0
drag, startPoint x: 585, startPoint y: 124, endPoint x: 585, endPoint y: 145, distance: 20.9
click at [585, 126] on span "Damage" at bounding box center [572, 131] width 162 height 18
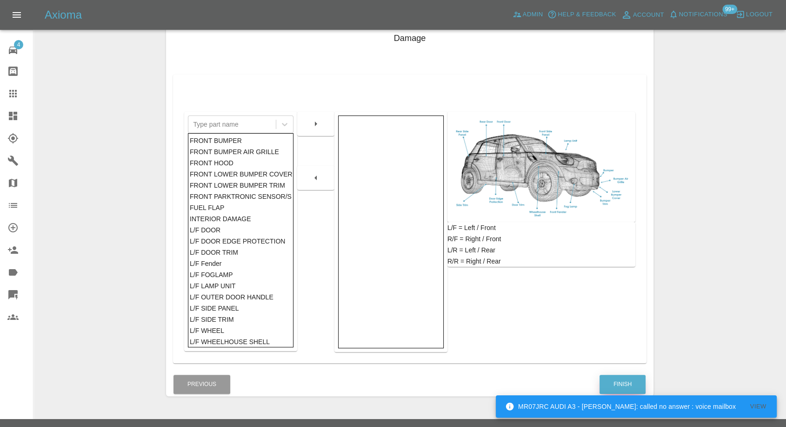
scroll to position [149, 0]
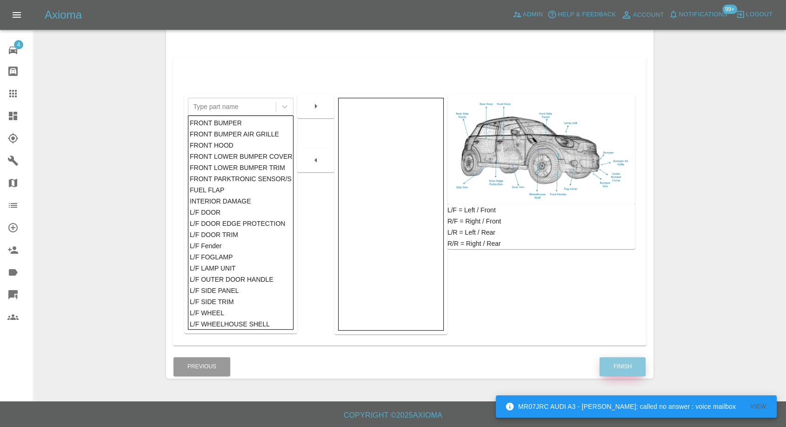
click at [617, 358] on button "Finish" at bounding box center [623, 366] width 46 height 19
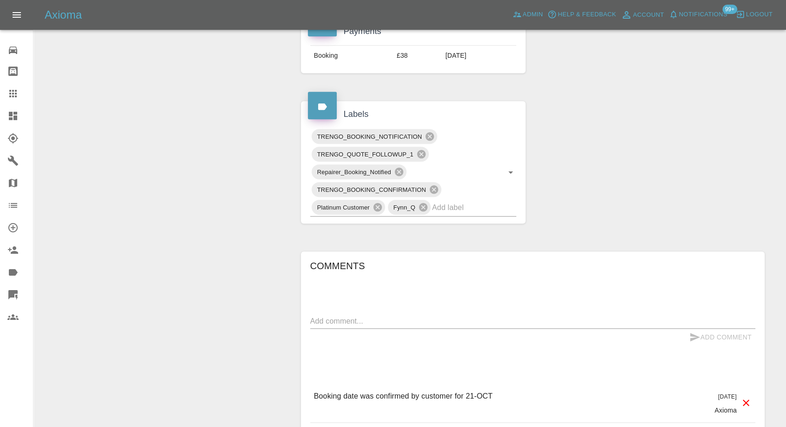
scroll to position [465, 0]
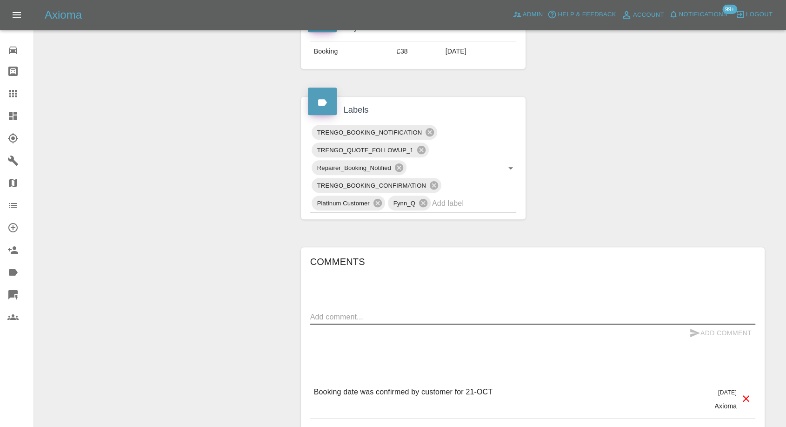
click at [395, 313] on textarea at bounding box center [532, 316] width 445 height 11
paste textarea "I just accepted the quote via the link. I have a couple of dates on the weekend…"
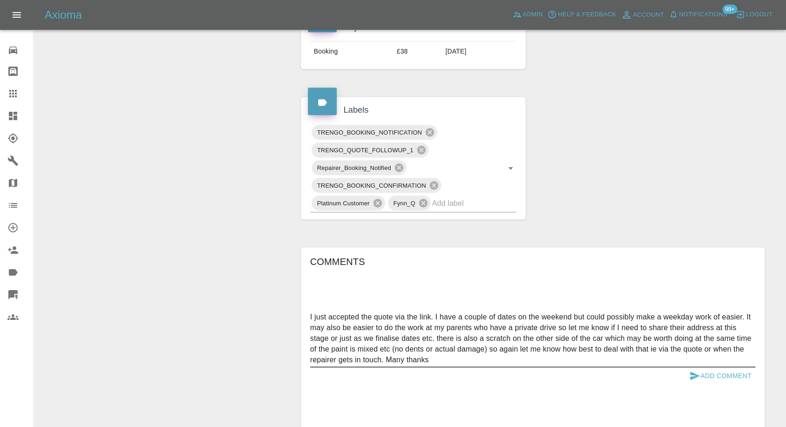
click at [442, 348] on textarea "I just accepted the quote via the link. I have a couple of dates on the weekend…" at bounding box center [532, 338] width 445 height 54
type textarea "I just accepted the quote via the link. I have a couple of dates on the weekend…"
click at [690, 374] on icon "submit" at bounding box center [695, 375] width 11 height 11
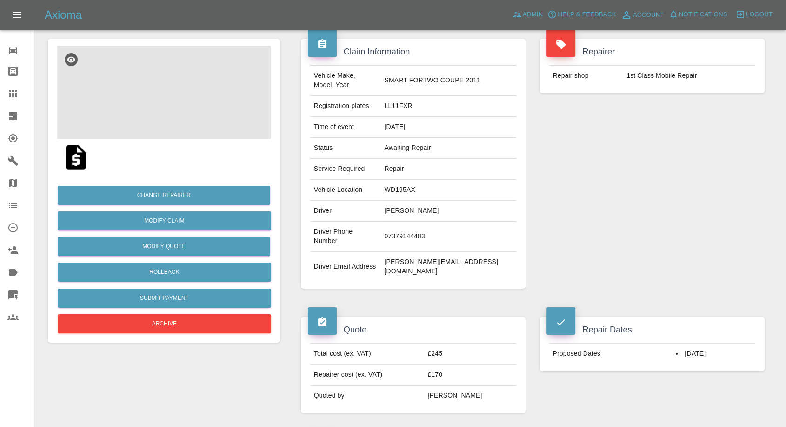
scroll to position [103, 0]
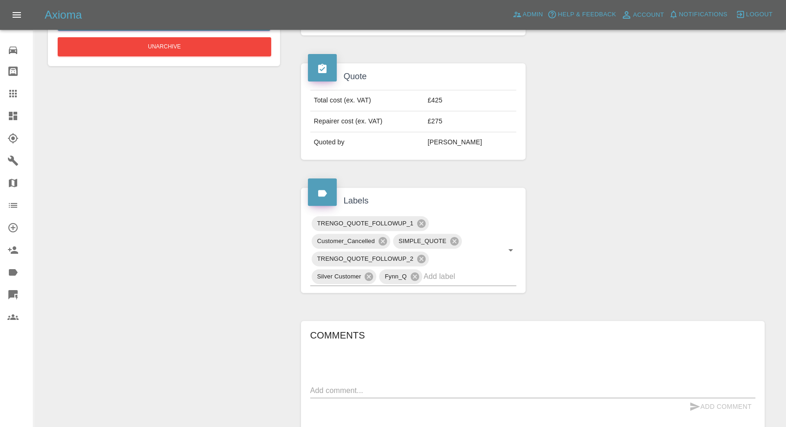
scroll to position [310, 0]
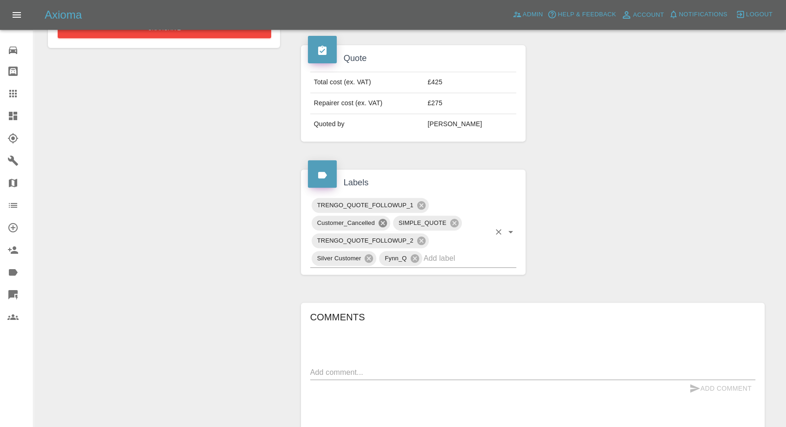
click at [380, 221] on icon at bounding box center [383, 223] width 8 height 8
click at [343, 375] on textarea at bounding box center [532, 372] width 445 height 11
paste textarea "I don’t mean to click no longer interested as I’m still conferring prices"
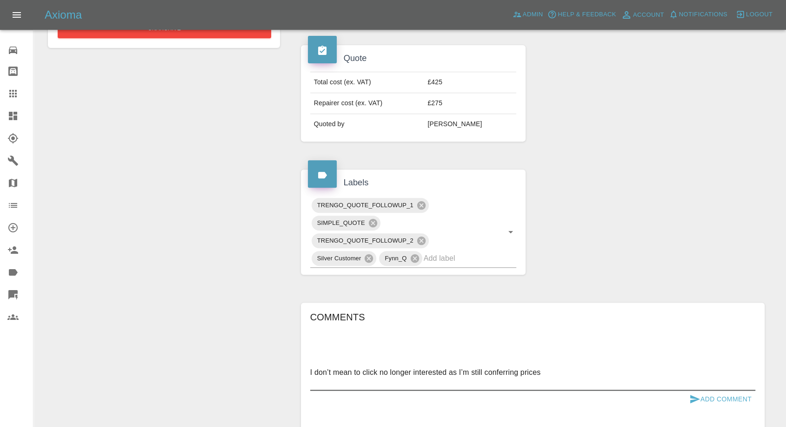
paste textarea "Could you undo the previous automatic message"
type textarea "I don’t mean to click no longer interested as I’m still conferring prices Could…"
click at [690, 396] on icon "submit" at bounding box center [695, 398] width 11 height 11
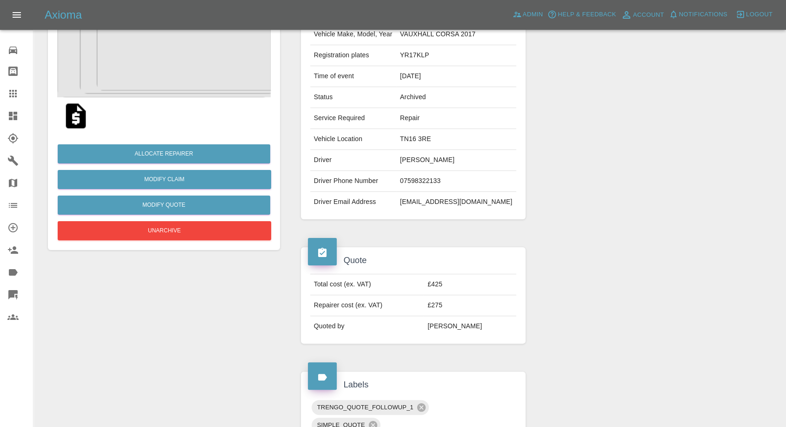
scroll to position [103, 0]
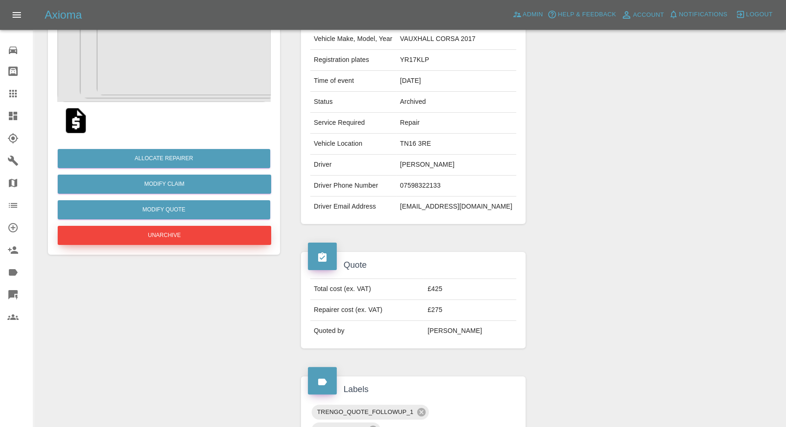
click at [180, 229] on button "Unarchive" at bounding box center [165, 235] width 214 height 19
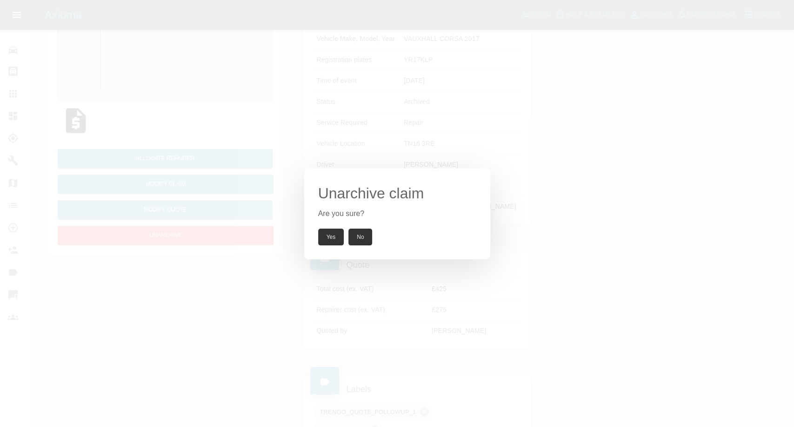
click at [326, 236] on button "Yes" at bounding box center [331, 236] width 26 height 17
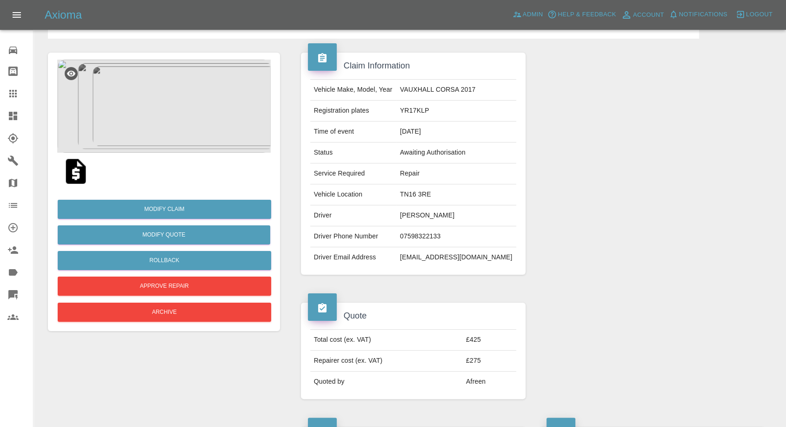
scroll to position [0, 0]
